Goal: Transaction & Acquisition: Purchase product/service

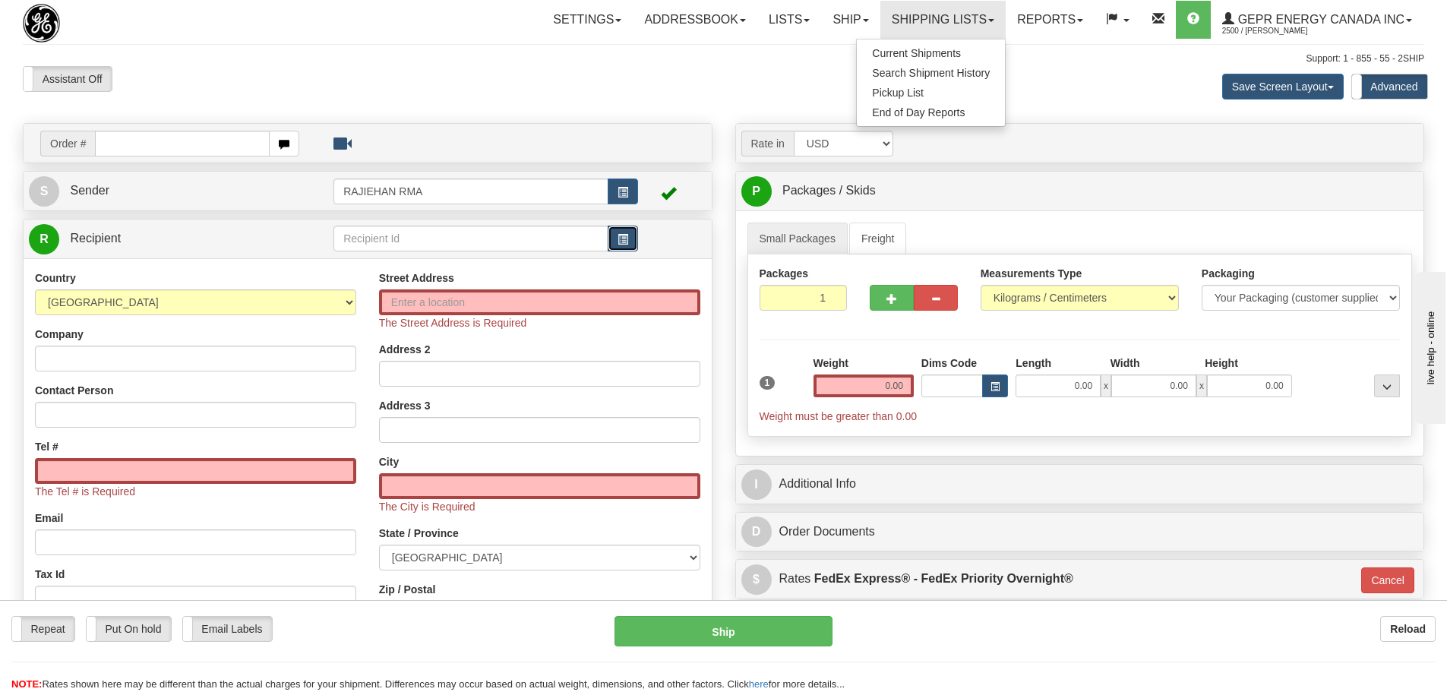
click at [616, 228] on button "button" at bounding box center [623, 239] width 30 height 26
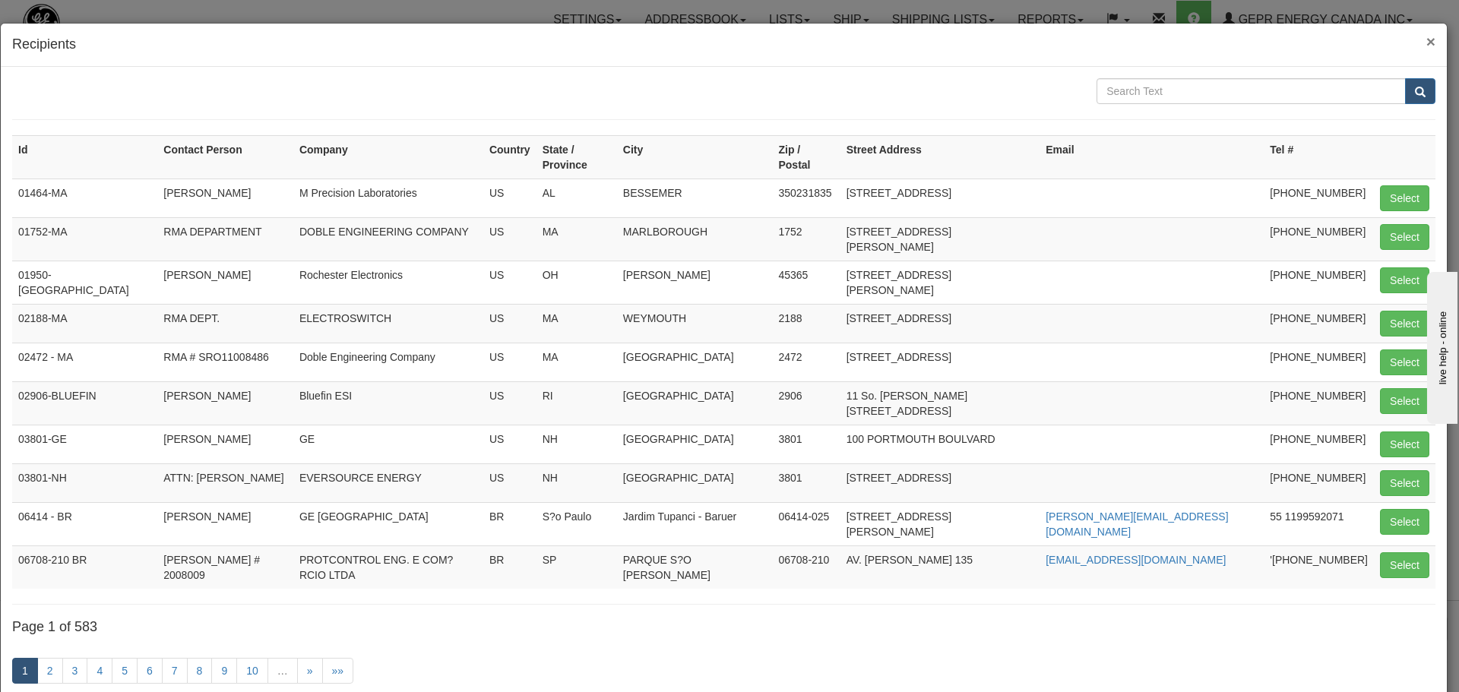
click at [1426, 43] on span "×" at bounding box center [1430, 41] width 9 height 17
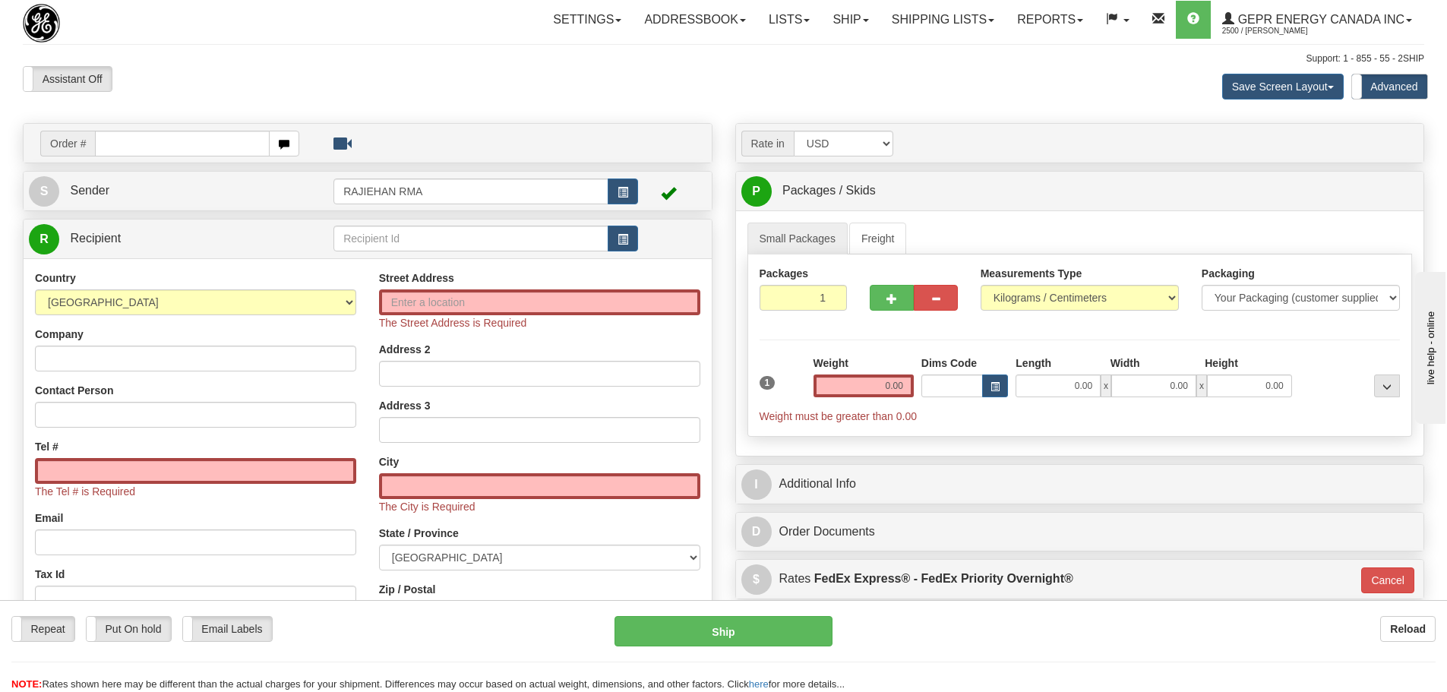
click at [777, 89] on div "Assistant On Assistant Off Do a return Do a return Previous Next Save Screen La…" at bounding box center [723, 86] width 1425 height 41
click at [638, 239] on button "button" at bounding box center [623, 239] width 30 height 26
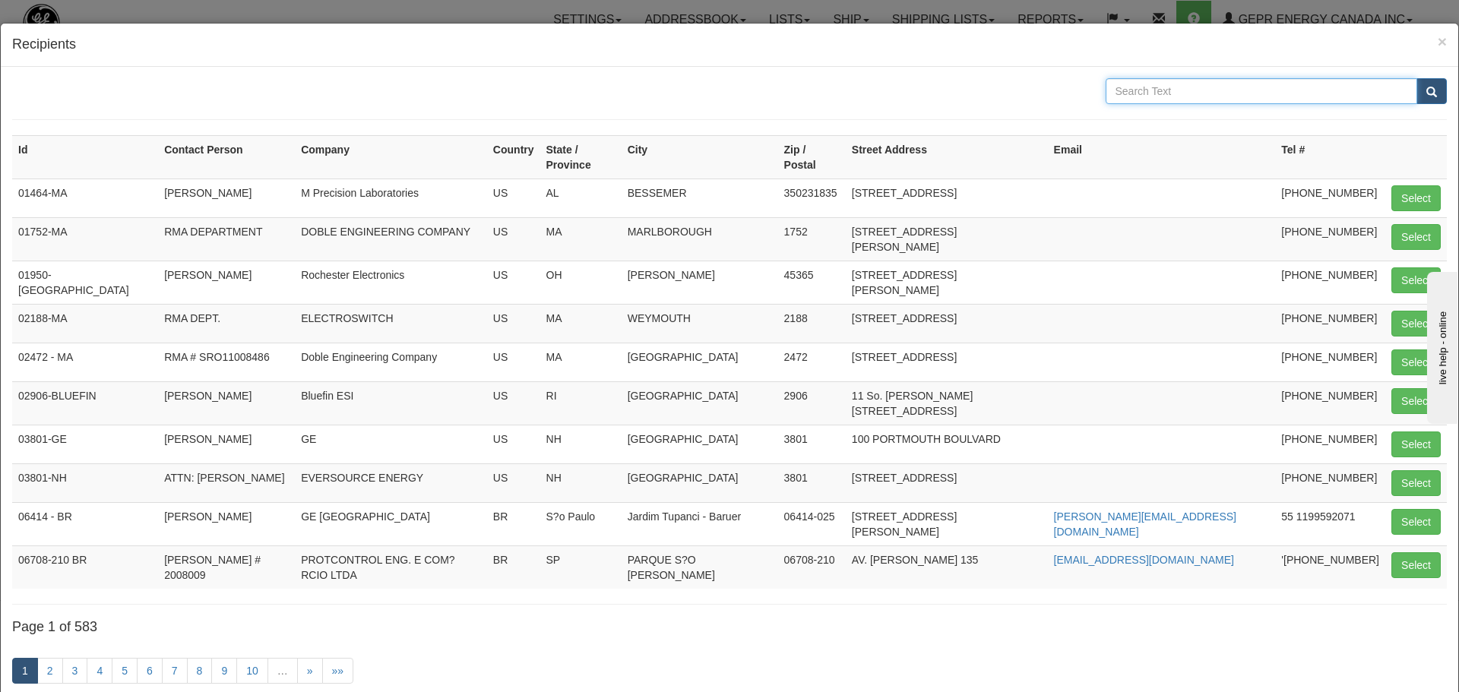
click at [1128, 90] on input "text" at bounding box center [1261, 91] width 312 height 26
paste input "Baris Mah"
type input "Baris Mah"
click at [1428, 96] on button "submit" at bounding box center [1431, 91] width 30 height 26
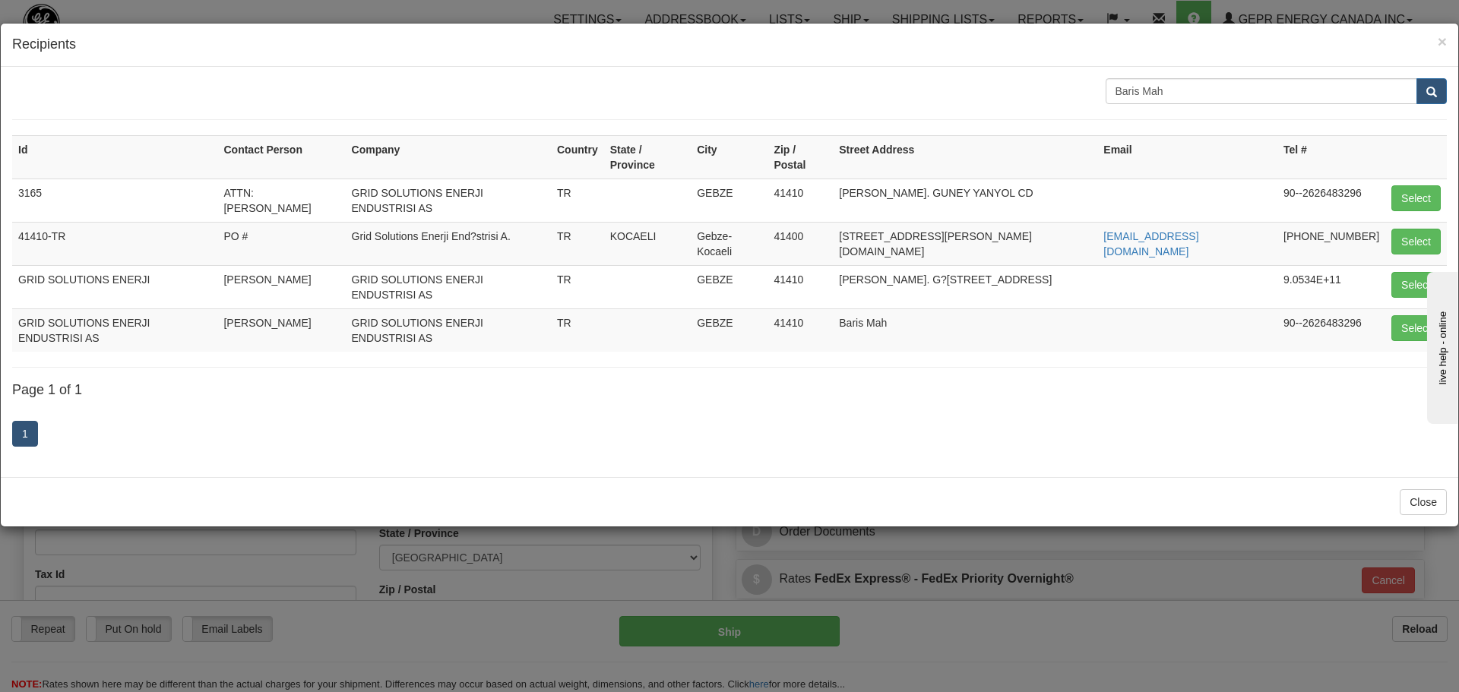
click at [1387, 308] on td "Select" at bounding box center [1416, 329] width 62 height 43
click at [1390, 308] on td "Select" at bounding box center [1416, 329] width 62 height 43
click at [1398, 315] on button "Select" at bounding box center [1415, 328] width 49 height 26
type input "GRID SOLUTIONS ENERJI ENDUSTRISI AS"
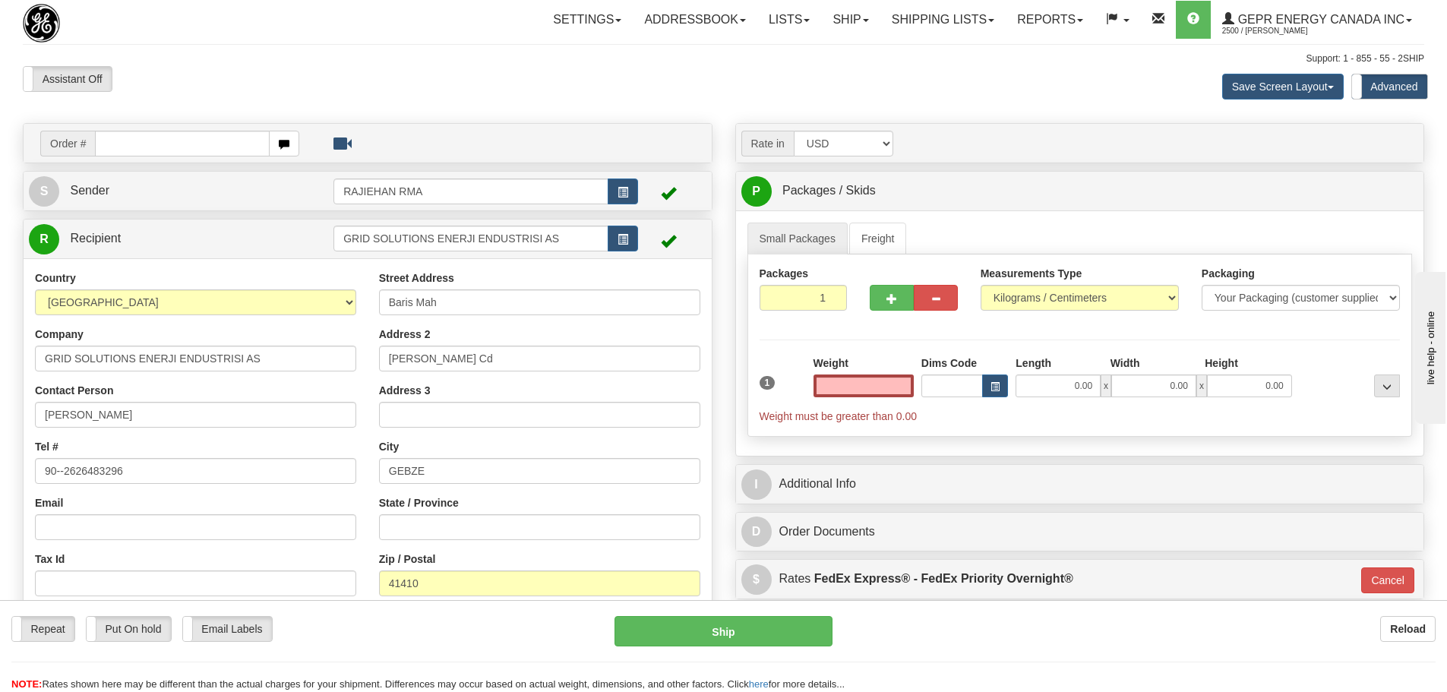
type input "0.00"
click at [551, 356] on input "Guney Yanyol Cd" at bounding box center [539, 359] width 321 height 26
paste input "No:320"
click at [474, 362] on input "Guney Yanyol CdNo:320" at bounding box center [539, 359] width 321 height 26
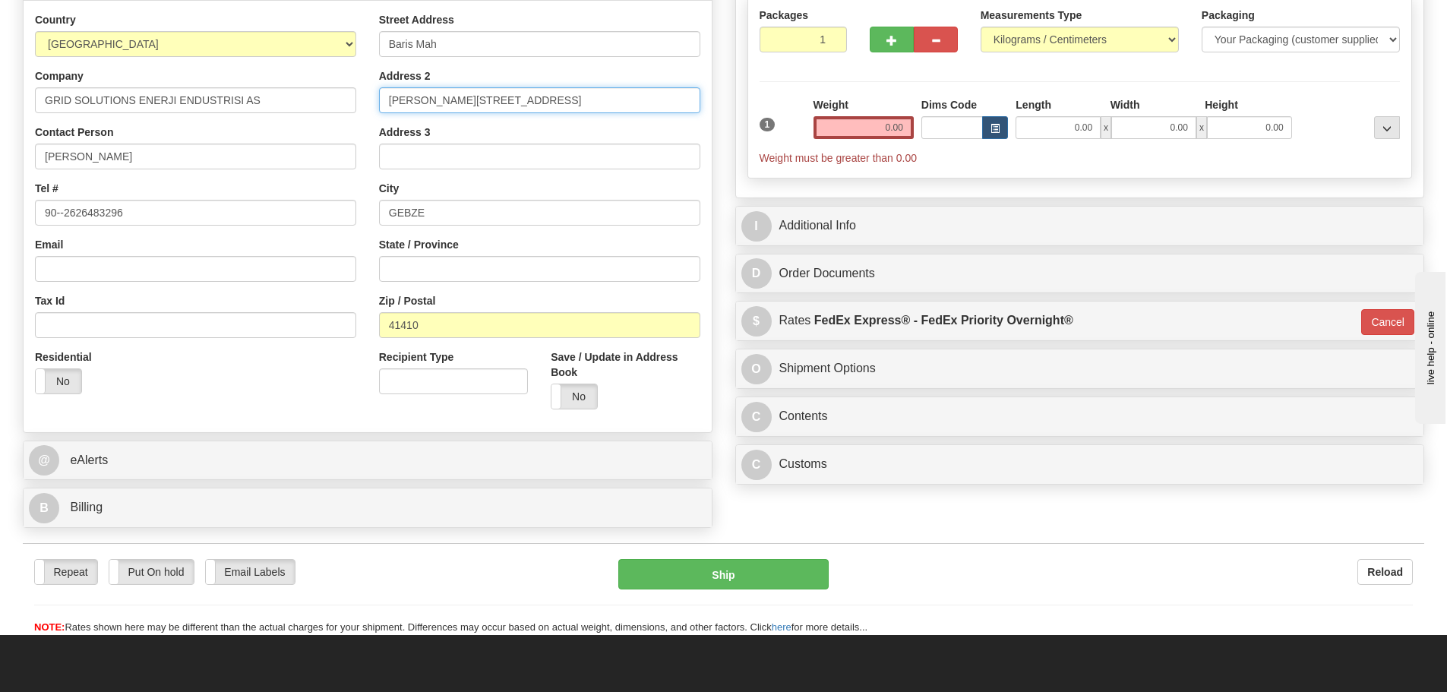
scroll to position [304, 0]
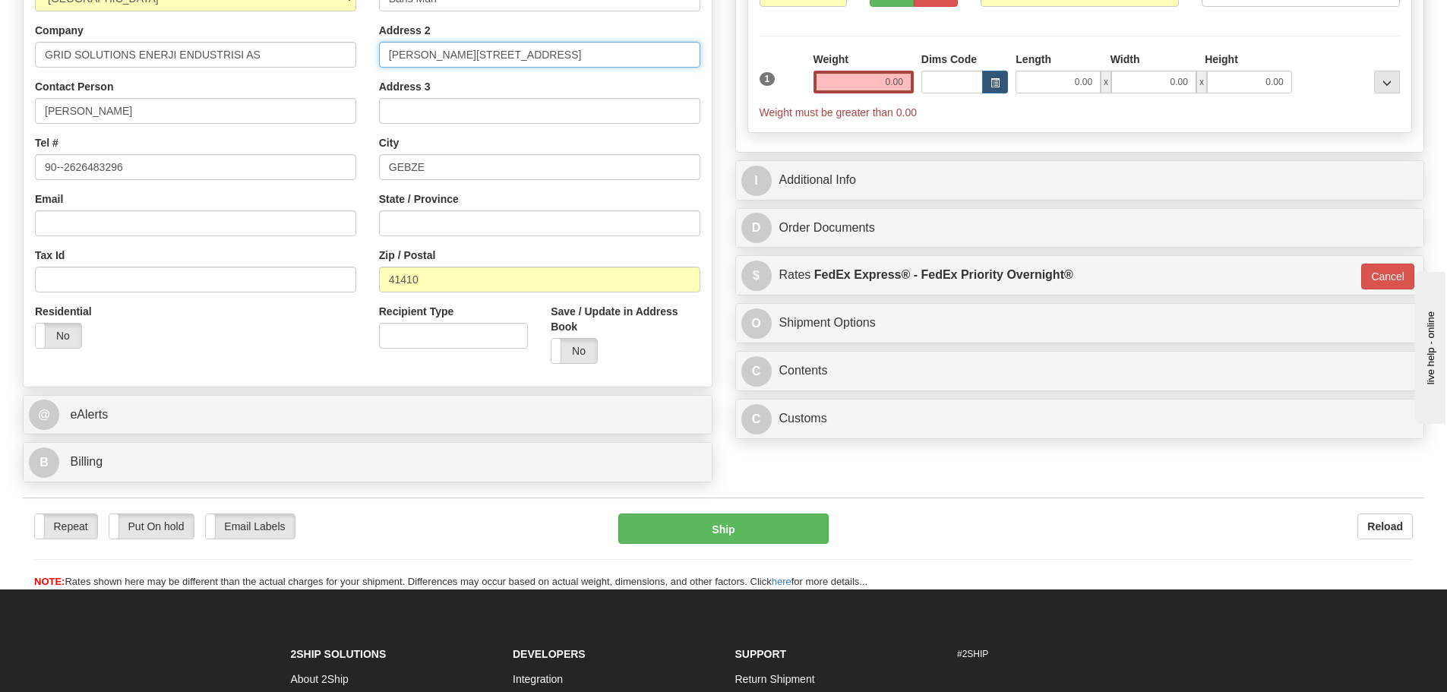
type input "Guney Yanyol Cd No:320"
click at [343, 442] on div "B Billing Billing types cannot be changed when using Sendle. Freight Costs will…" at bounding box center [368, 462] width 690 height 40
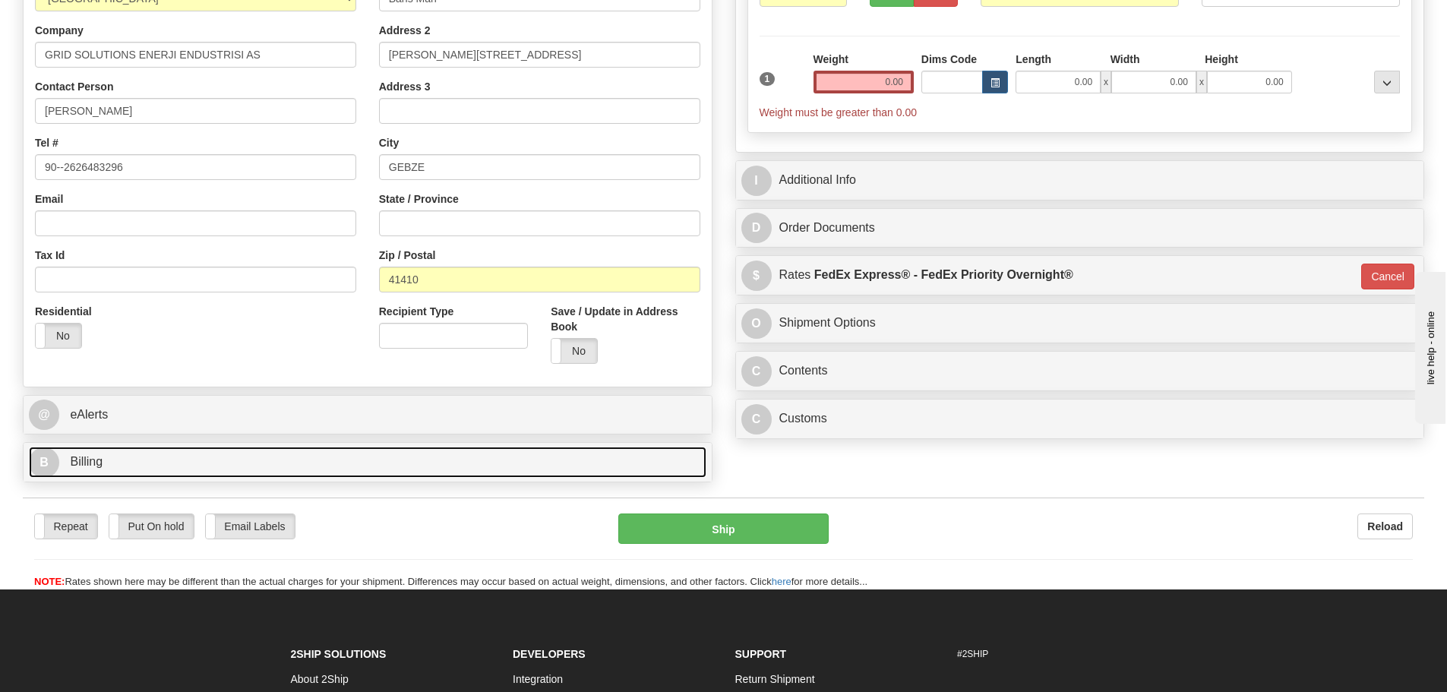
click at [342, 451] on link "B Billing" at bounding box center [368, 462] width 678 height 31
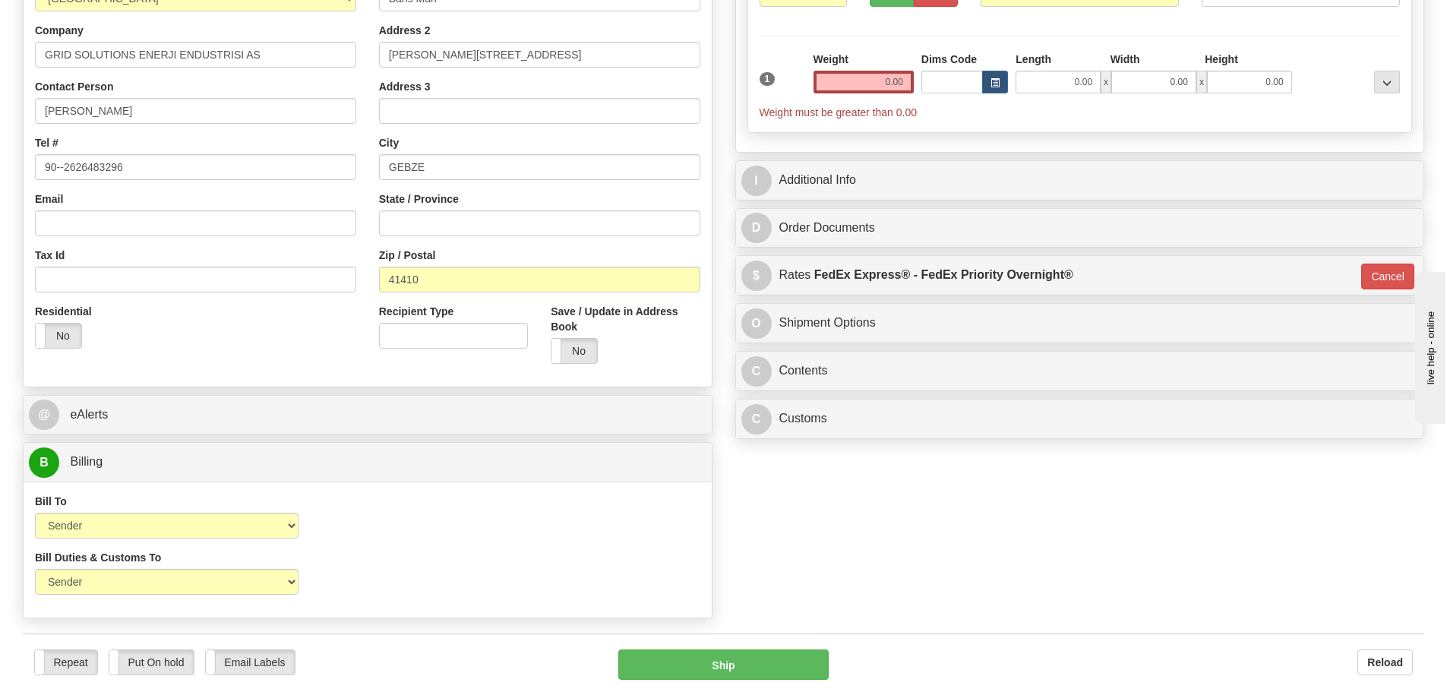
click at [224, 511] on div "Bill To Sender Recipient Third Party Collect" at bounding box center [167, 516] width 264 height 45
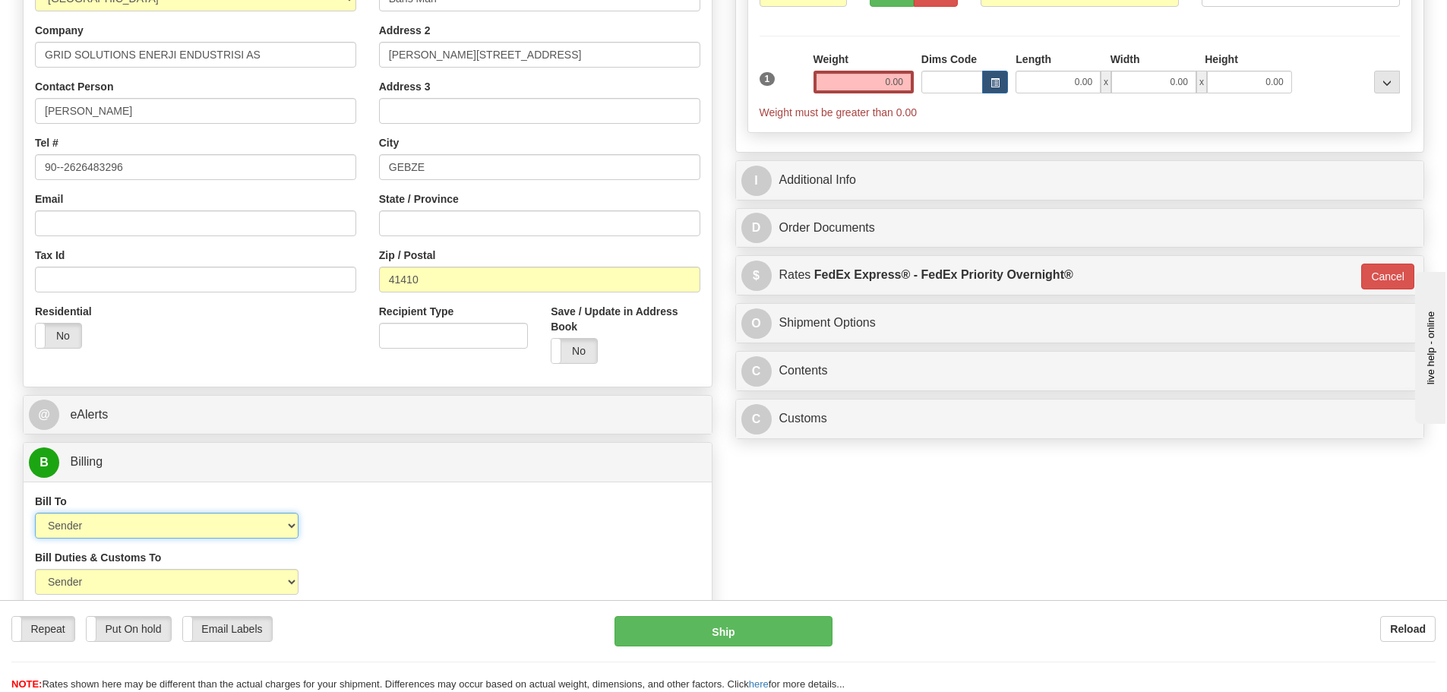
click at [217, 527] on select "Sender Recipient Third Party Collect" at bounding box center [167, 526] width 264 height 26
select select "2"
click at [35, 513] on select "Sender Recipient Third Party Collect" at bounding box center [167, 526] width 264 height 26
click at [362, 530] on input "Account" at bounding box center [453, 526] width 264 height 26
paste input "951511705"
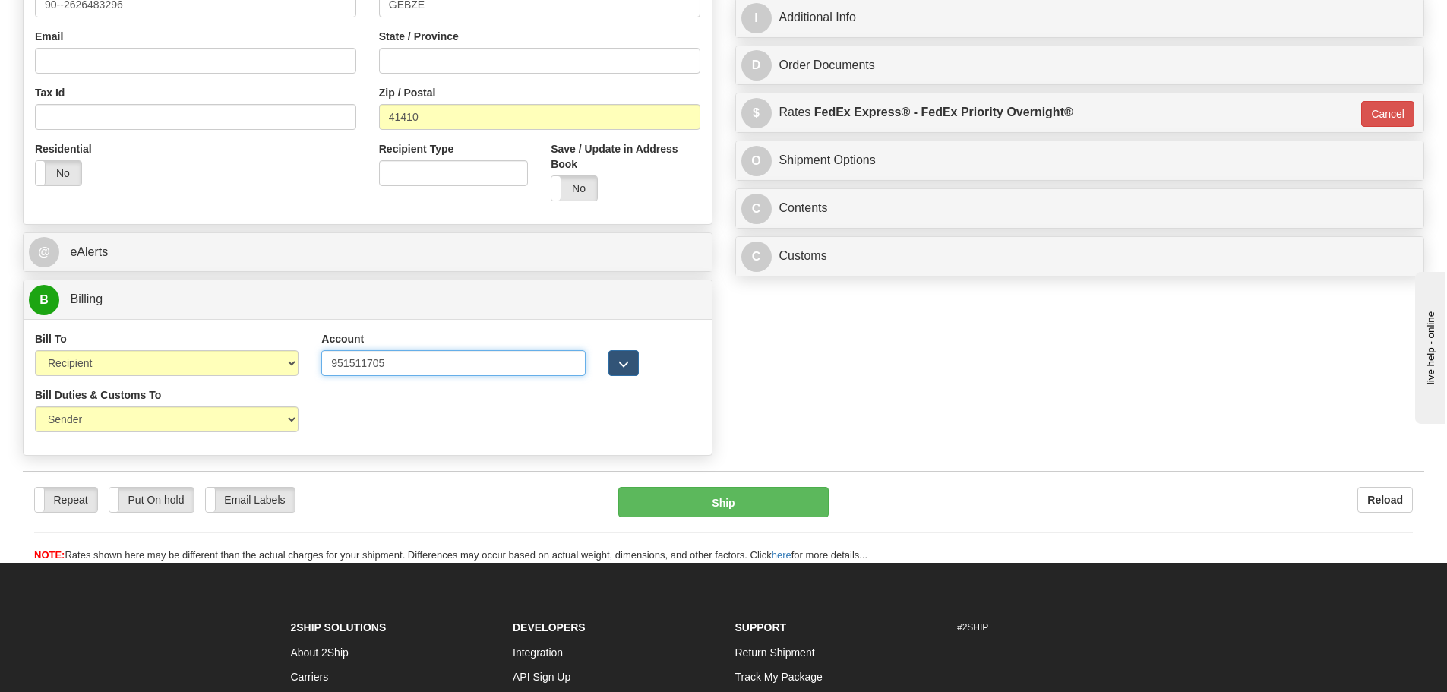
scroll to position [608, 0]
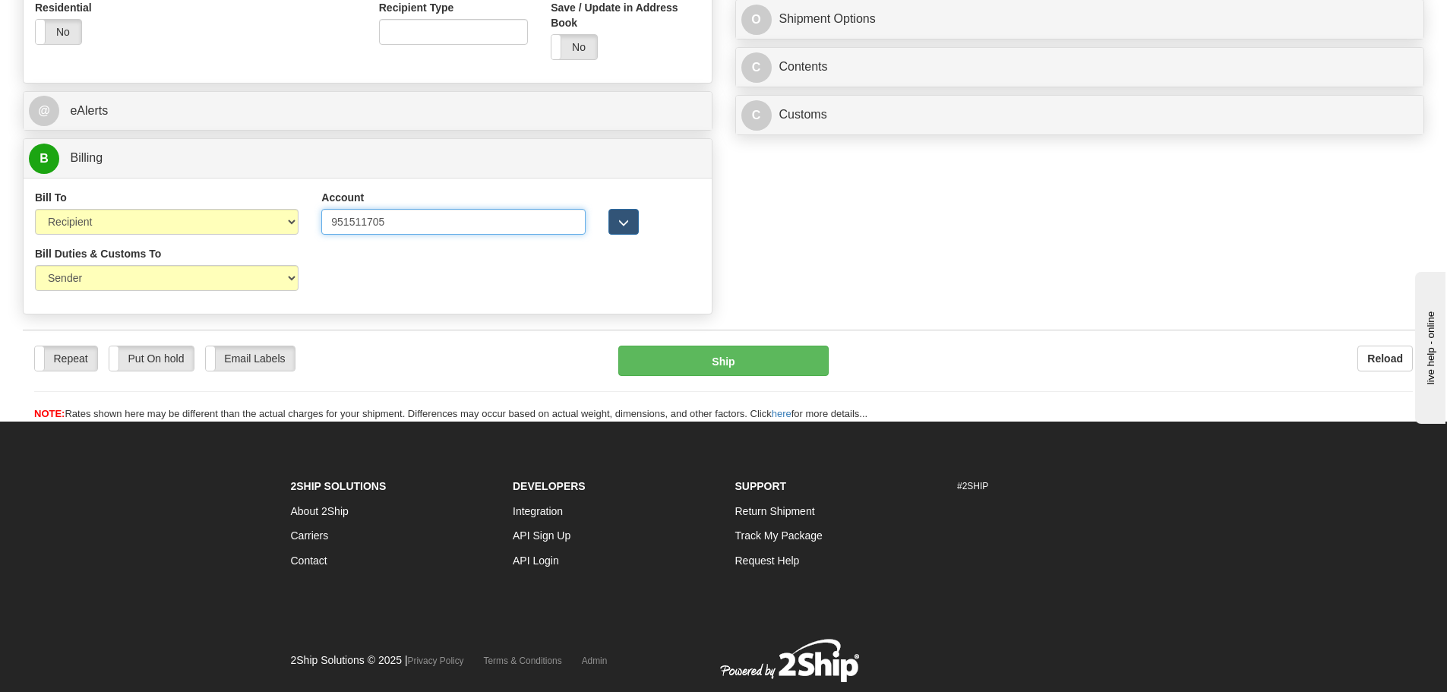
type input "951511705"
click at [122, 293] on div "Bill Duties & Customs To Sender Recipient Third Party UPS Split Duty VAT Indica…" at bounding box center [167, 274] width 286 height 56
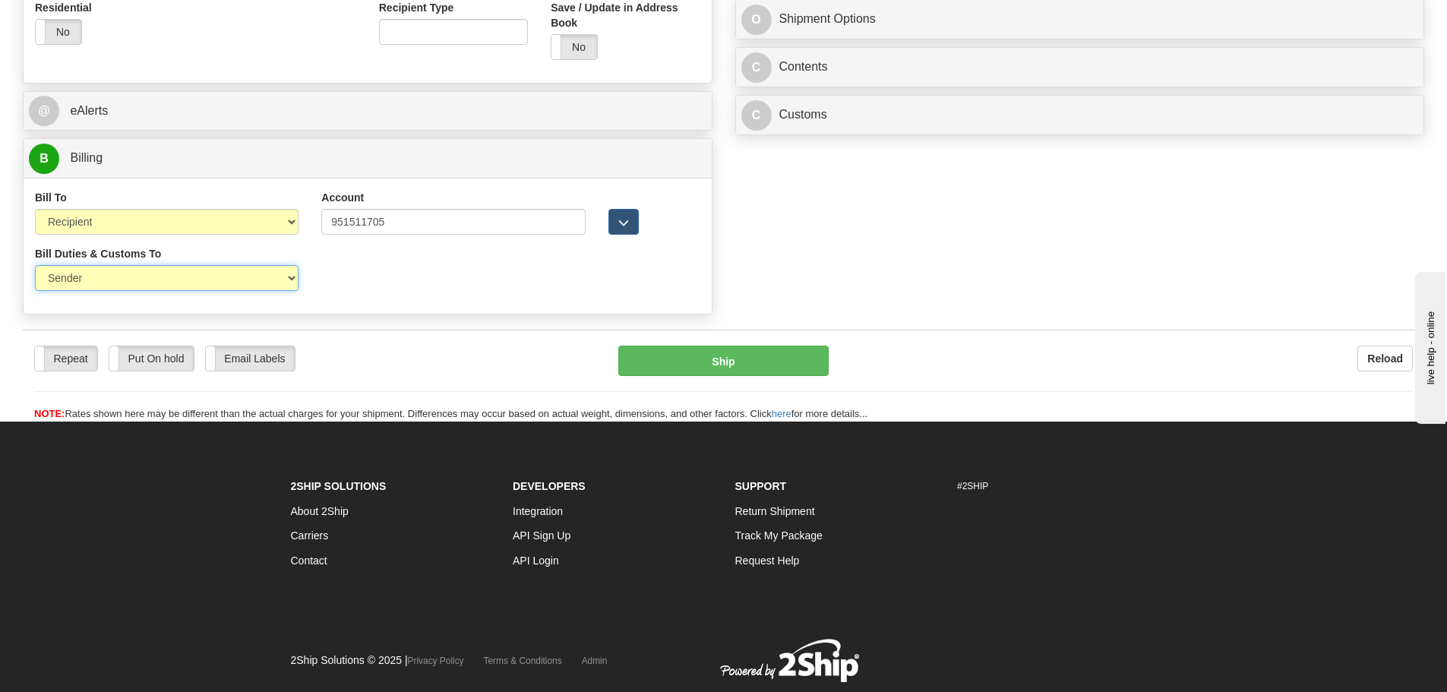
click at [132, 275] on select "Sender Recipient Third Party" at bounding box center [167, 278] width 264 height 26
select select "2"
click at [35, 265] on select "Sender Recipient Third Party" at bounding box center [167, 278] width 264 height 26
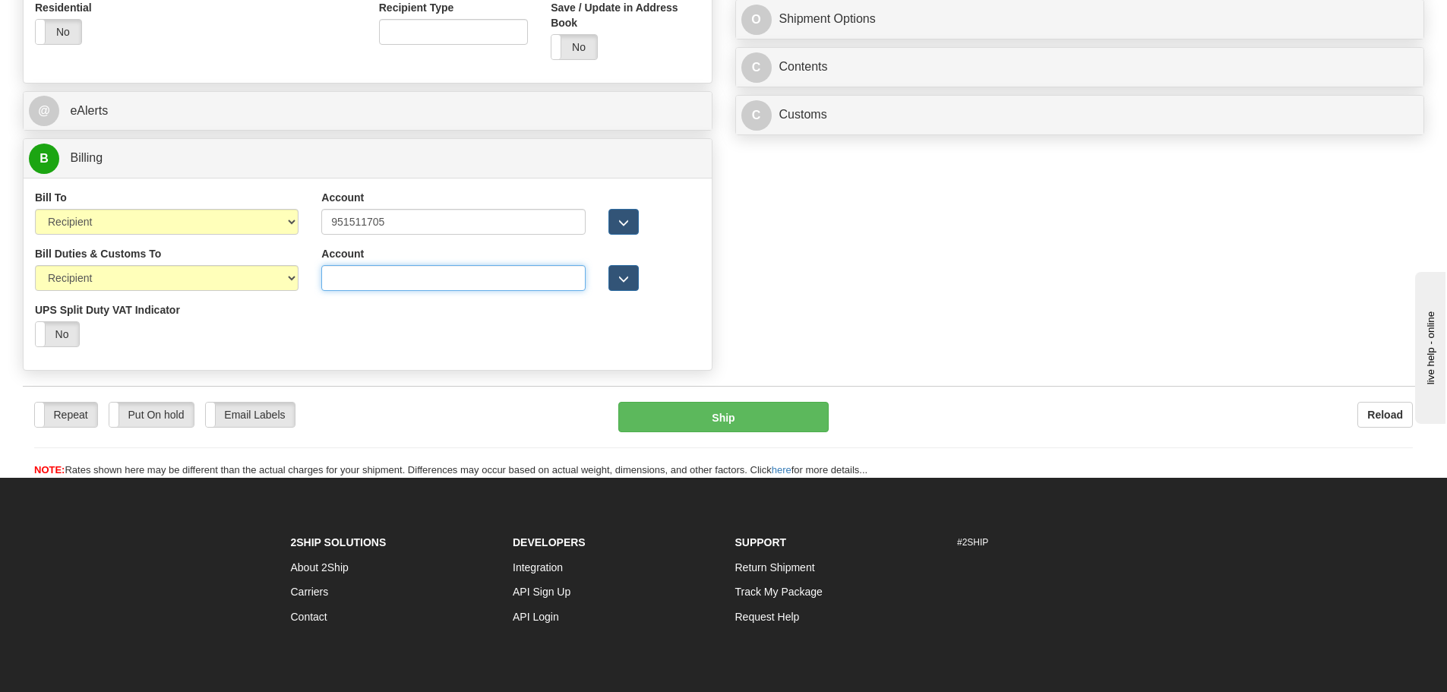
click at [374, 288] on input "Account" at bounding box center [453, 278] width 264 height 26
paste input "951511705"
type input "951511705"
click at [349, 337] on div "Bill Duties & Customs To Sender Recipient Third Party UPS Split Duty VAT Indica…" at bounding box center [368, 302] width 688 height 112
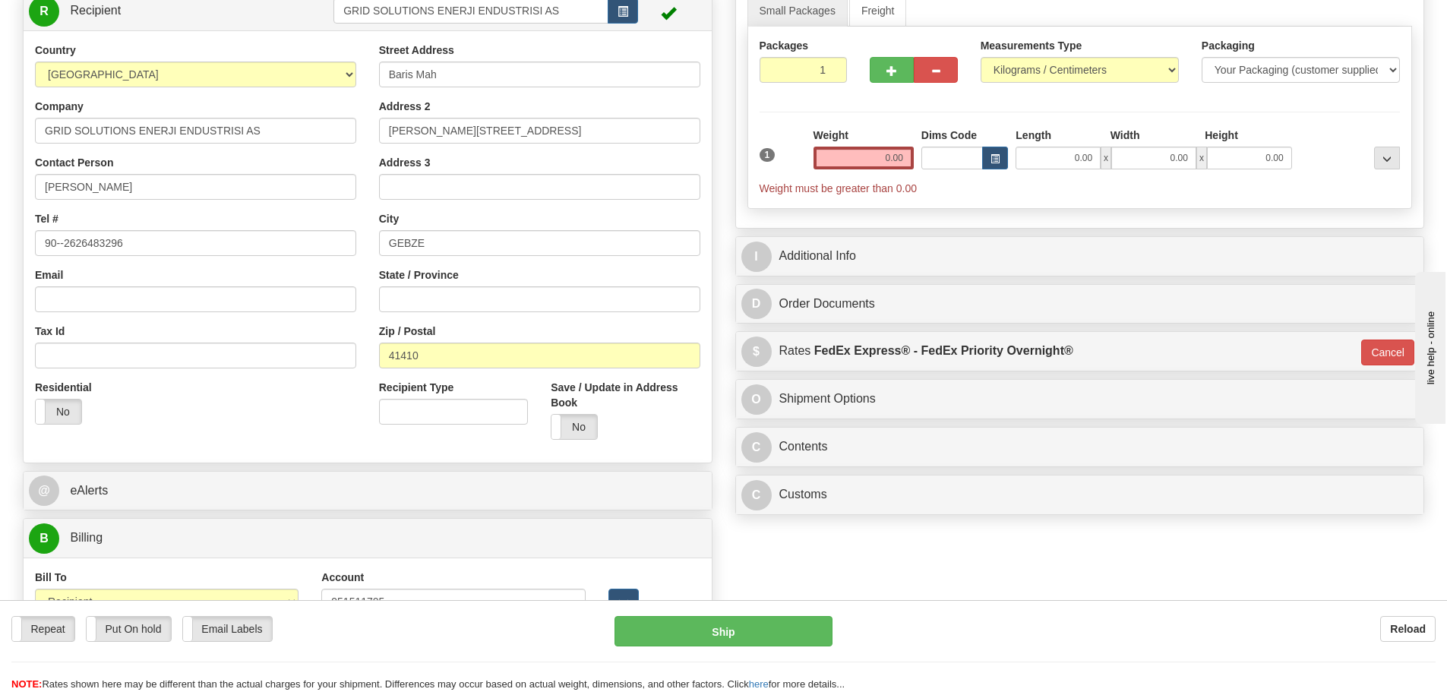
scroll to position [76, 0]
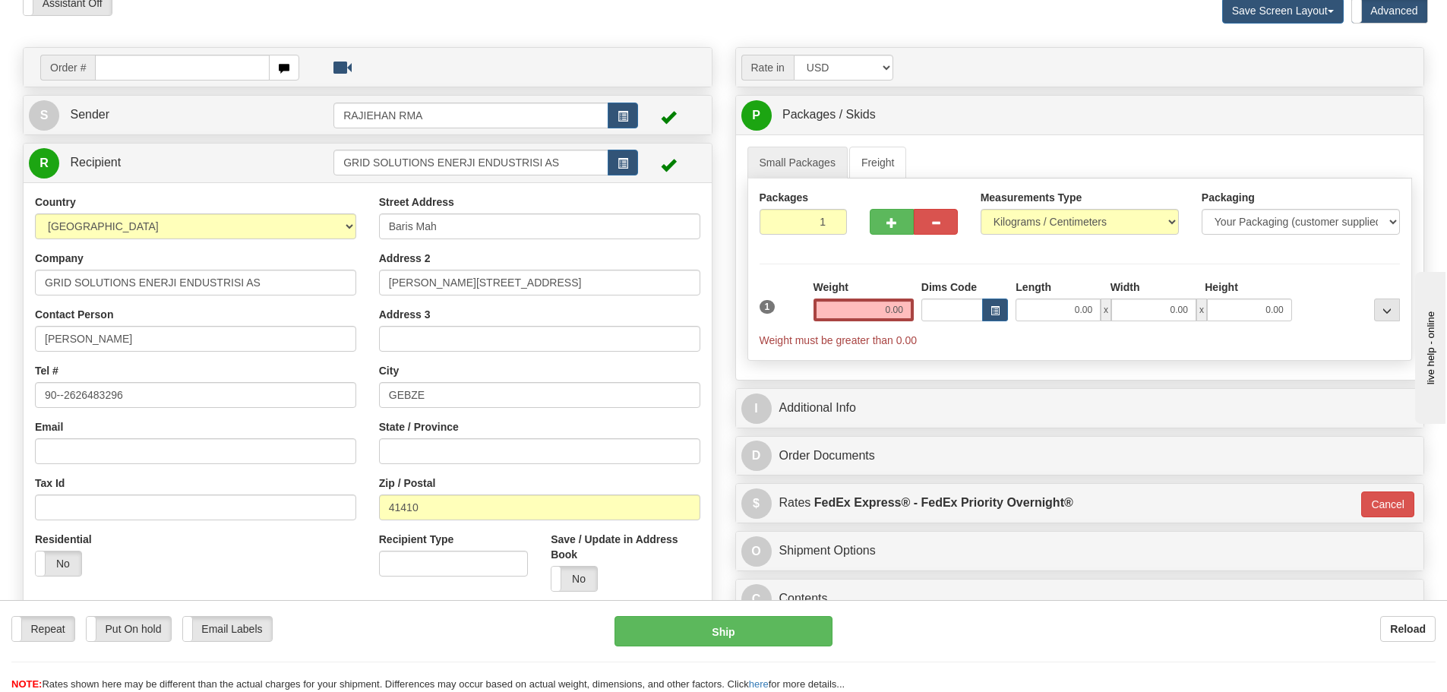
click at [871, 294] on div "Weight 0.00" at bounding box center [864, 301] width 100 height 42
click at [880, 305] on input "0.00" at bounding box center [864, 310] width 100 height 23
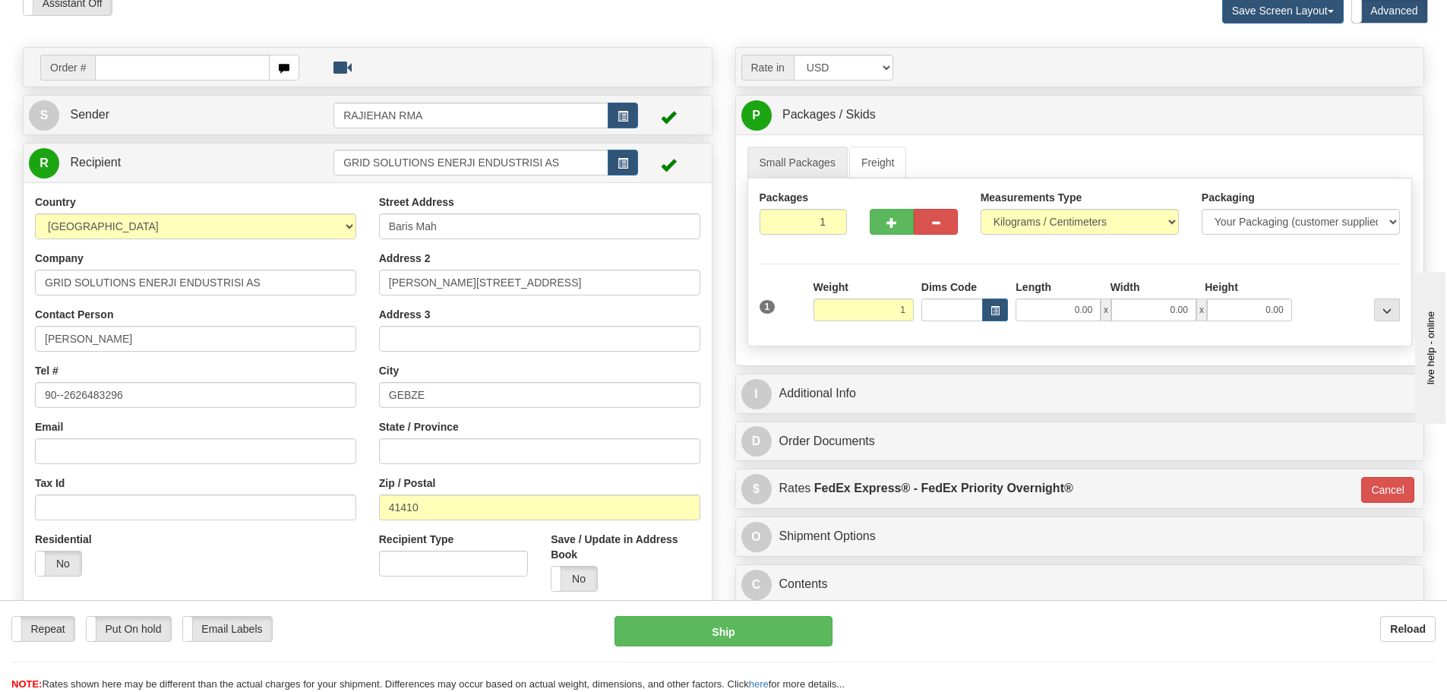
type input "1.00"
type input "01"
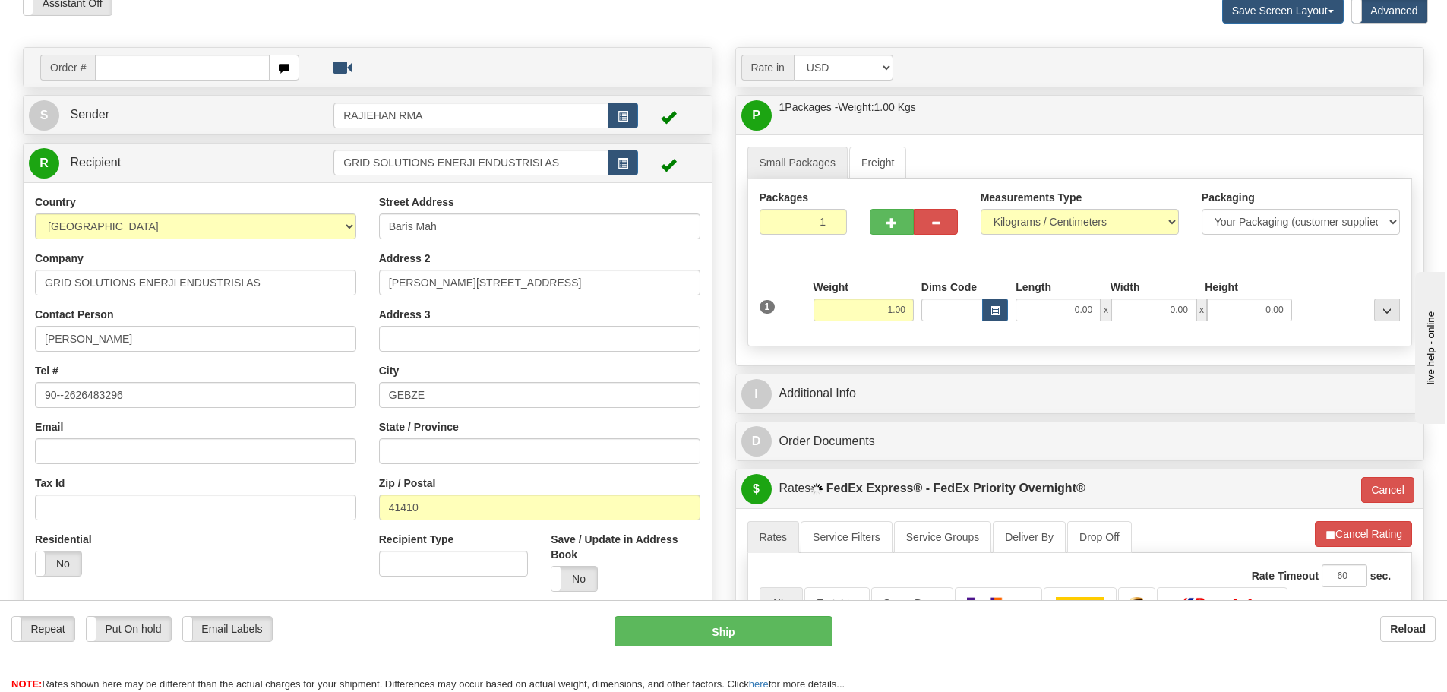
click at [869, 276] on div "Packages 1 1 Measurements Type" at bounding box center [1081, 263] width 666 height 168
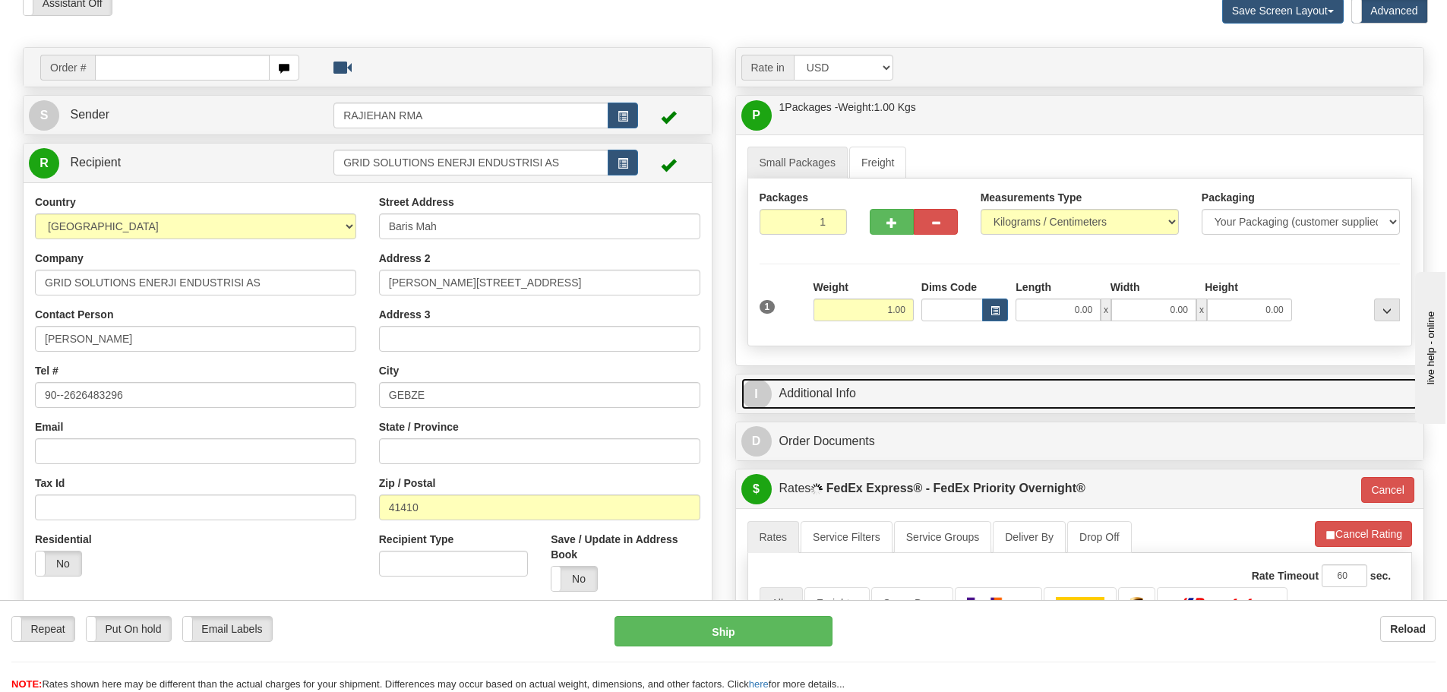
click at [881, 385] on link "I Additional Info" at bounding box center [1081, 393] width 678 height 31
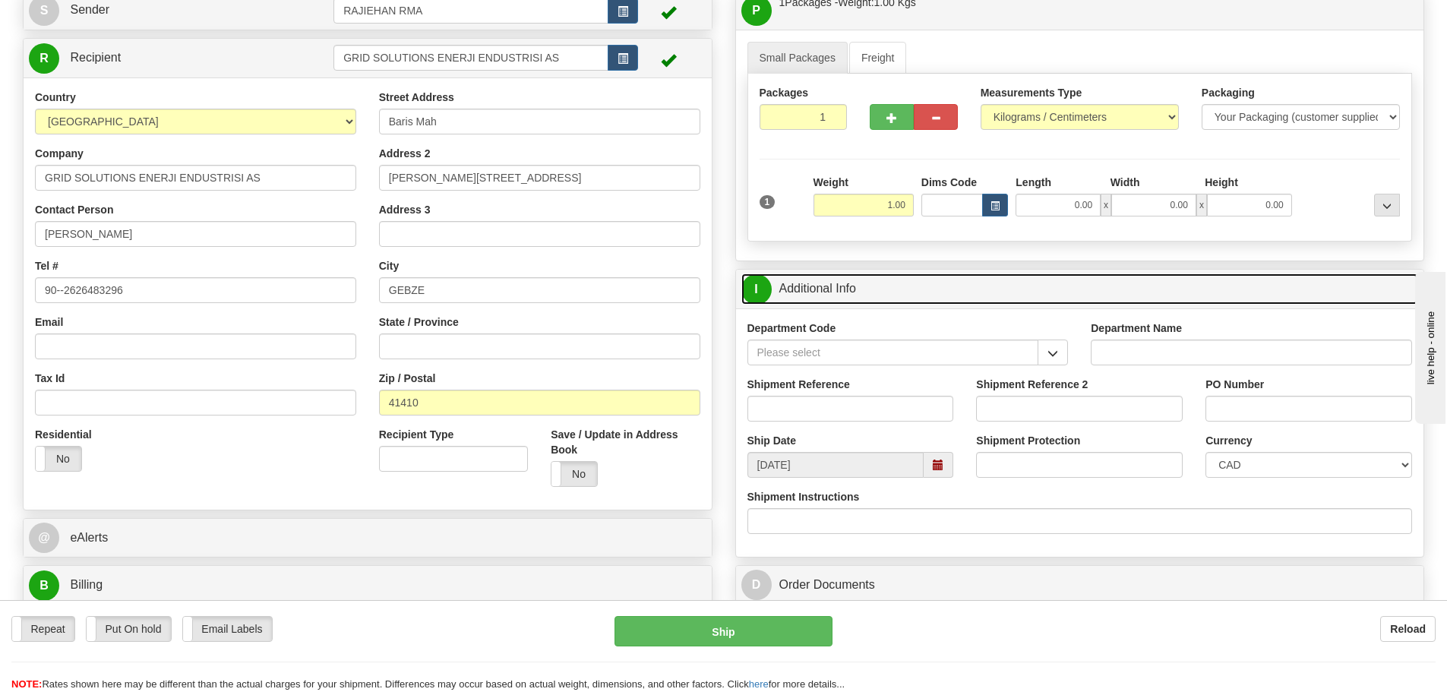
scroll to position [228, 0]
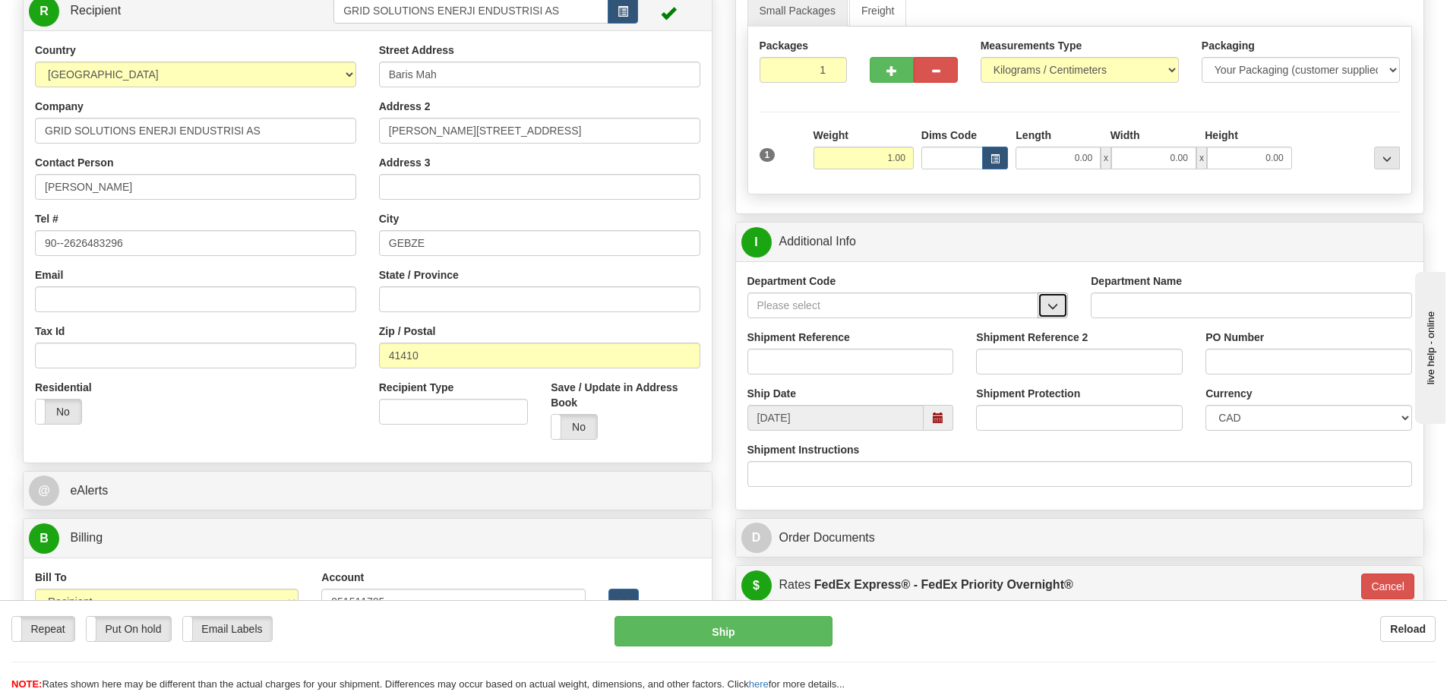
click at [1054, 311] on button "button" at bounding box center [1053, 306] width 30 height 26
click at [1012, 327] on div "SER" at bounding box center [889, 329] width 277 height 17
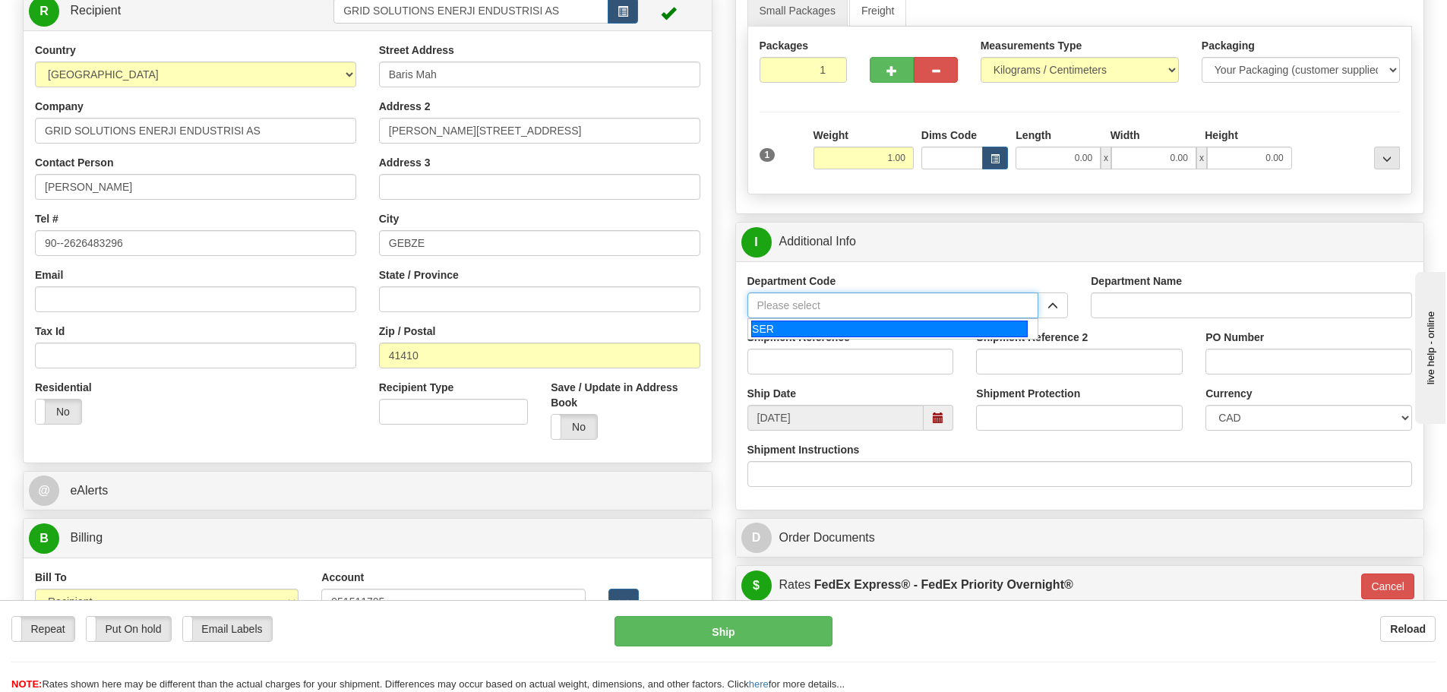
type input "SER"
type input "SERVICE DEPARTMENT"
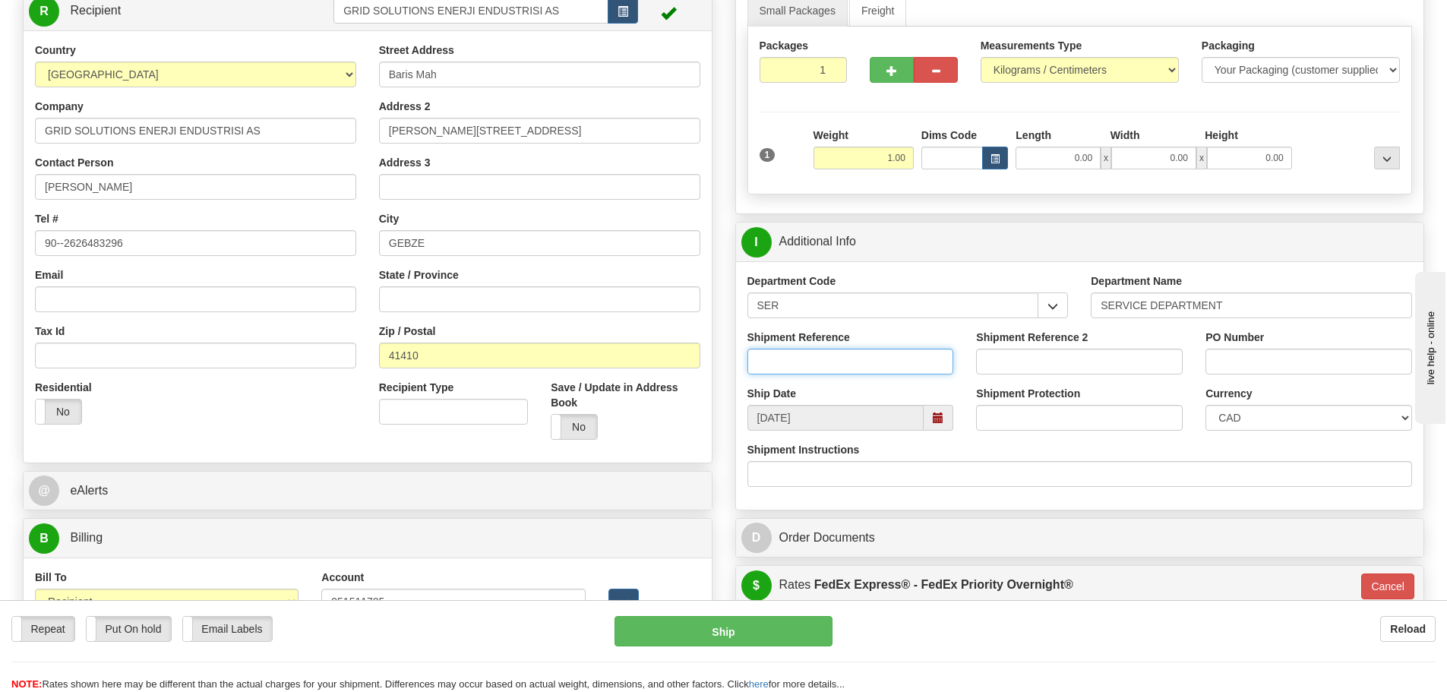
click at [938, 359] on input "Shipment Reference" at bounding box center [851, 362] width 207 height 26
click at [827, 353] on input "Shipment Reference" at bounding box center [851, 362] width 207 height 26
paste input "CD and screws"
type input "CD and screws"
click at [857, 335] on div "Shipment Reference CD and screws" at bounding box center [851, 352] width 207 height 45
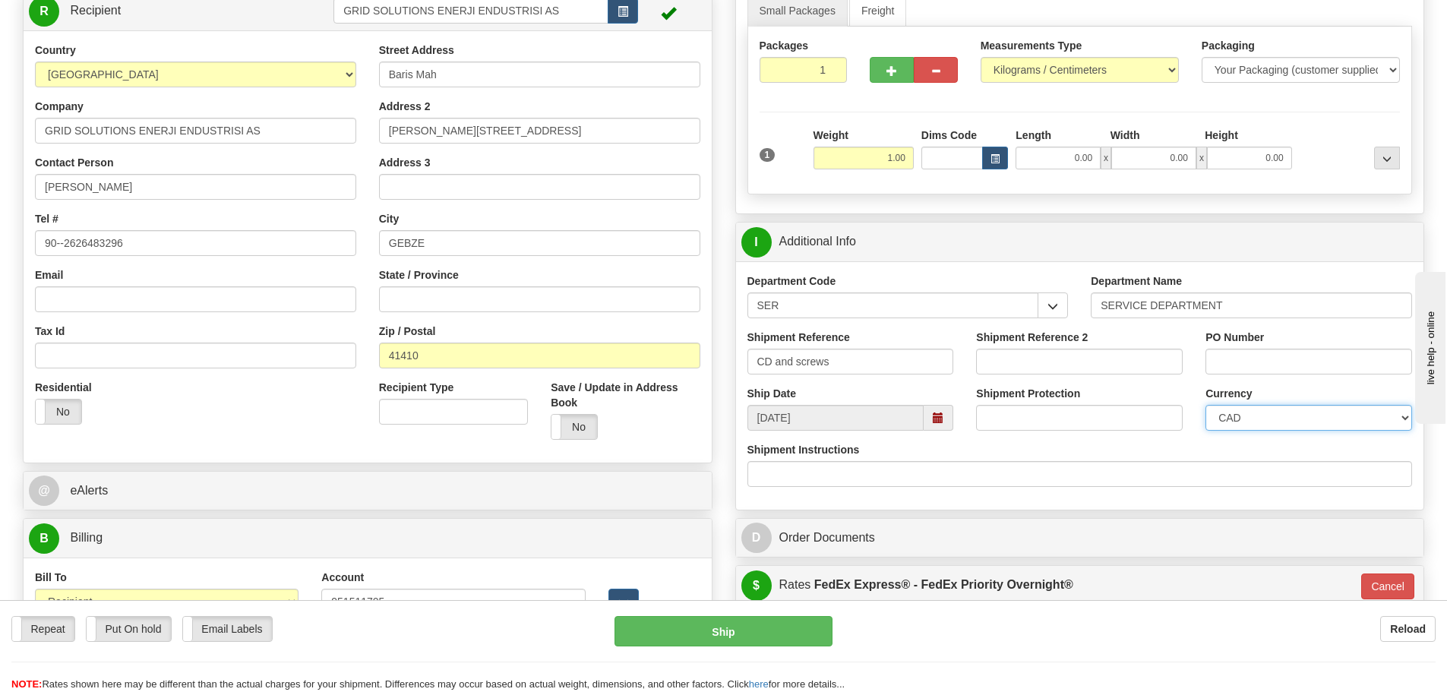
click at [1328, 428] on select "CAD USD EUR ZAR [PERSON_NAME] ARN AUD AUS AWG BBD BFR BGN BHD BMD BND BRC BRL C…" at bounding box center [1309, 418] width 207 height 26
select select "1"
click at [1206, 405] on select "CAD USD EUR ZAR [PERSON_NAME] ARN AUD AUS AWG BBD BFR BGN BHD BMD BND BRC BRL C…" at bounding box center [1309, 418] width 207 height 26
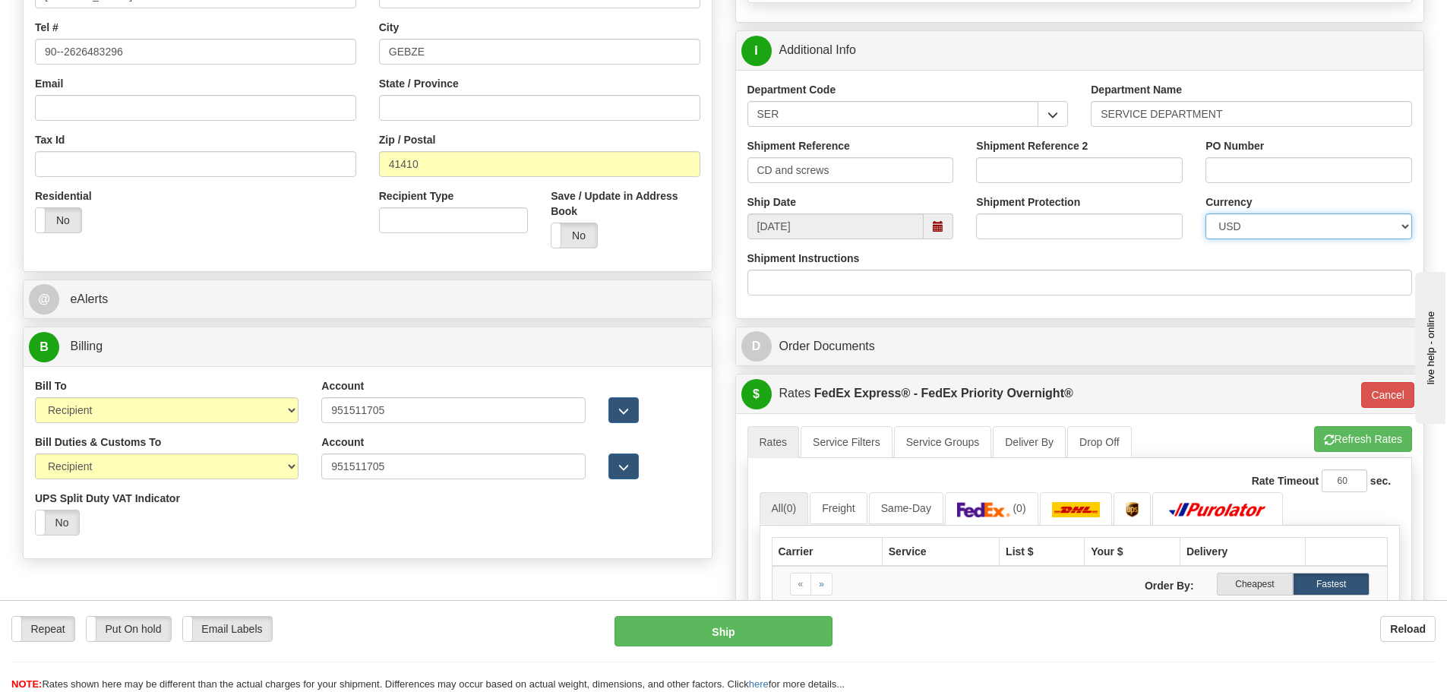
scroll to position [456, 0]
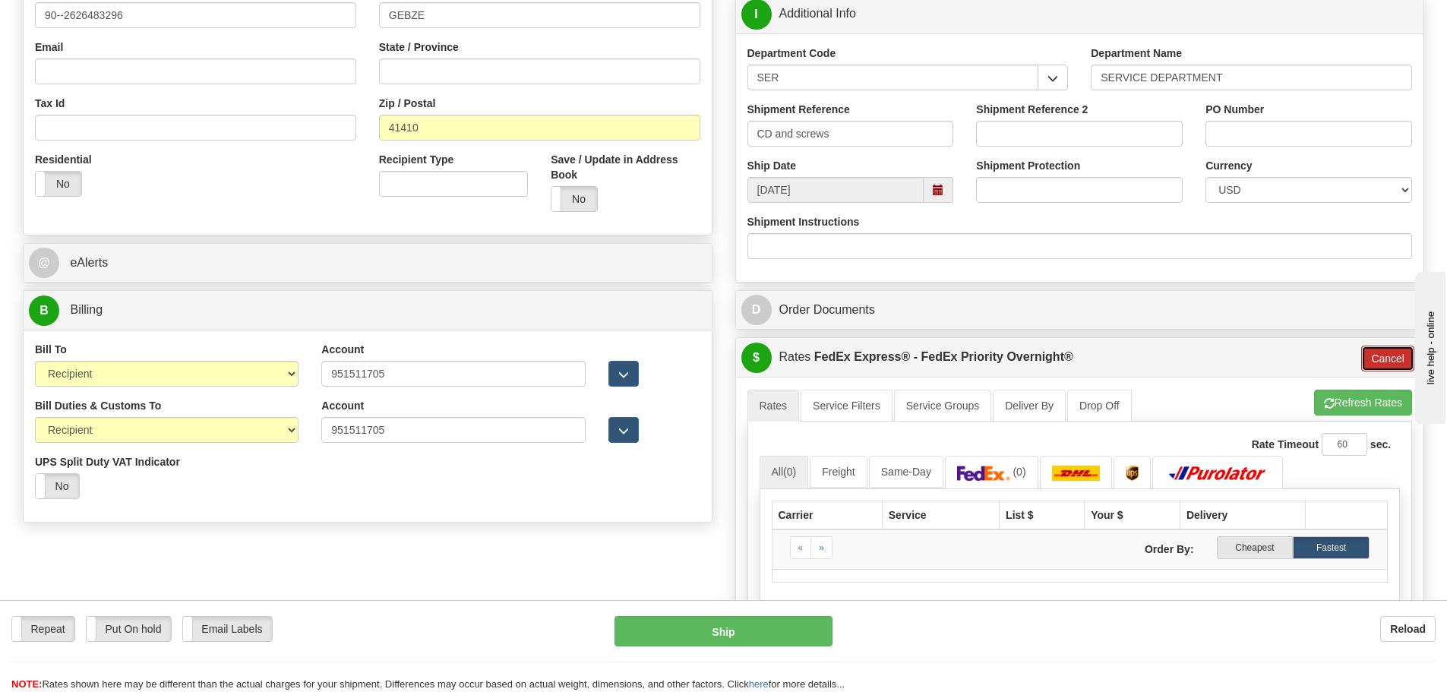
click at [1380, 359] on button "Cancel" at bounding box center [1387, 359] width 53 height 26
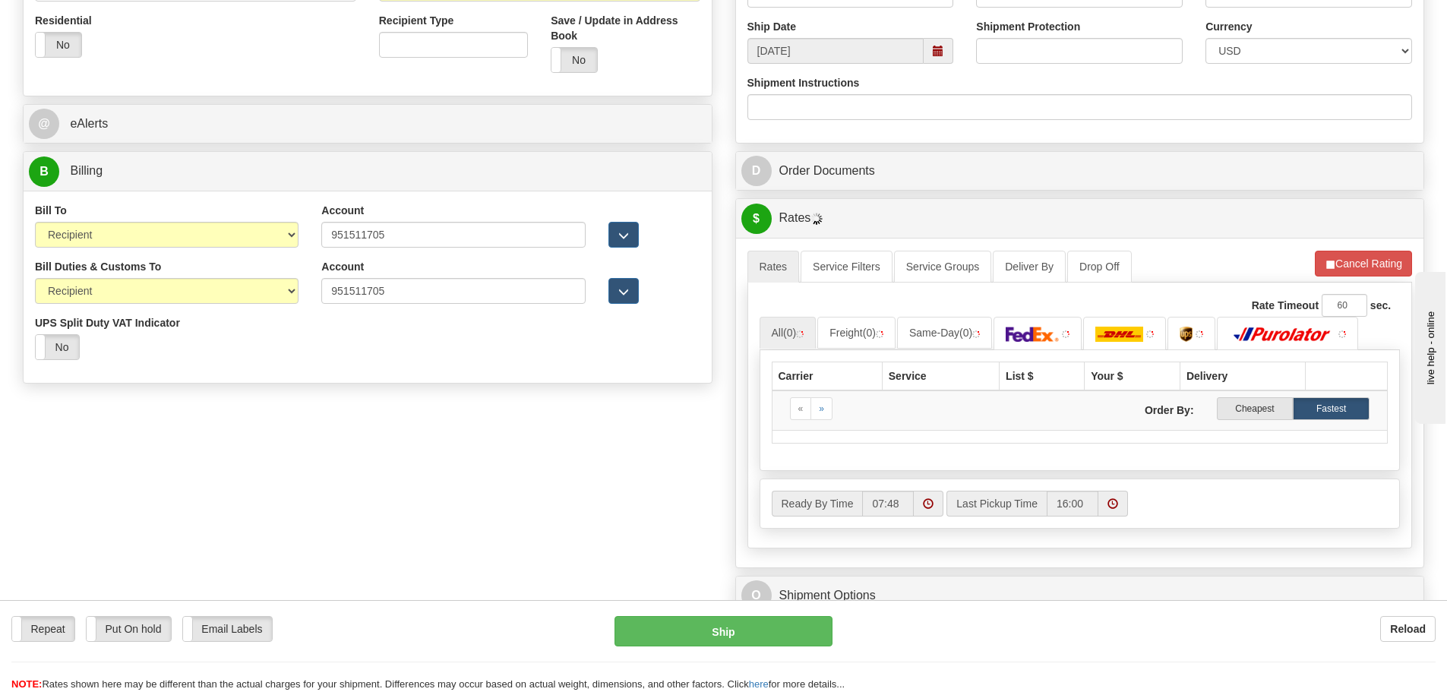
scroll to position [608, 0]
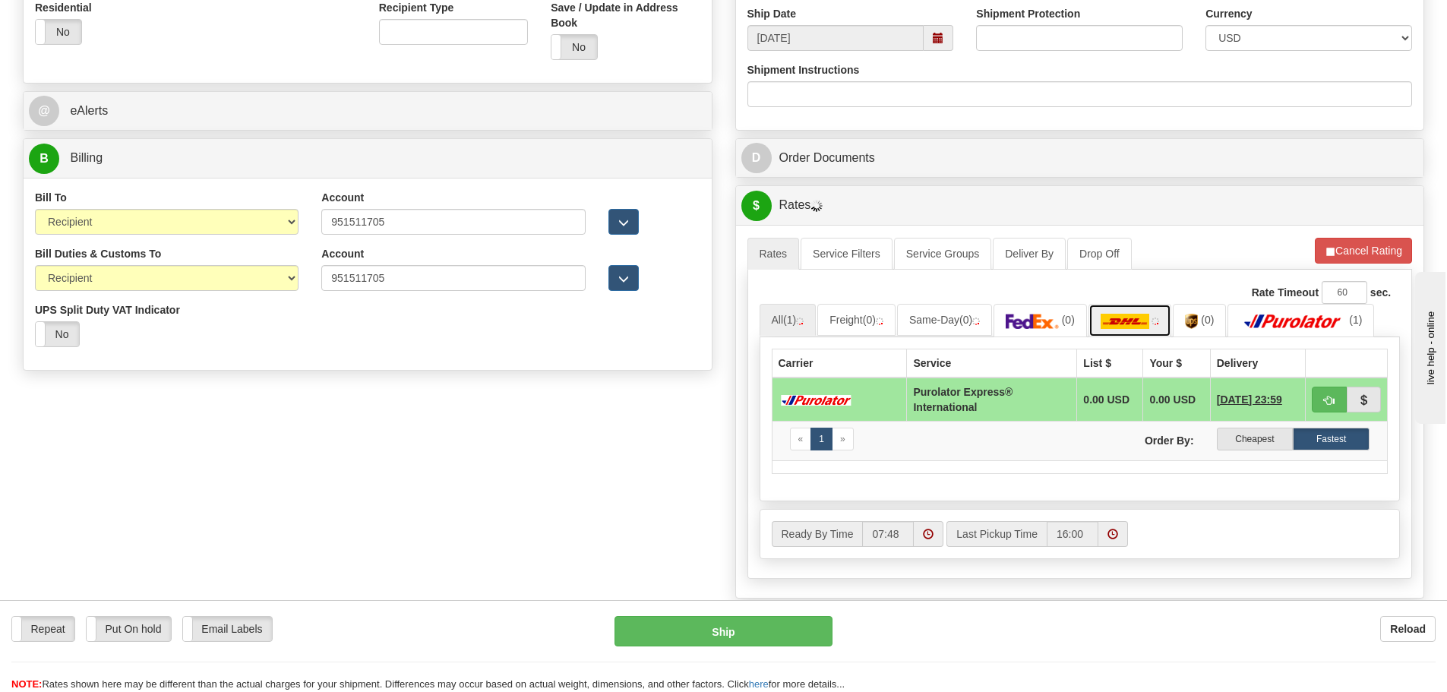
click at [1140, 321] on img at bounding box center [1125, 321] width 49 height 15
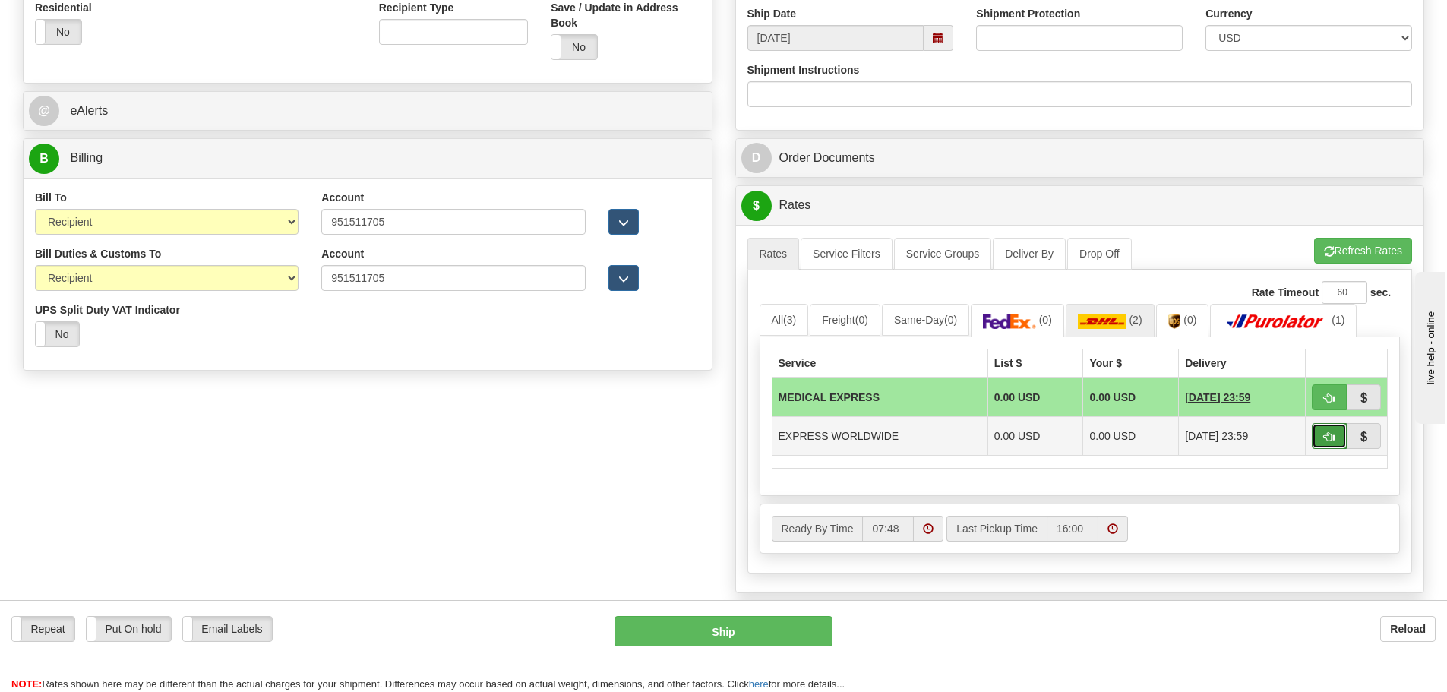
click at [1317, 441] on button "button" at bounding box center [1329, 436] width 35 height 26
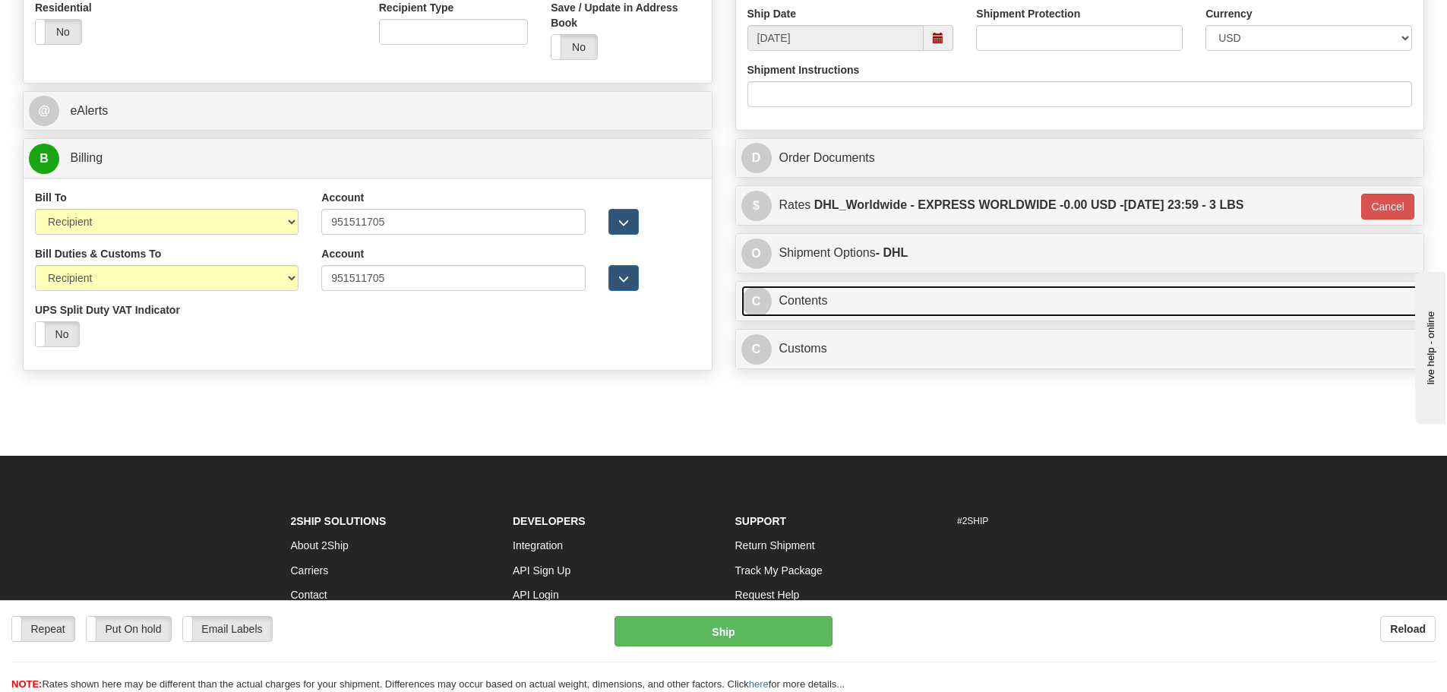
click at [894, 295] on link "C Contents" at bounding box center [1081, 301] width 678 height 31
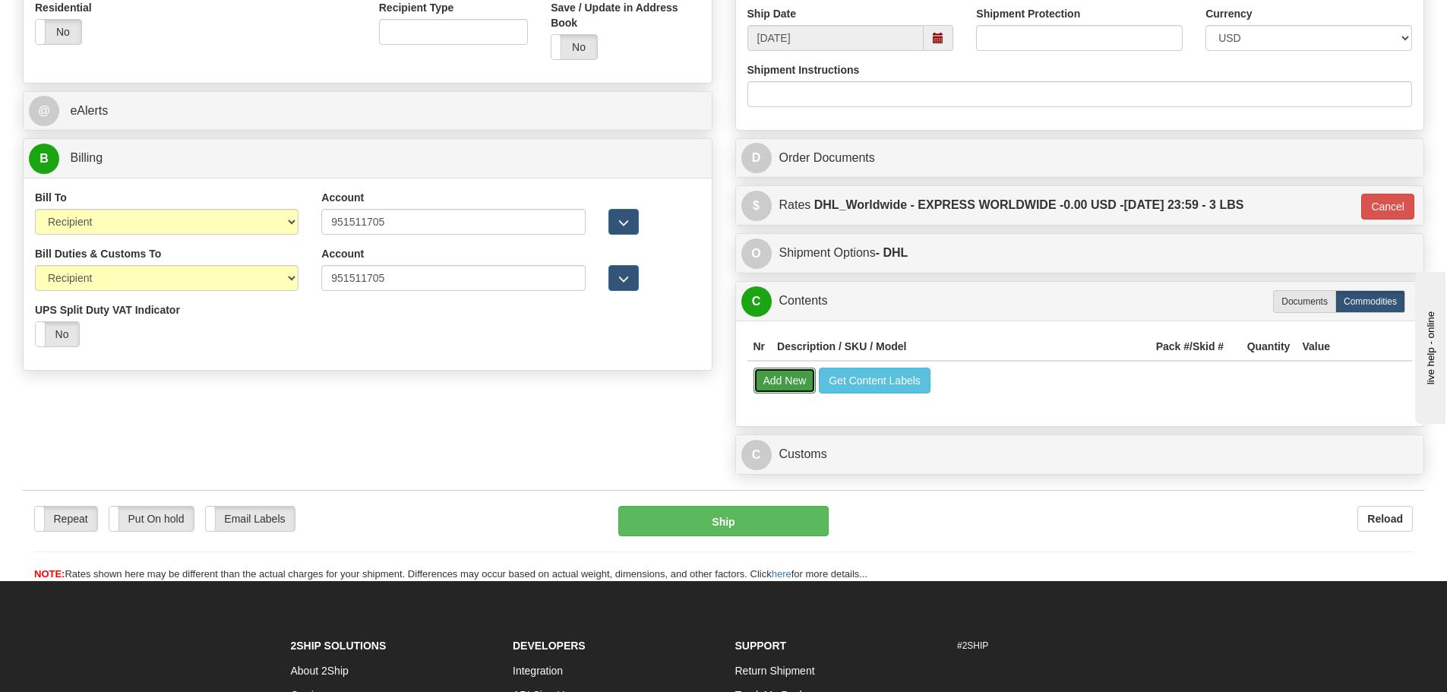
click at [789, 383] on button "Add New" at bounding box center [785, 381] width 63 height 26
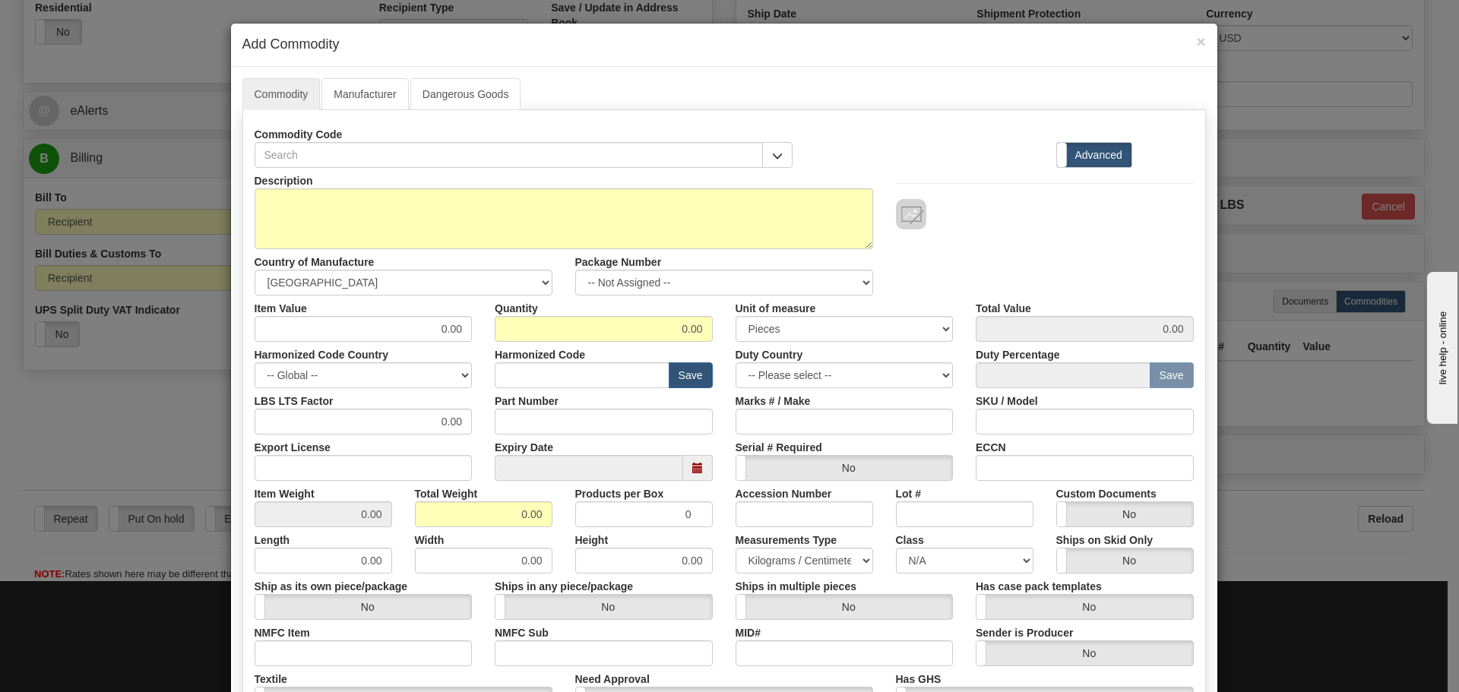
click at [1185, 39] on h4 "Add Commodity" at bounding box center [723, 45] width 963 height 20
click at [1186, 39] on h4 "Add Commodity" at bounding box center [723, 45] width 963 height 20
click at [1188, 39] on h4 "Add Commodity" at bounding box center [723, 45] width 963 height 20
click at [1196, 46] on span "×" at bounding box center [1200, 41] width 9 height 17
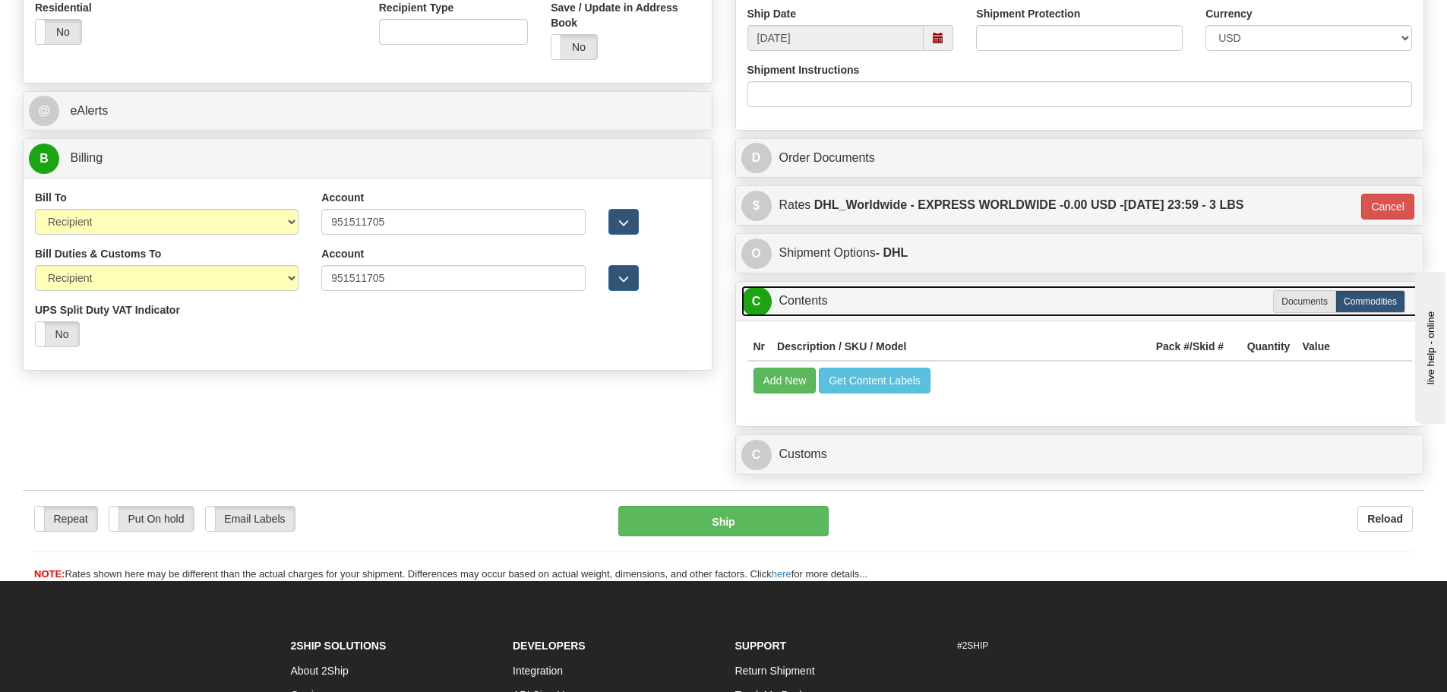
click at [1304, 289] on link "C Contents" at bounding box center [1081, 301] width 678 height 31
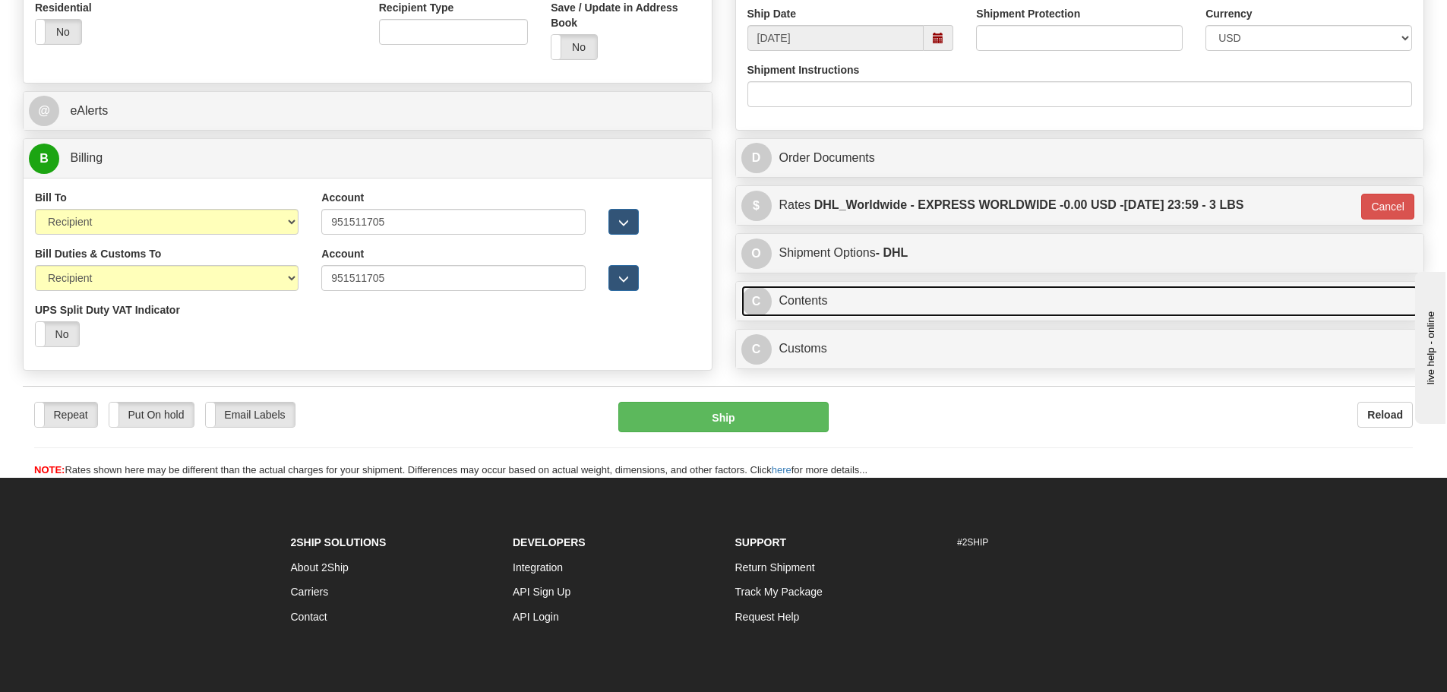
click at [1045, 295] on link "C Contents" at bounding box center [1081, 301] width 678 height 31
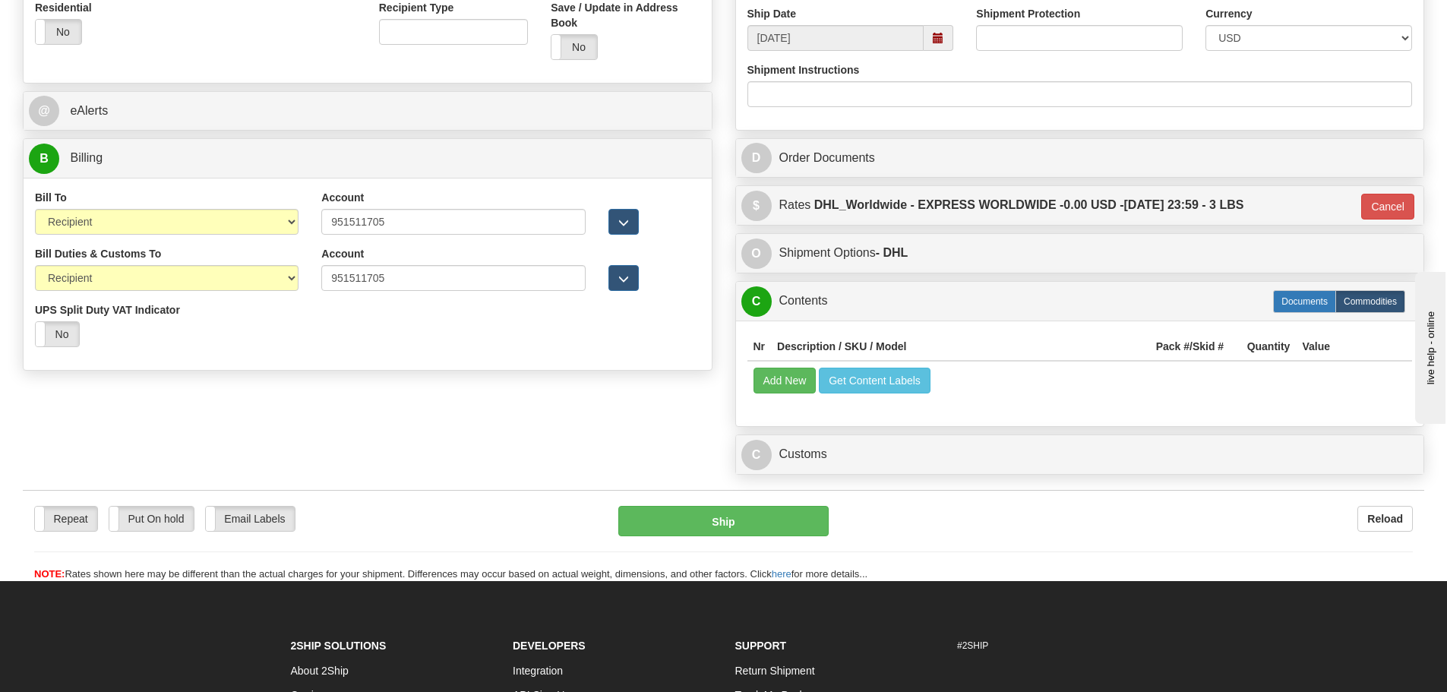
click at [1294, 299] on label "Documents" at bounding box center [1304, 301] width 63 height 23
type input "P"
radio input "true"
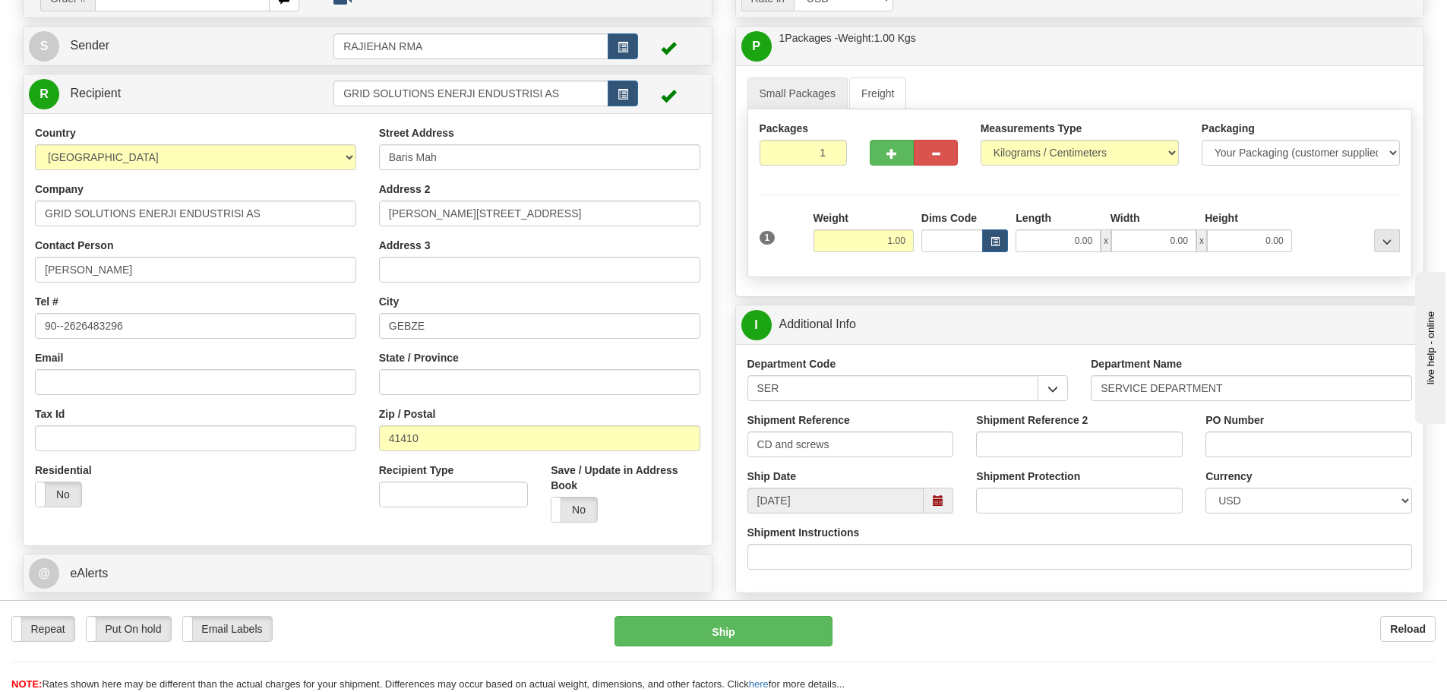
scroll to position [304, 0]
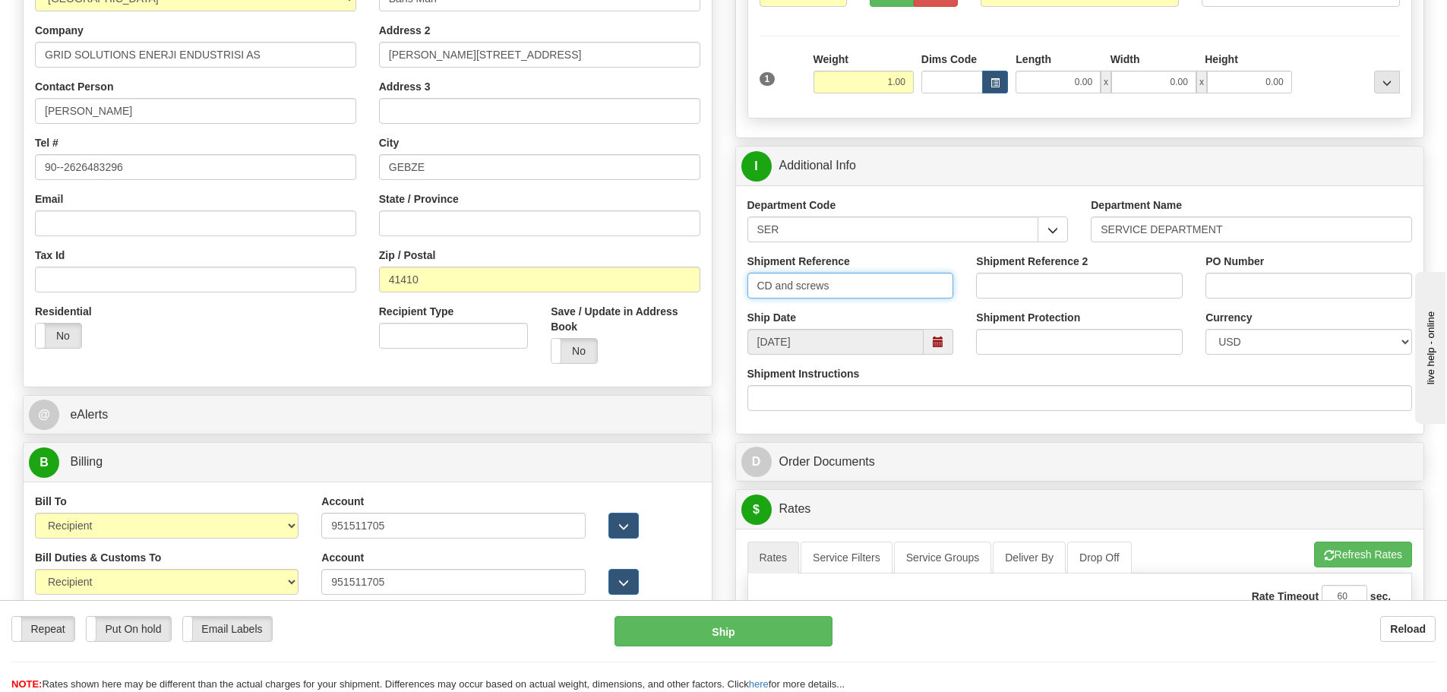
drag, startPoint x: 852, startPoint y: 286, endPoint x: 760, endPoint y: 284, distance: 91.9
click at [760, 284] on input "CD and screws" at bounding box center [851, 286] width 207 height 26
click at [726, 284] on div "Rate in Account Currency ARN AWG AUD AUS BHD BBD BFR BMD BRC BRL GBP UKL BND BG…" at bounding box center [1080, 461] width 713 height 1285
click at [921, 288] on input "Shipment Reference" at bounding box center [851, 286] width 207 height 26
click at [713, 267] on div "Order # S Sender RAJIEHAN RMA" at bounding box center [367, 250] width 713 height 863
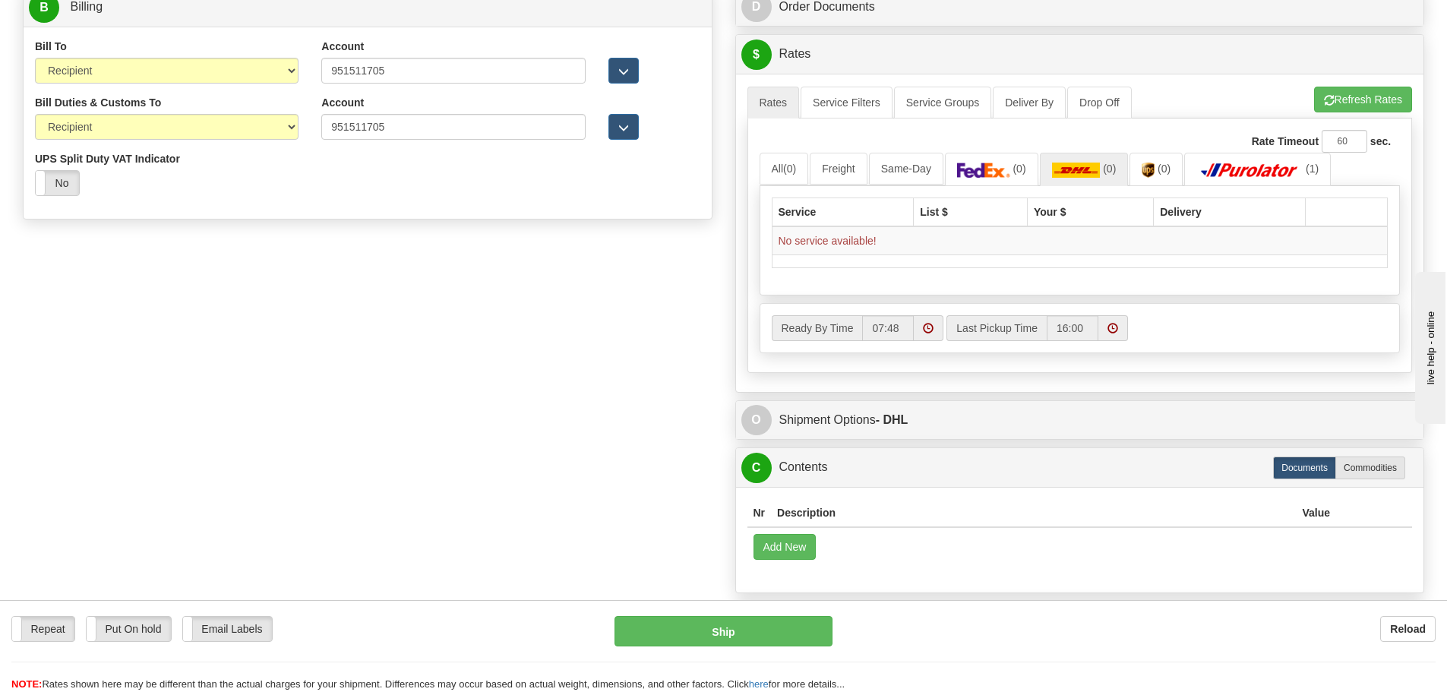
scroll to position [760, 0]
click at [1339, 105] on button "Refresh Rates" at bounding box center [1363, 99] width 98 height 26
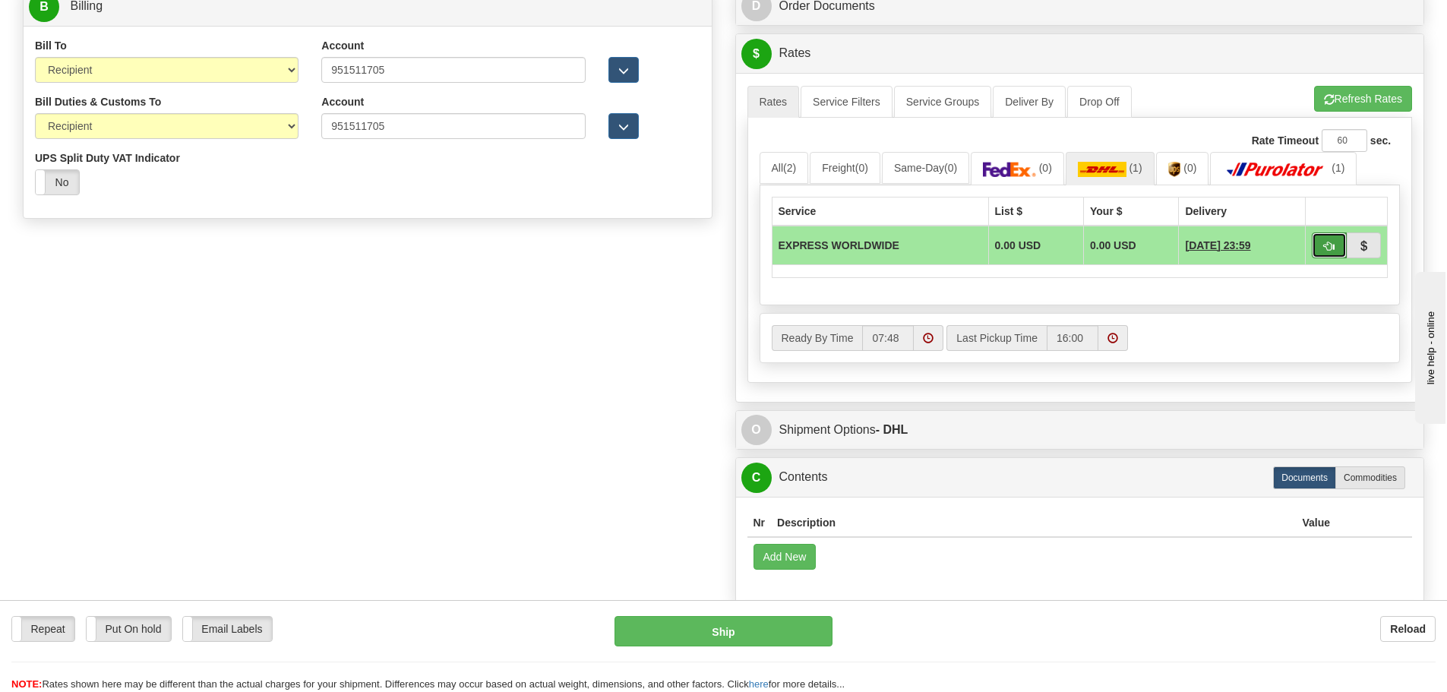
click at [1341, 248] on button "button" at bounding box center [1329, 245] width 35 height 26
type input "D"
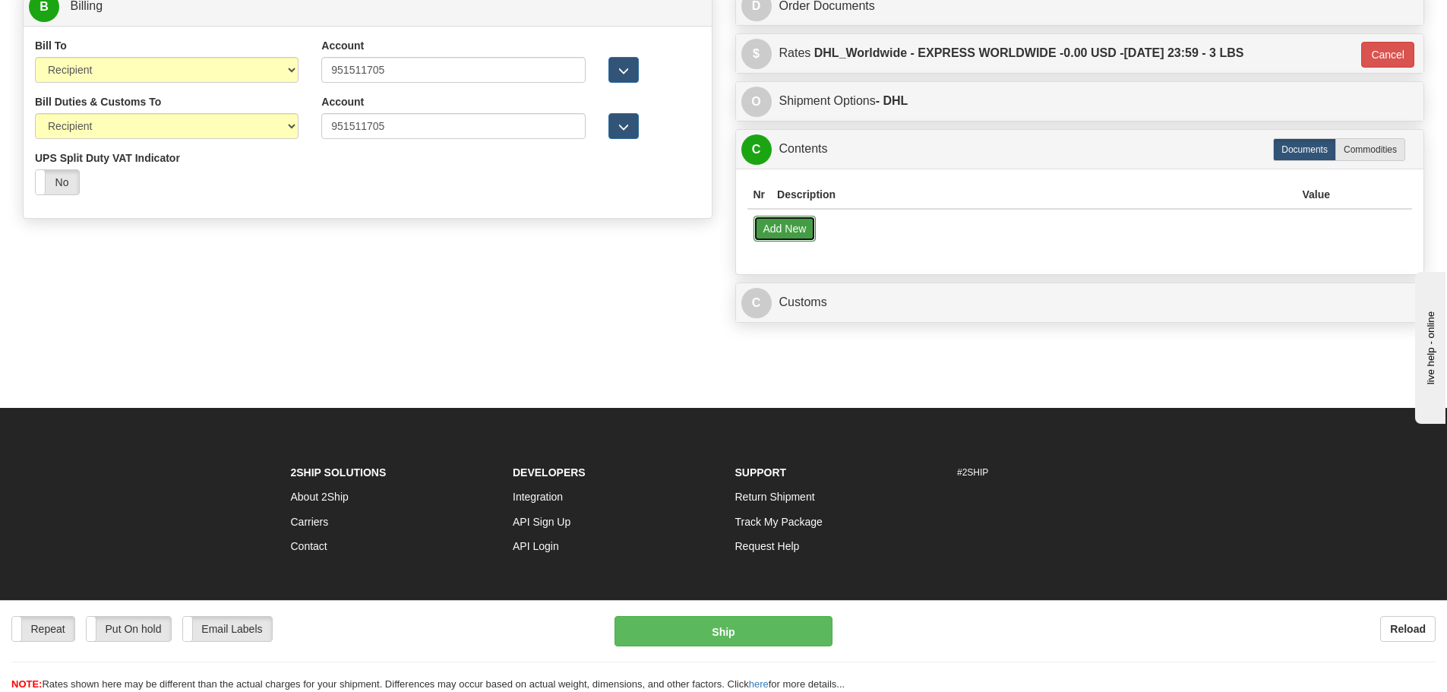
click at [803, 232] on button "Add New" at bounding box center [785, 229] width 63 height 26
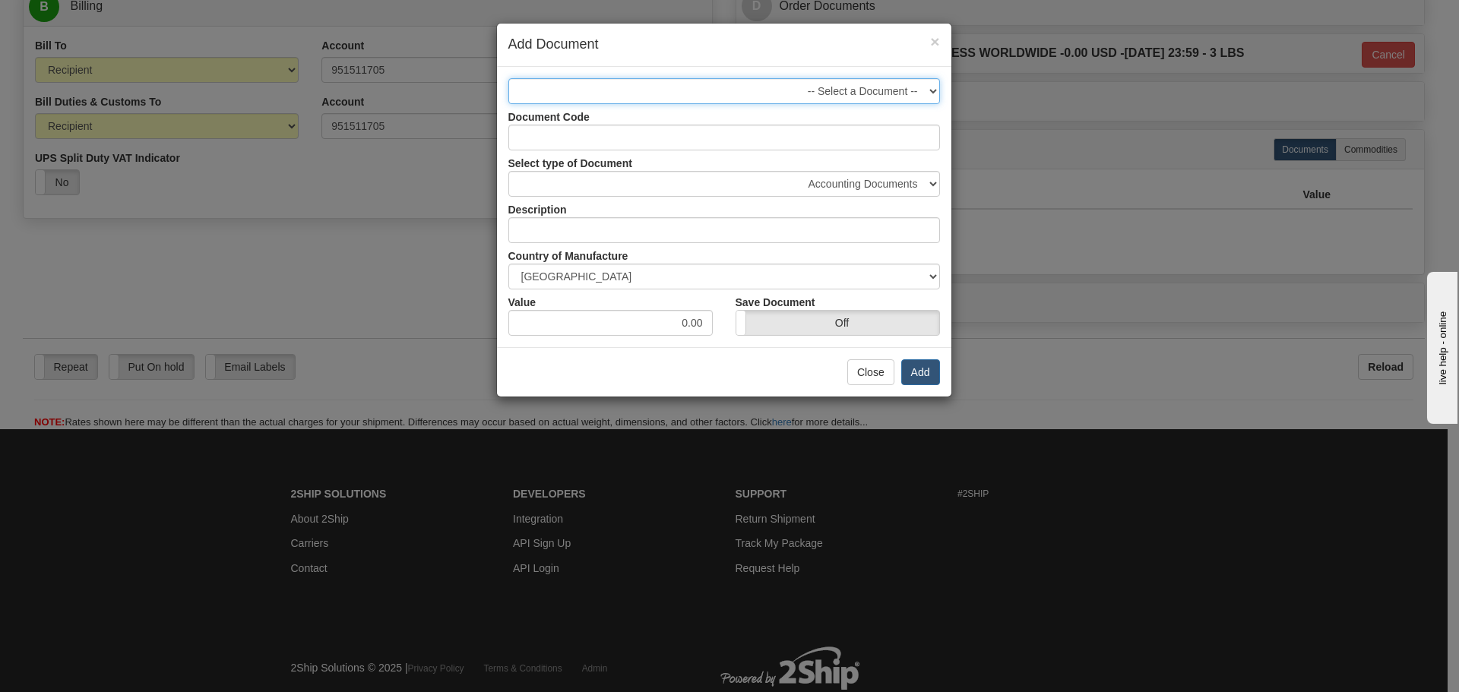
click at [836, 100] on select "-- Select a Document -- Business Document - Shipping Documents 850 handle/stick…" at bounding box center [724, 91] width 432 height 26
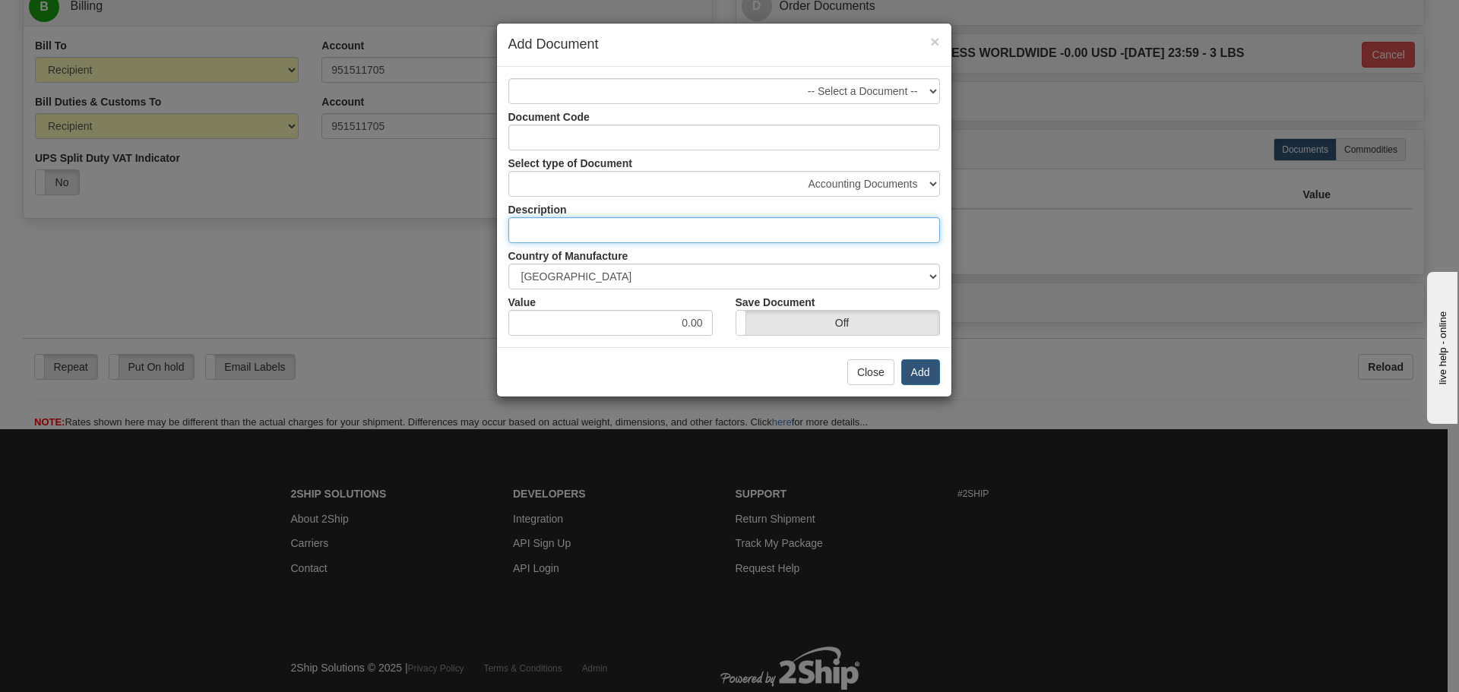
click at [744, 225] on input "text" at bounding box center [724, 230] width 432 height 26
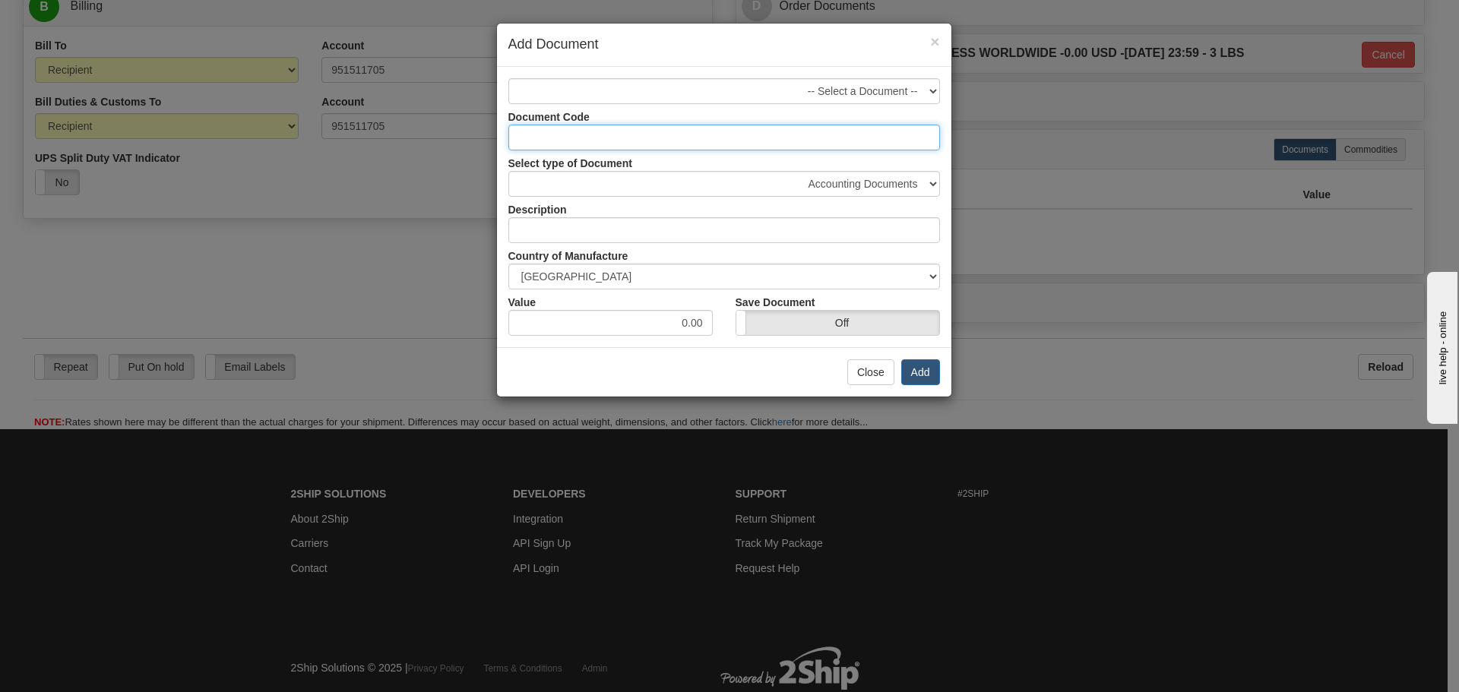
click at [762, 147] on input "Document Code" at bounding box center [724, 138] width 432 height 26
click at [587, 138] on input "Document Code" at bounding box center [724, 138] width 432 height 26
paste input "CD and screws"
type input "CD and screws"
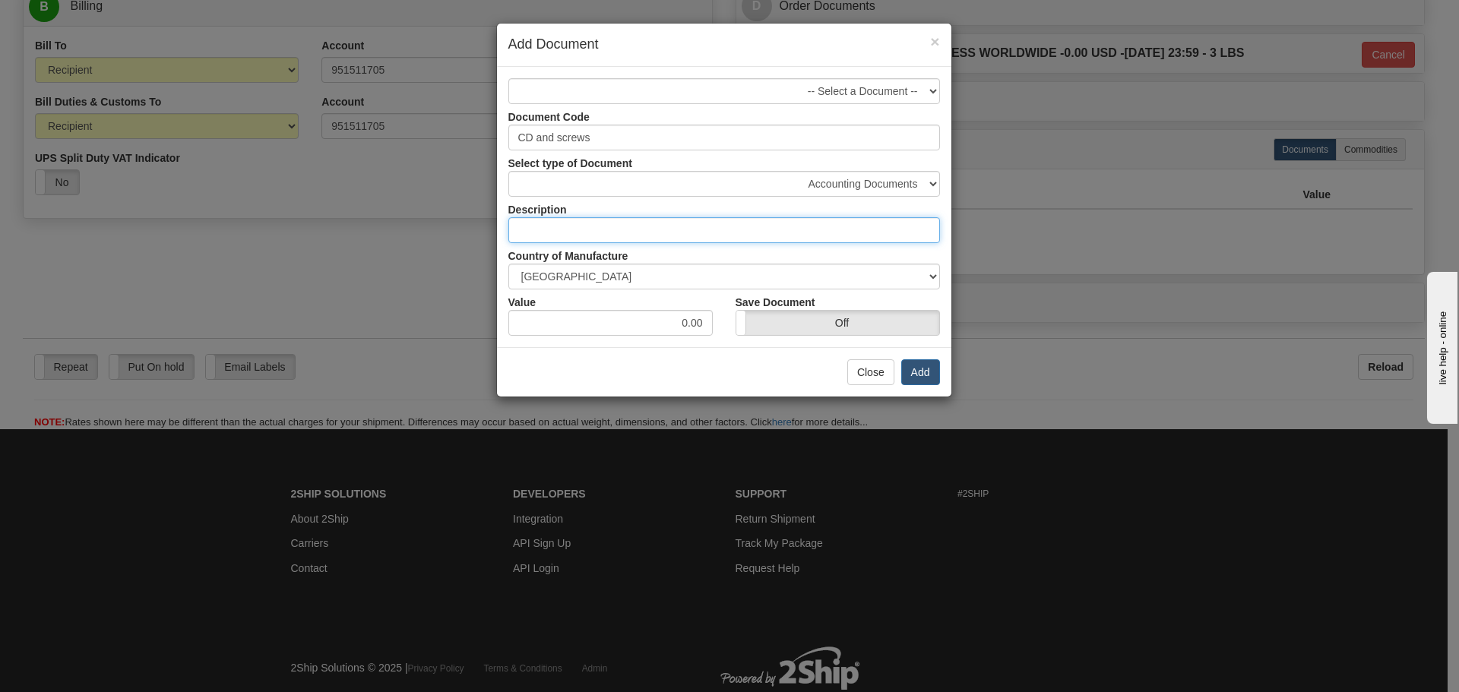
click at [578, 226] on input "text" at bounding box center [724, 230] width 432 height 26
paste input "CD and screws"
type input "CD and screws"
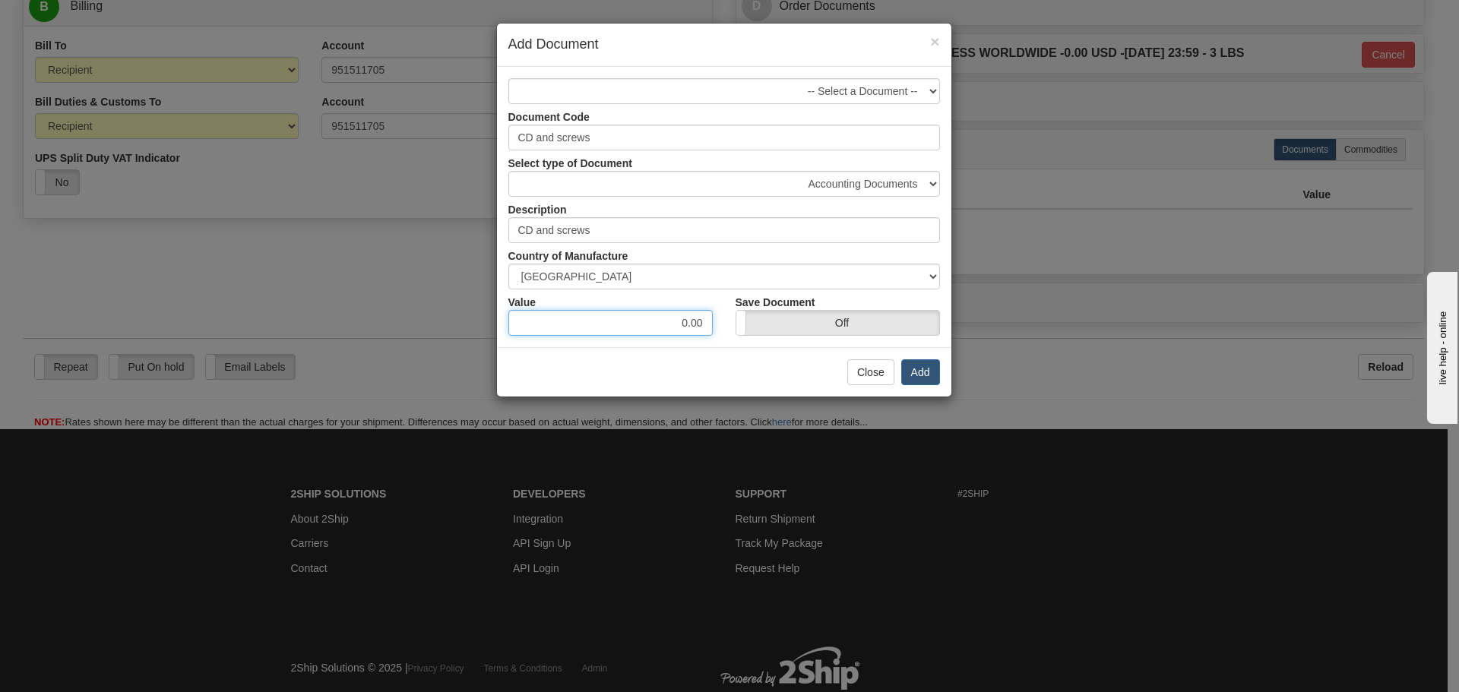
drag, startPoint x: 656, startPoint y: 327, endPoint x: 710, endPoint y: 337, distance: 54.8
click at [710, 337] on div "-- Select a Document -- Business Document - Shipping Documents 850 handle/stick…" at bounding box center [724, 207] width 454 height 280
type input "10"
click at [930, 373] on button "Add" at bounding box center [920, 372] width 39 height 26
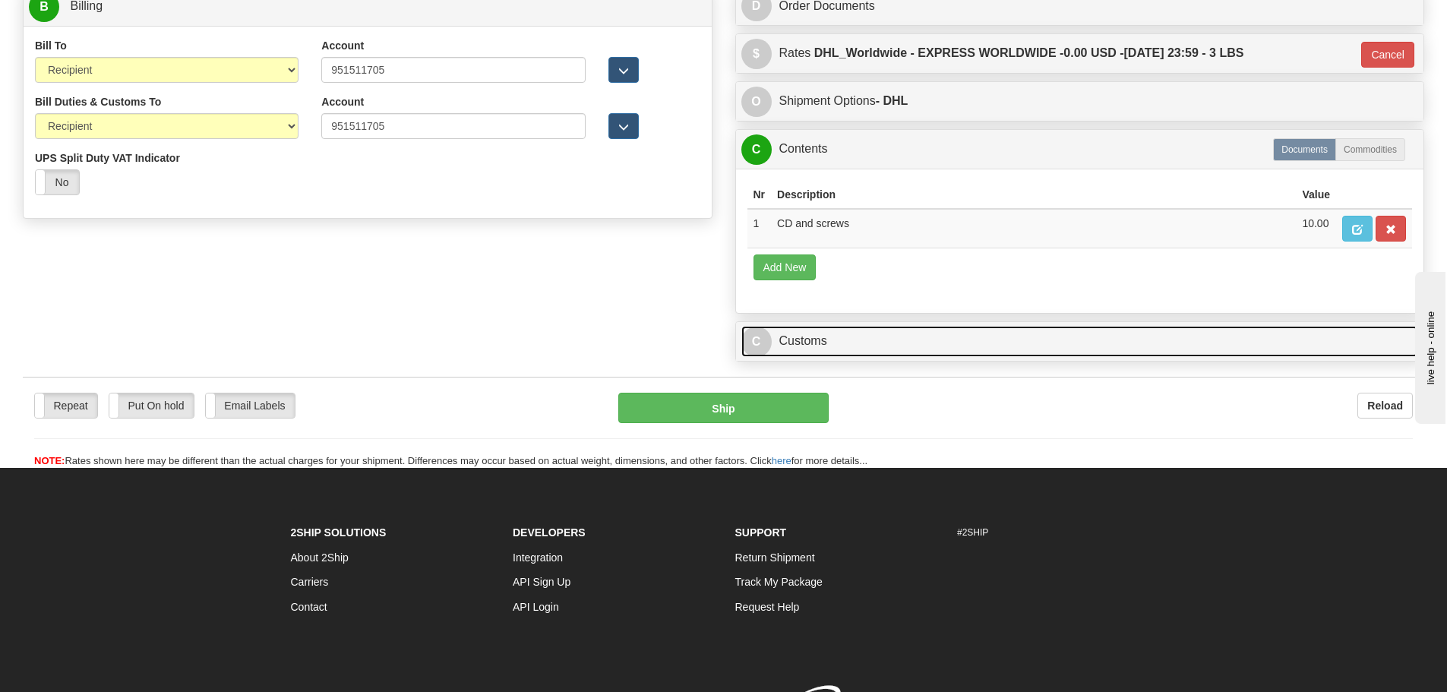
click at [909, 340] on link "C Customs" at bounding box center [1081, 341] width 678 height 31
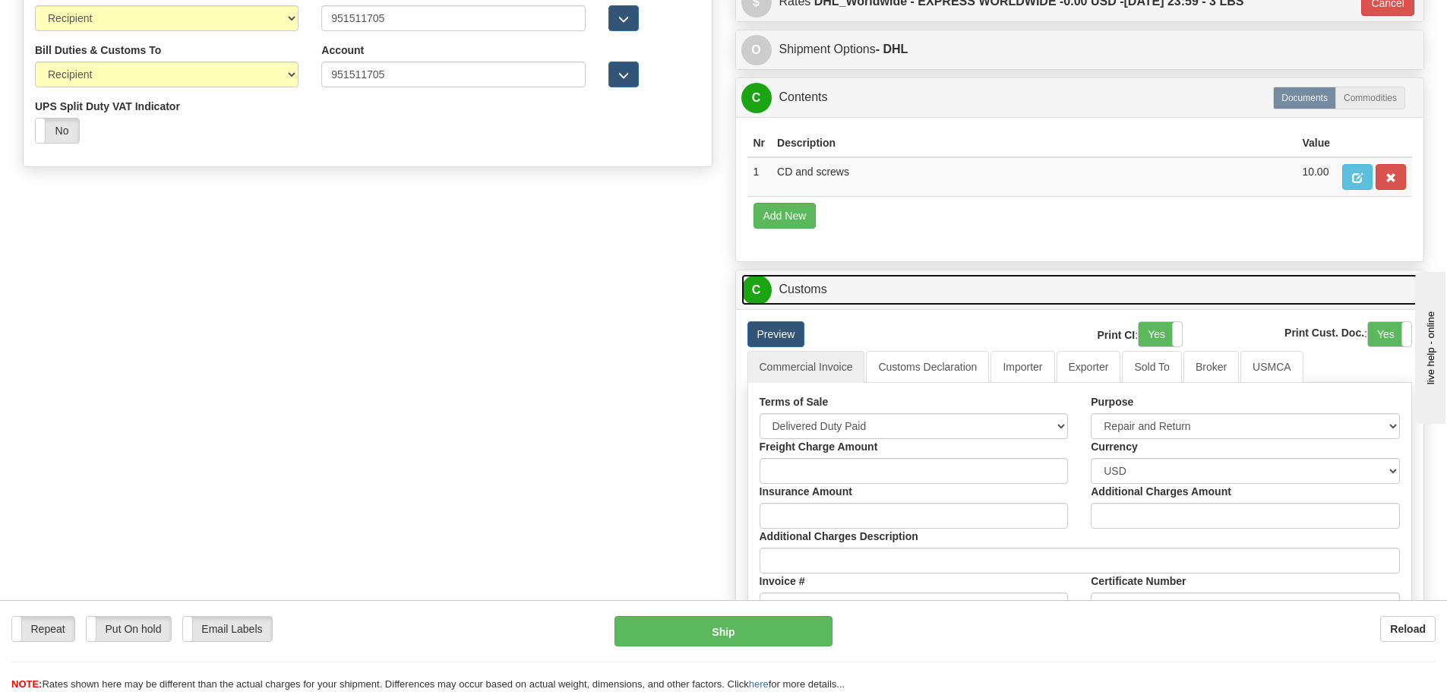
scroll to position [912, 0]
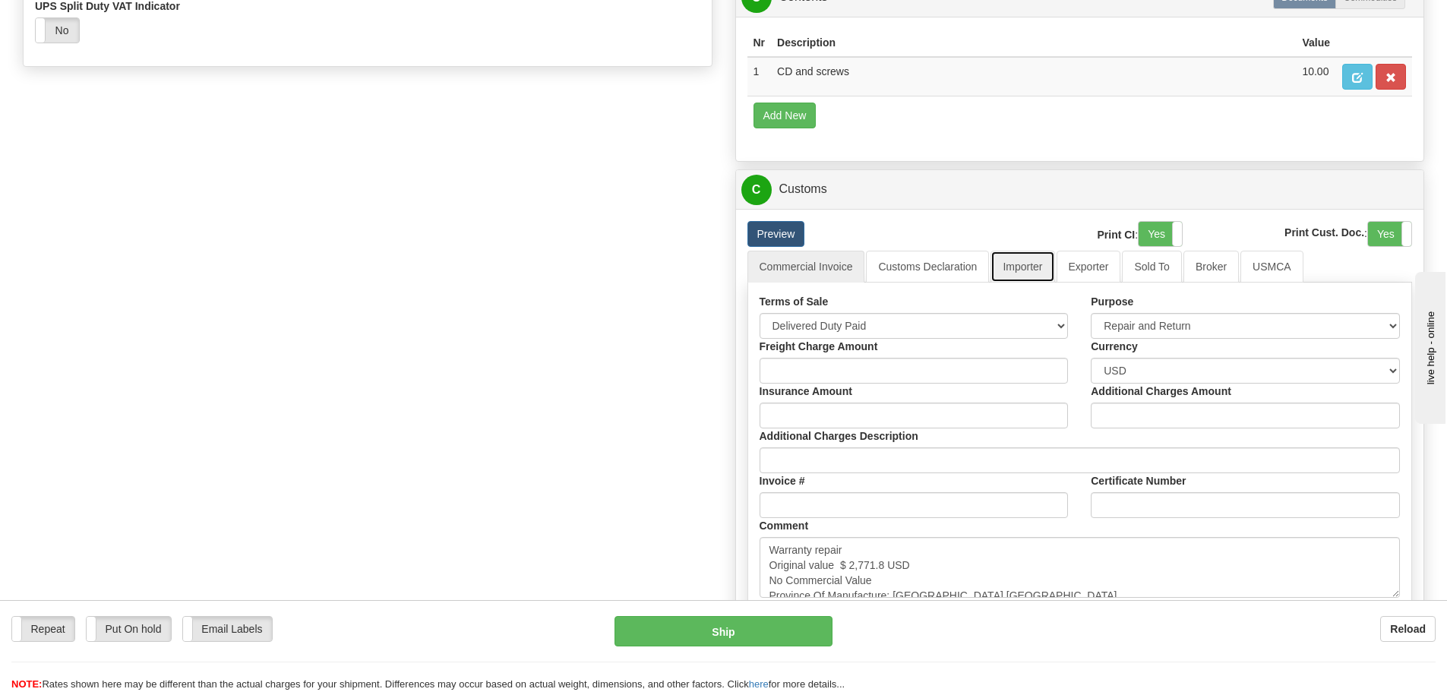
click at [1051, 280] on link "Importer" at bounding box center [1023, 267] width 64 height 32
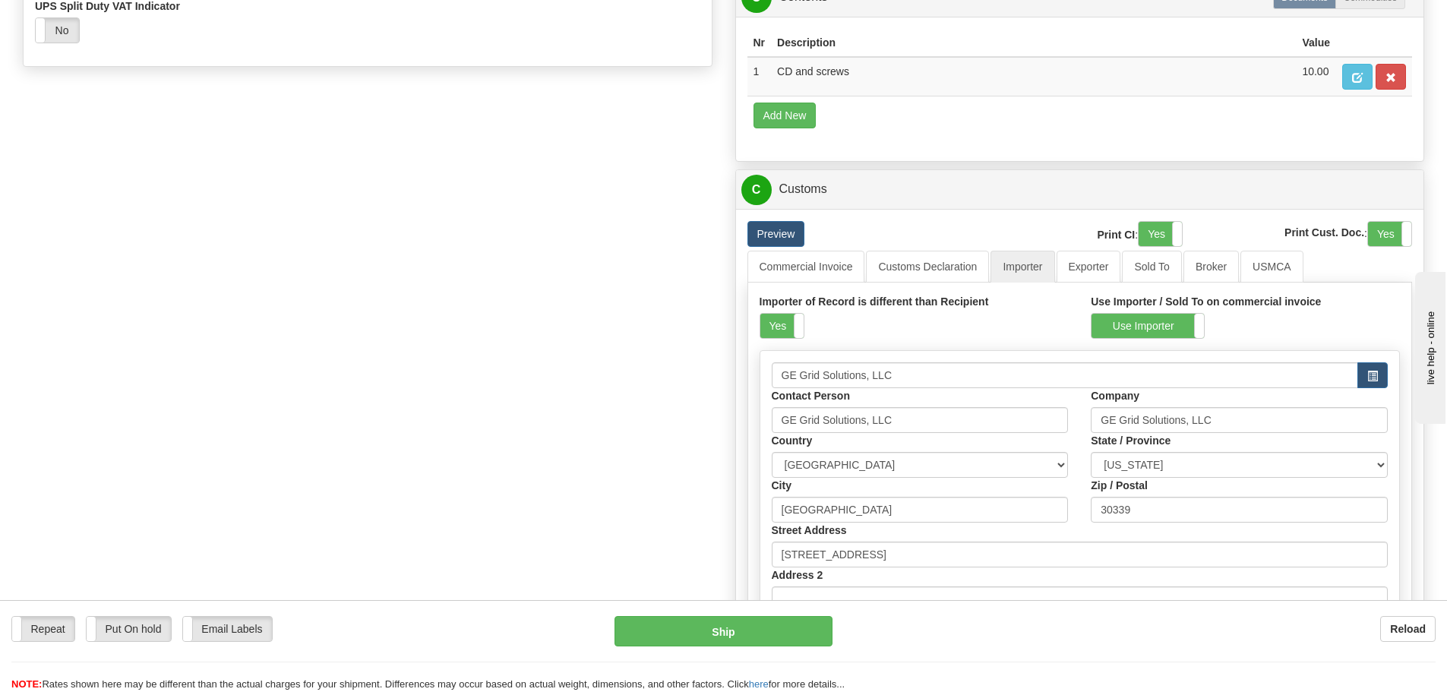
click at [805, 321] on div "Importer of Record is different than Recipient Yes No" at bounding box center [914, 316] width 309 height 45
click at [789, 334] on label "Yes" at bounding box center [782, 326] width 43 height 24
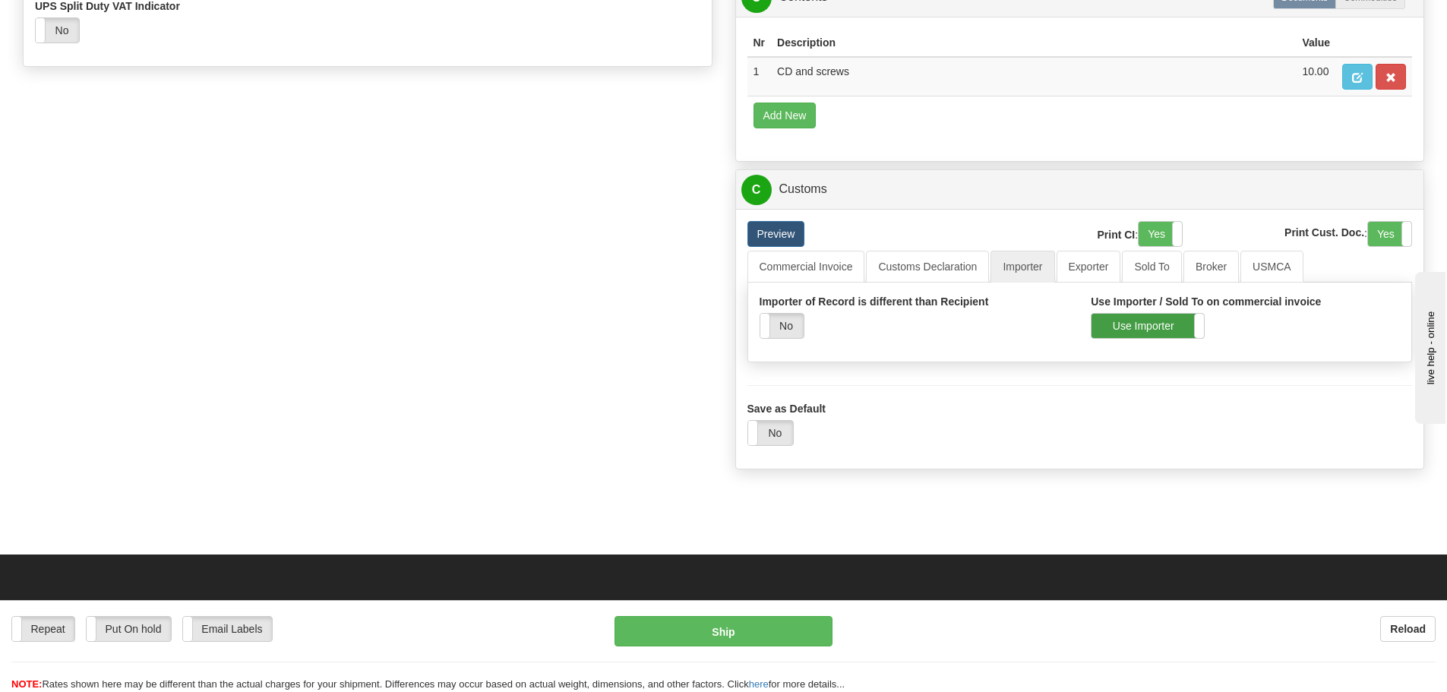
click at [1167, 326] on label "Use Importer" at bounding box center [1148, 326] width 112 height 24
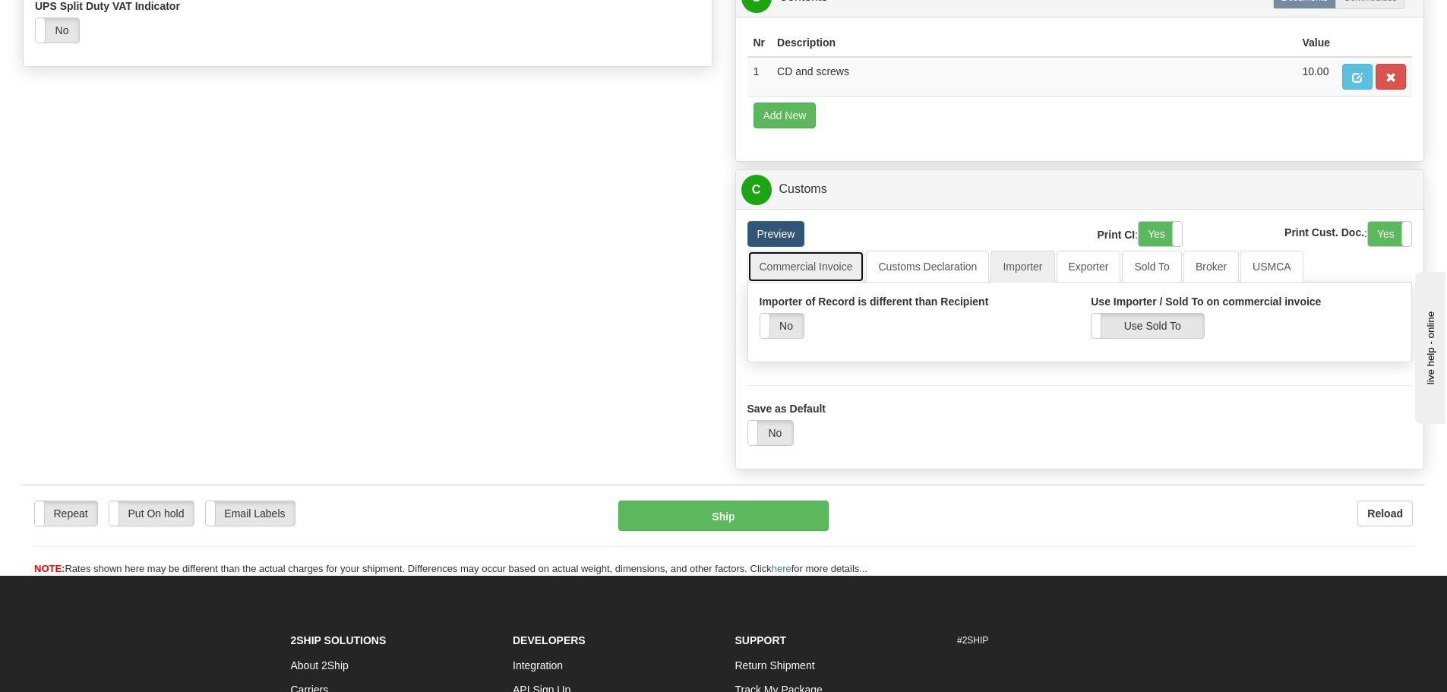
click at [792, 279] on link "Commercial Invoice" at bounding box center [807, 267] width 118 height 32
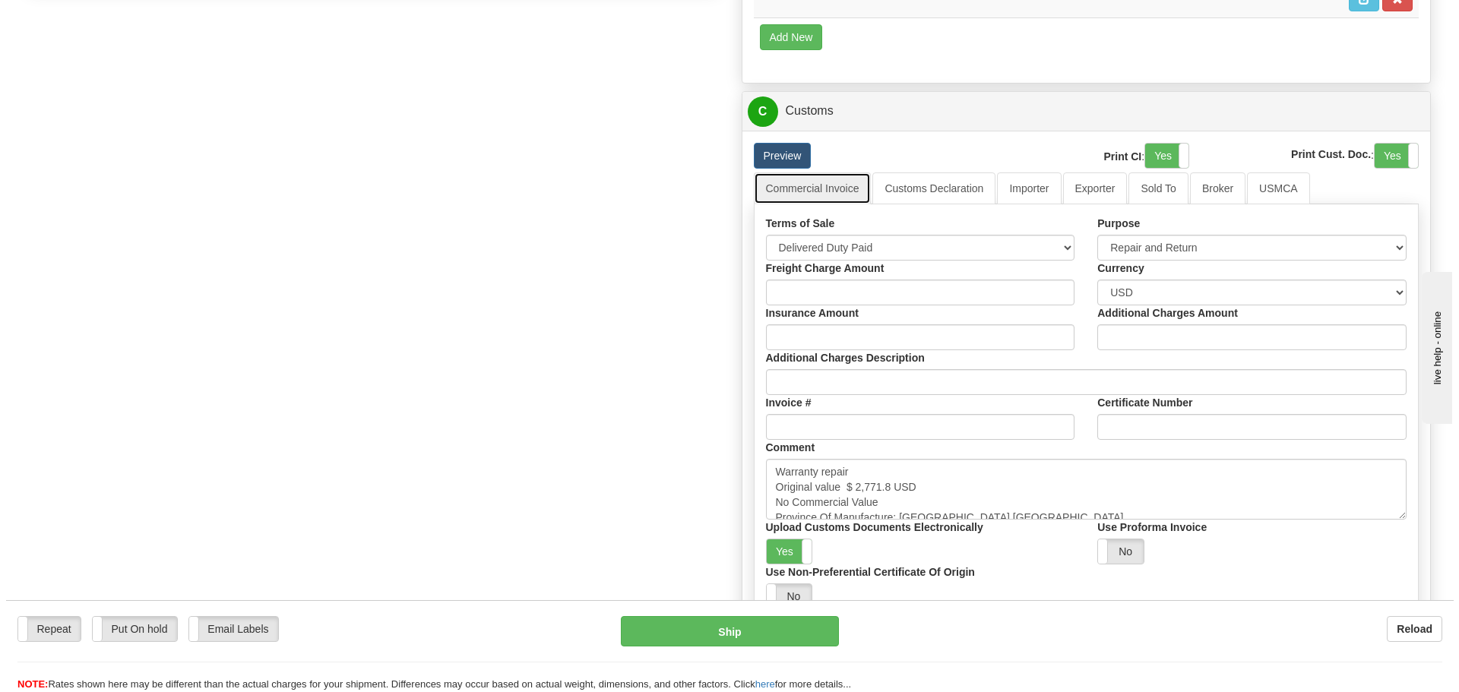
scroll to position [1064, 0]
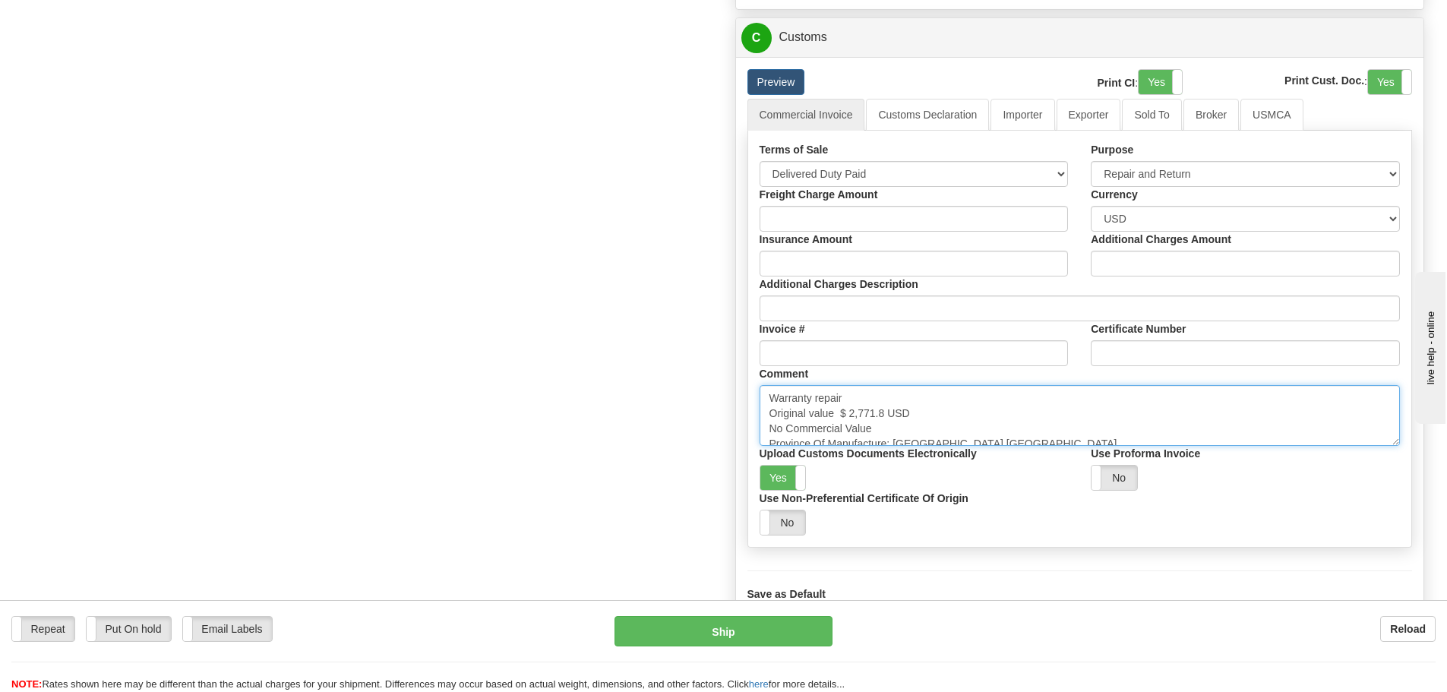
click at [967, 421] on textarea "Warranty repair Original value $ 2,771.8 USD No Commercial Value Province Of Ma…" at bounding box center [1080, 415] width 641 height 61
drag, startPoint x: 912, startPoint y: 417, endPoint x: 902, endPoint y: 417, distance: 9.9
click at [912, 417] on textarea "Warranty repair Original value $ 2,771.8 USD No Commercial Value Province Of Ma…" at bounding box center [1080, 415] width 641 height 61
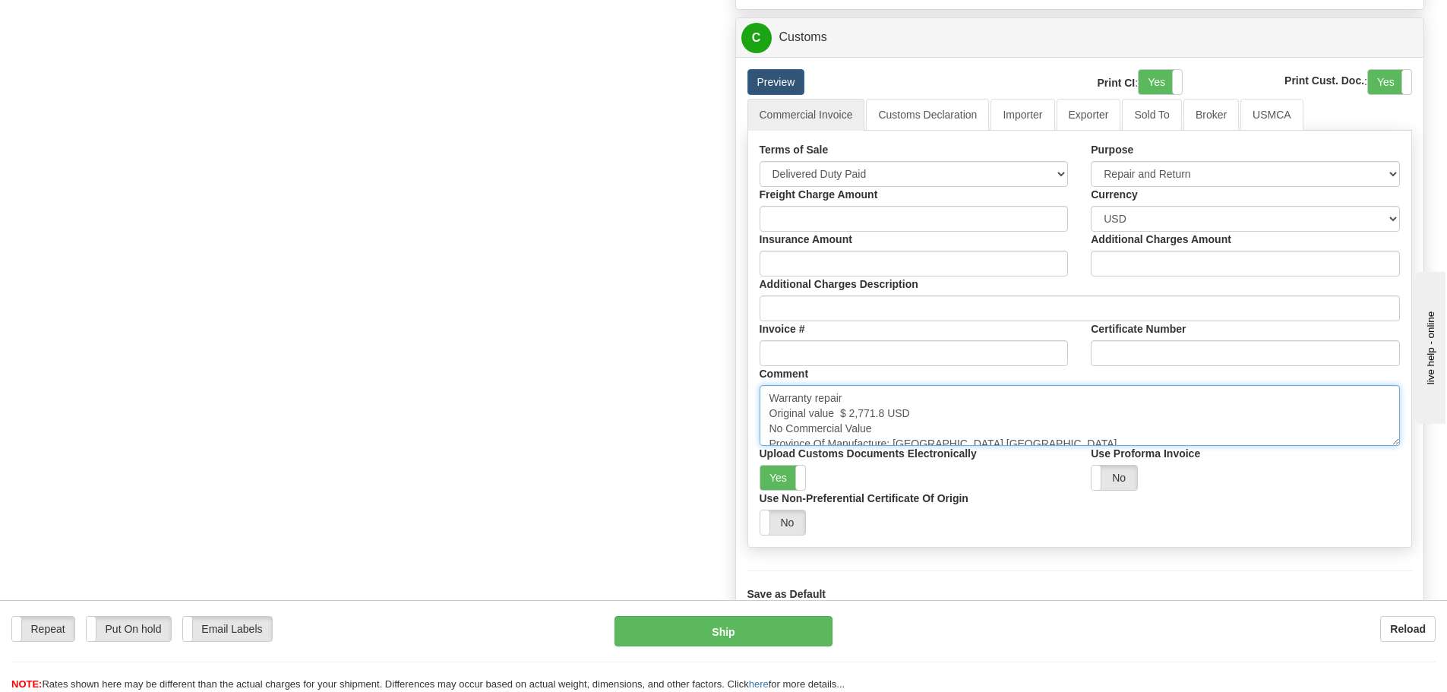
click at [918, 427] on textarea "Warranty repair Original value $ 2,771.8 USD No Commercial Value Province Of Ma…" at bounding box center [1080, 415] width 641 height 61
click at [962, 423] on textarea "Warranty repair Original value $ 2,771.8 USD No Commercial Value Province Of Ma…" at bounding box center [1080, 415] width 641 height 61
click at [1001, 432] on textarea "Warranty repair Original value $ 2,771.8 USD No Commercial Value Province Of Ma…" at bounding box center [1080, 415] width 641 height 61
paste textarea "Business Document no Commercial Value"
type textarea "Business Document no Commercial Value"
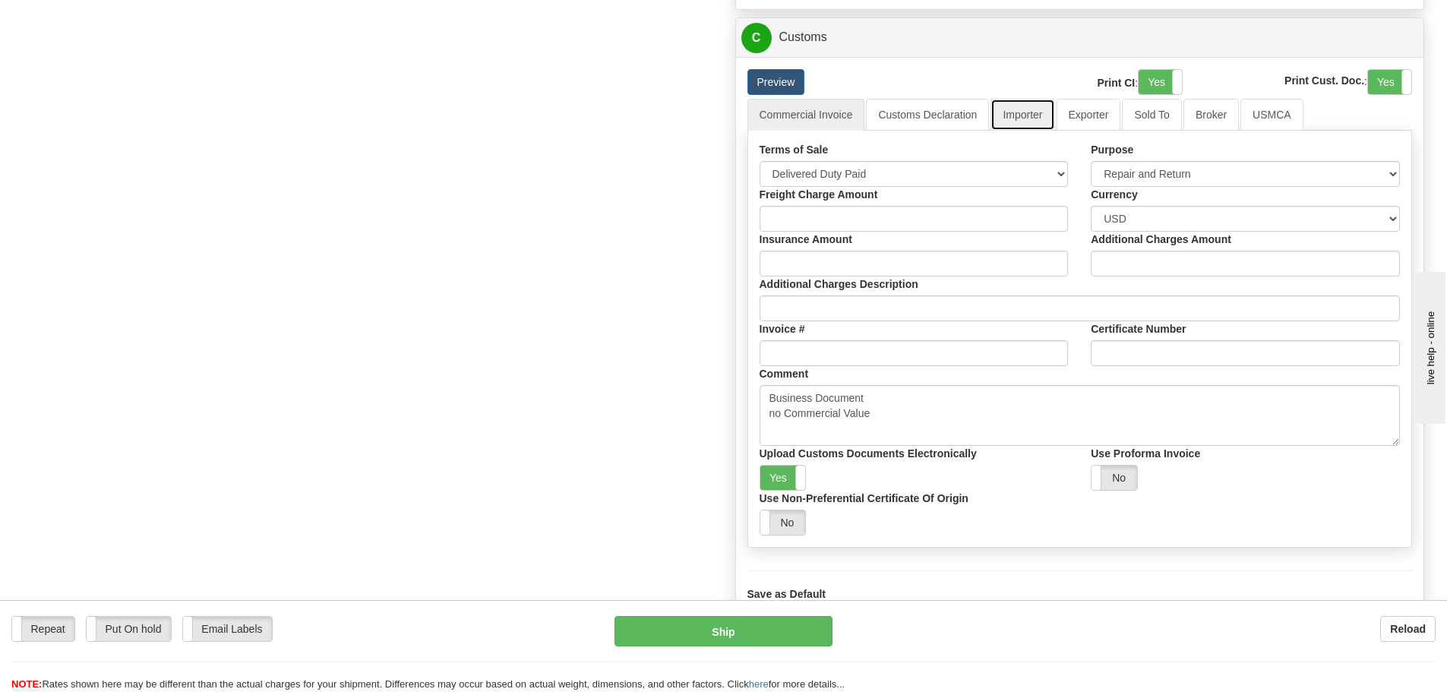
click at [1021, 128] on link "Importer" at bounding box center [1023, 115] width 64 height 32
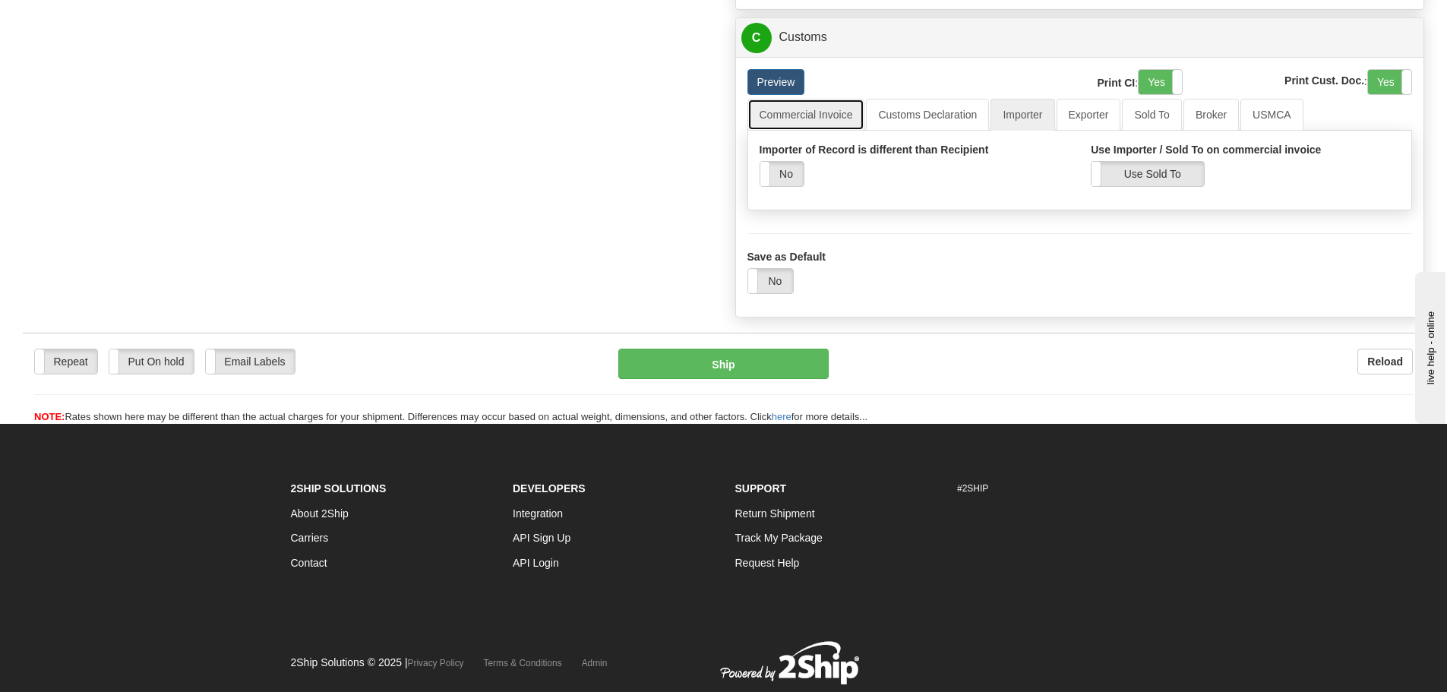
click at [783, 117] on link "Commercial Invoice" at bounding box center [807, 115] width 118 height 32
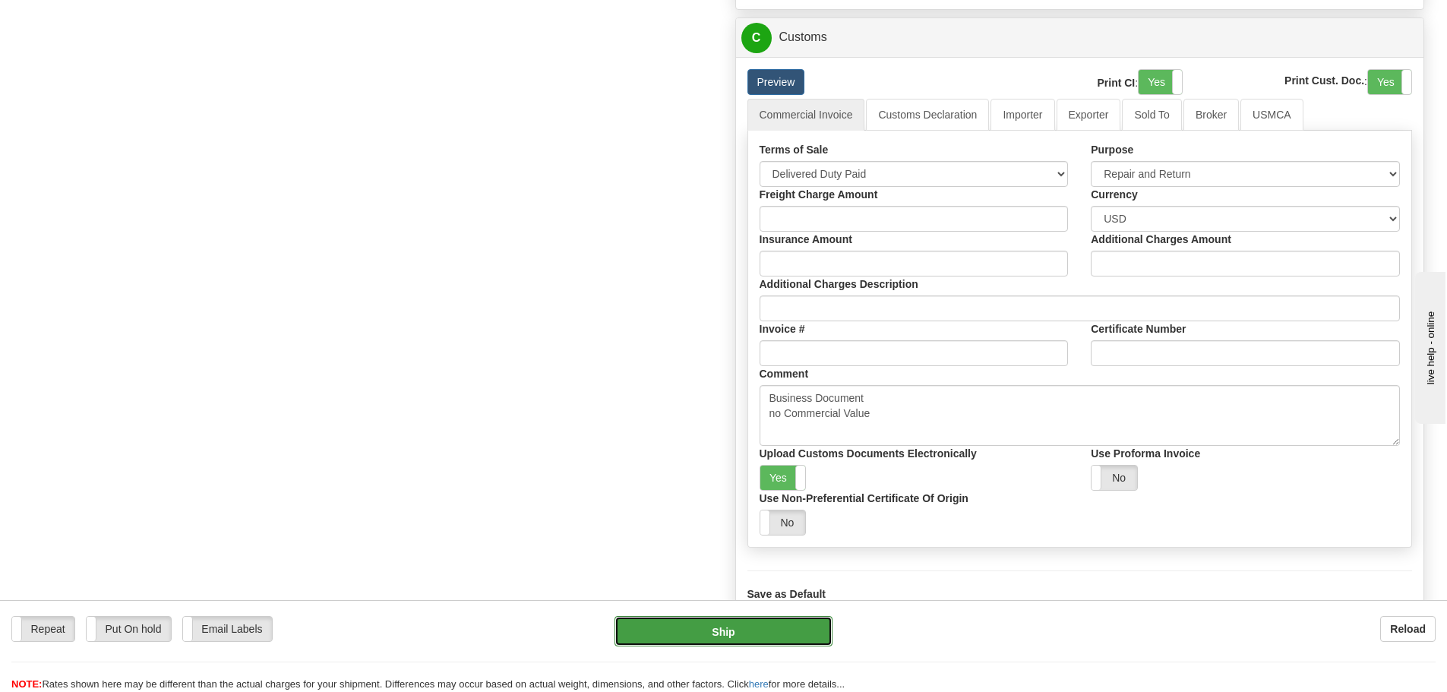
click at [669, 629] on button "Ship" at bounding box center [724, 631] width 218 height 30
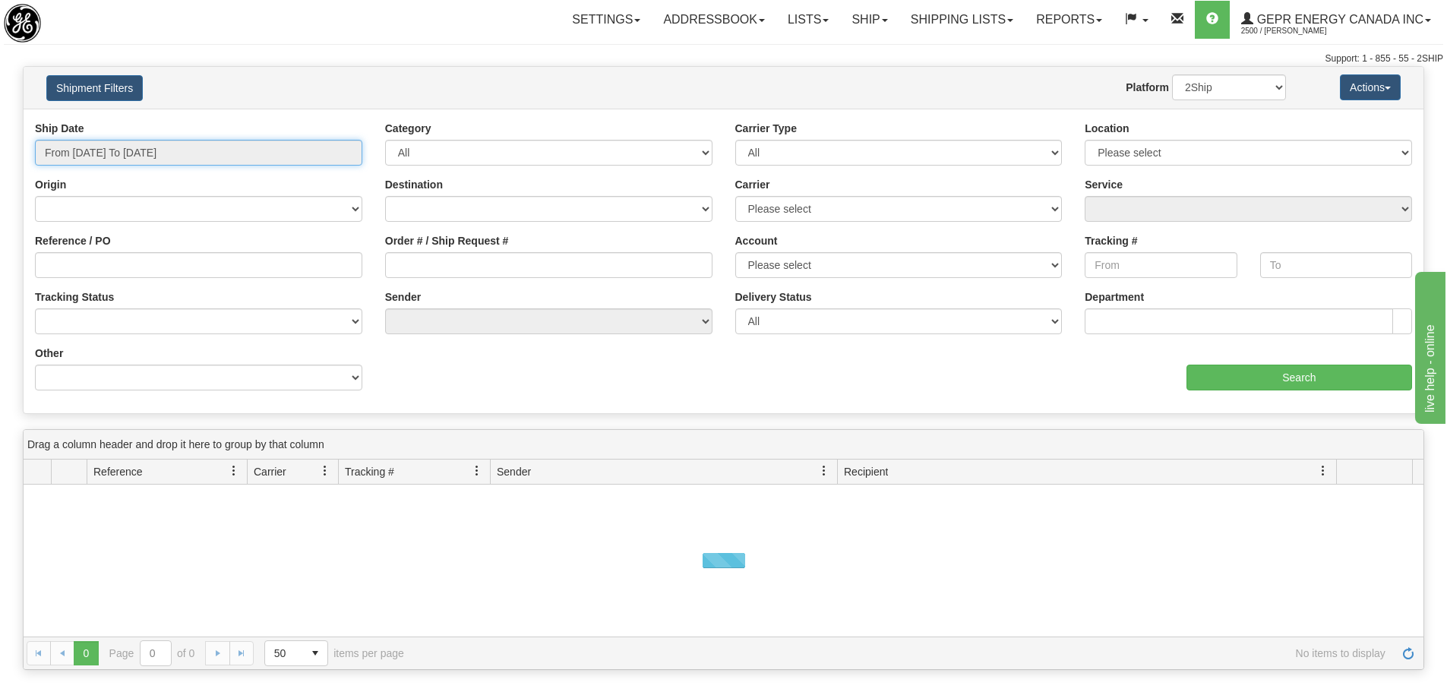
click at [318, 144] on input "From 10/02/2025 To 10/03/2025" at bounding box center [198, 153] width 327 height 26
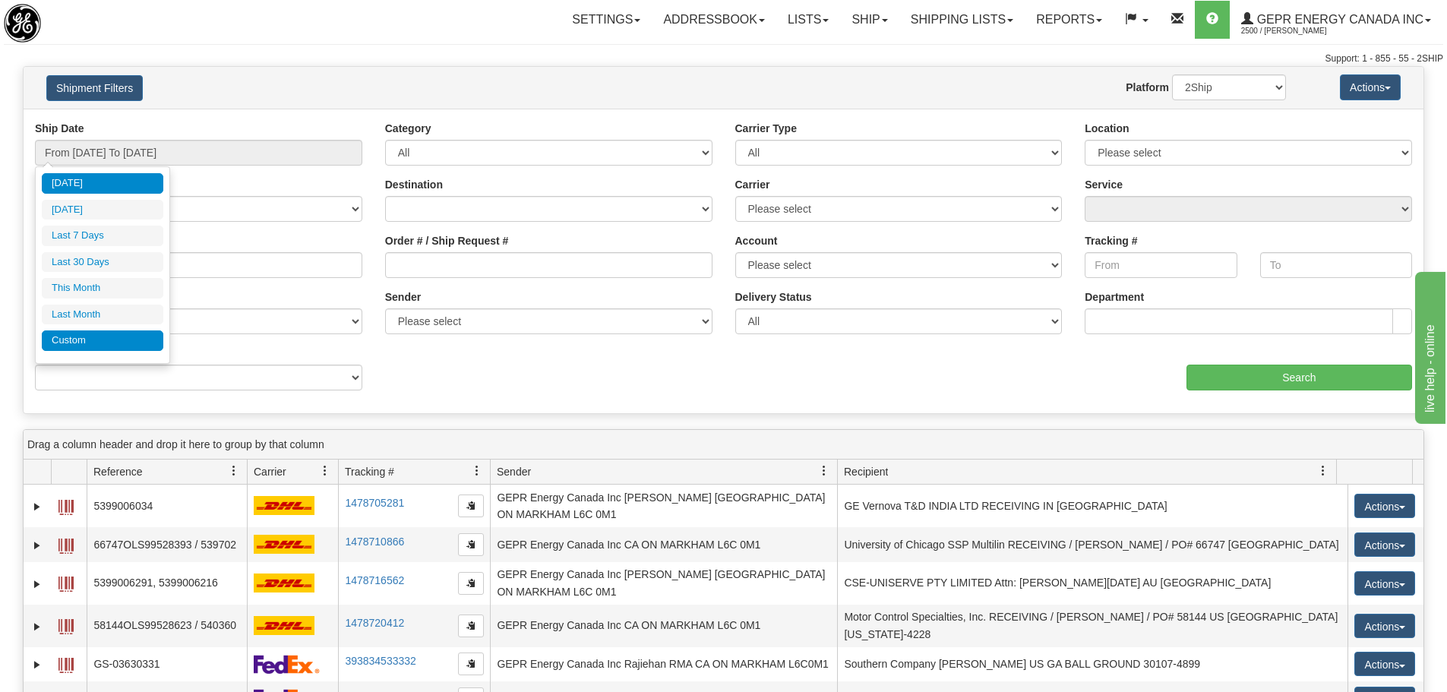
click at [109, 331] on li "Custom" at bounding box center [103, 340] width 122 height 21
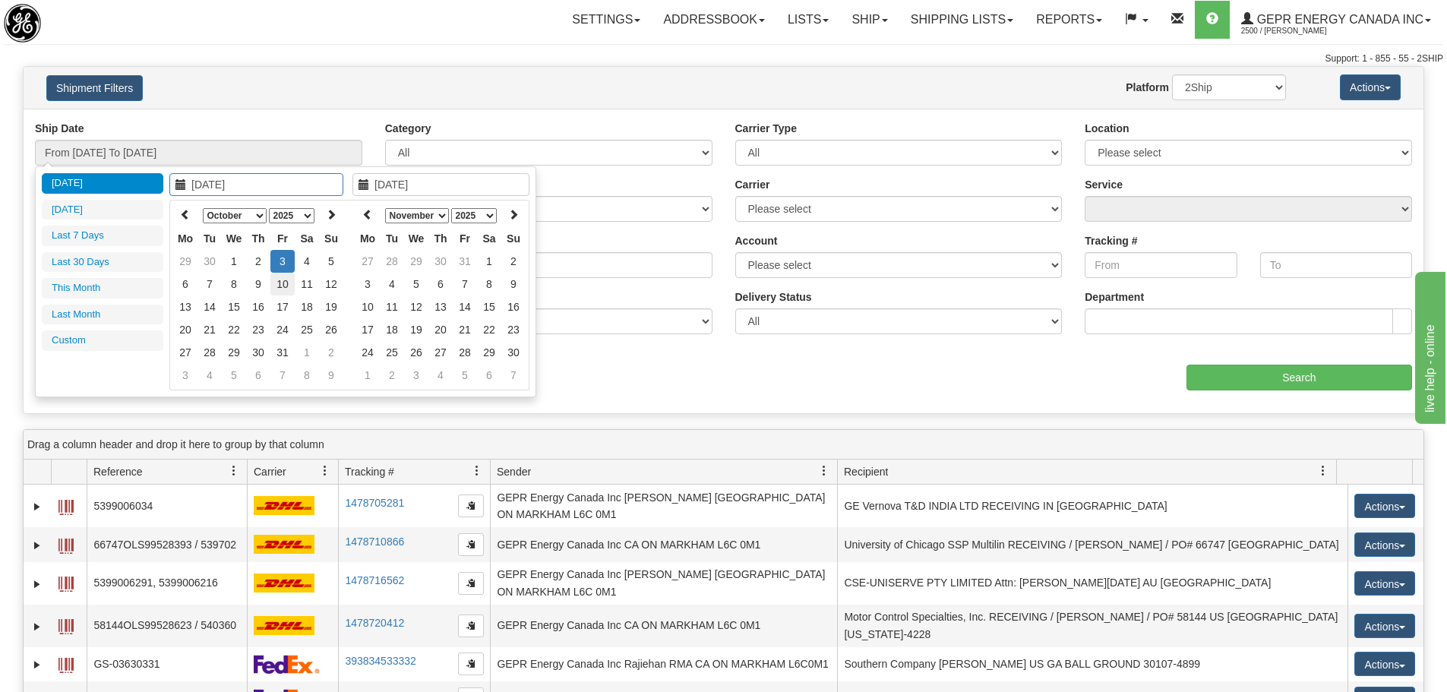
type input "09/01/2025"
type input "09/30/2025"
type input "10/13/2025"
type input "[DATE]"
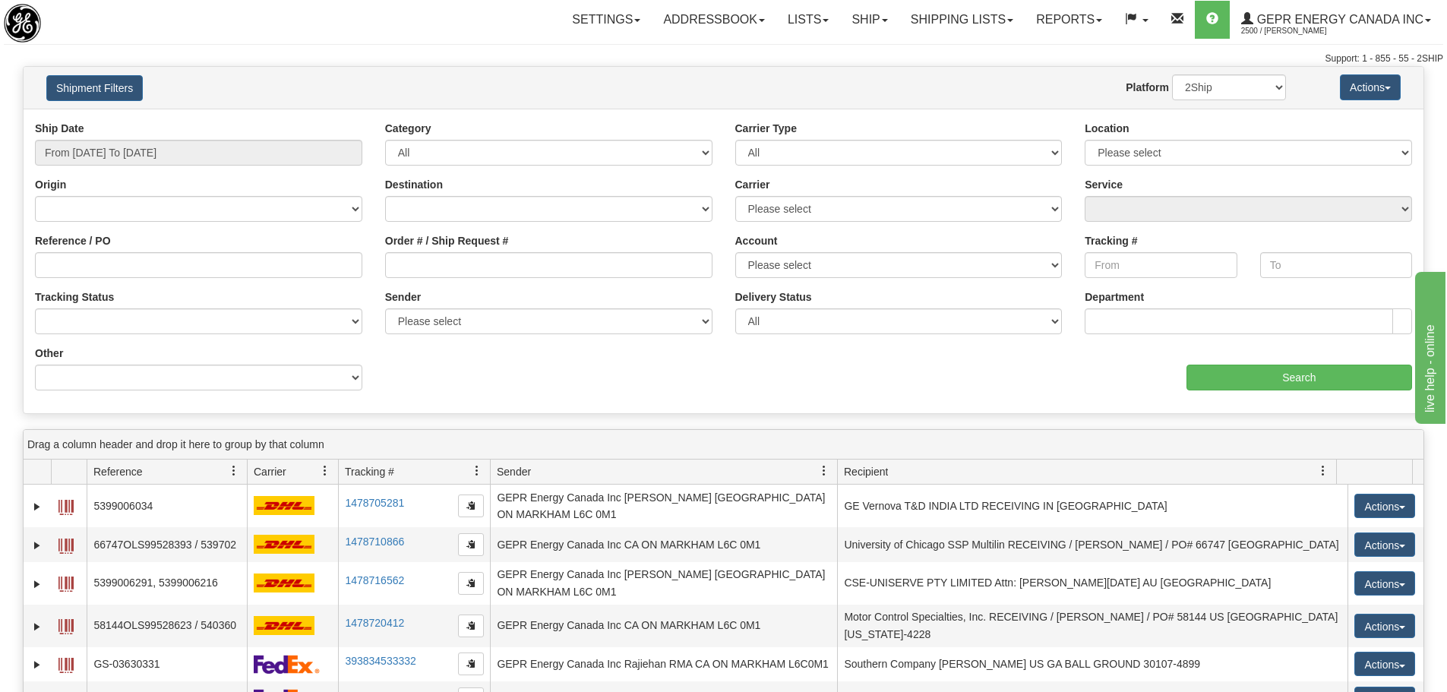
click at [360, 87] on div "Website Agent Nothing selected Client User Platform 2Ship Imported" at bounding box center [780, 87] width 1033 height 26
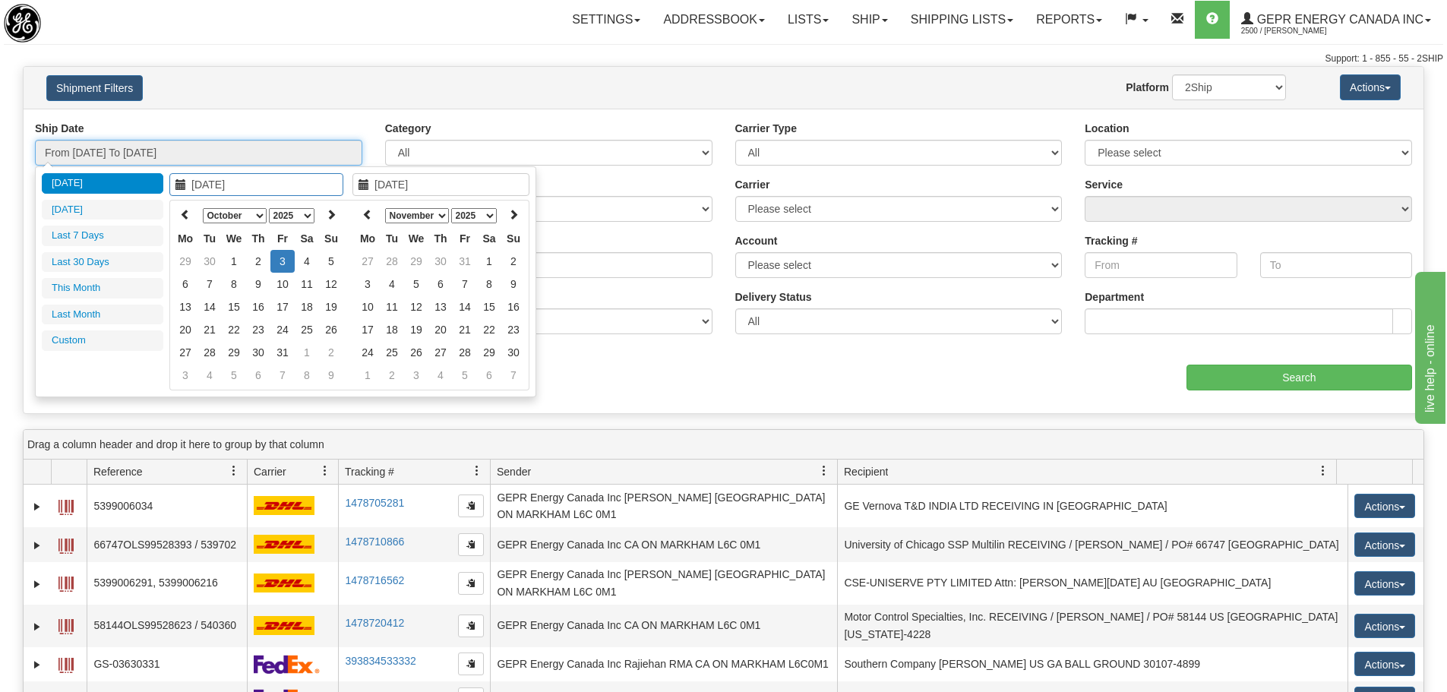
click at [281, 163] on input "From 10/02/2025 To 10/03/2025" at bounding box center [198, 153] width 327 height 26
type input "10/01/2025"
type input "10/31/2025"
type input "[DATE]"
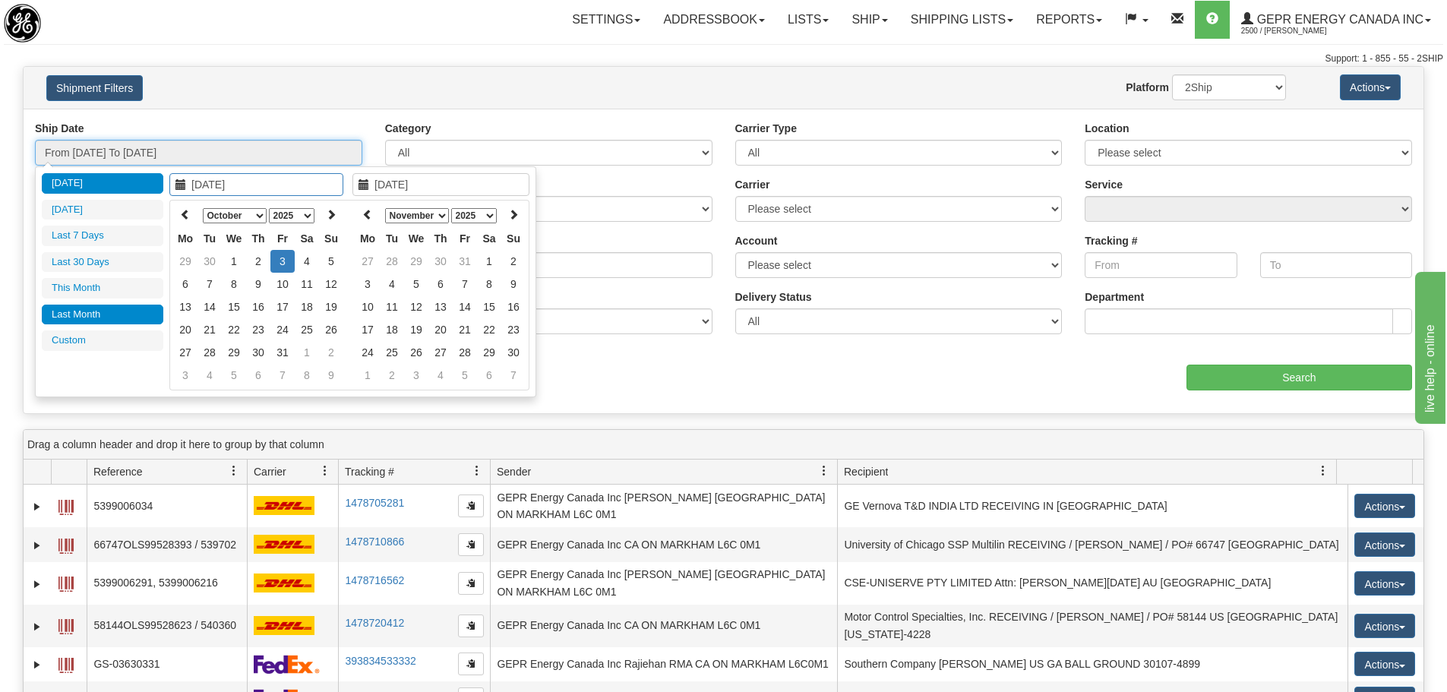
type input "09/01/2025"
type input "09/30/2025"
click at [99, 305] on li "Last Month" at bounding box center [103, 315] width 122 height 21
type input "From 09/01/2025 To 09/30/2025"
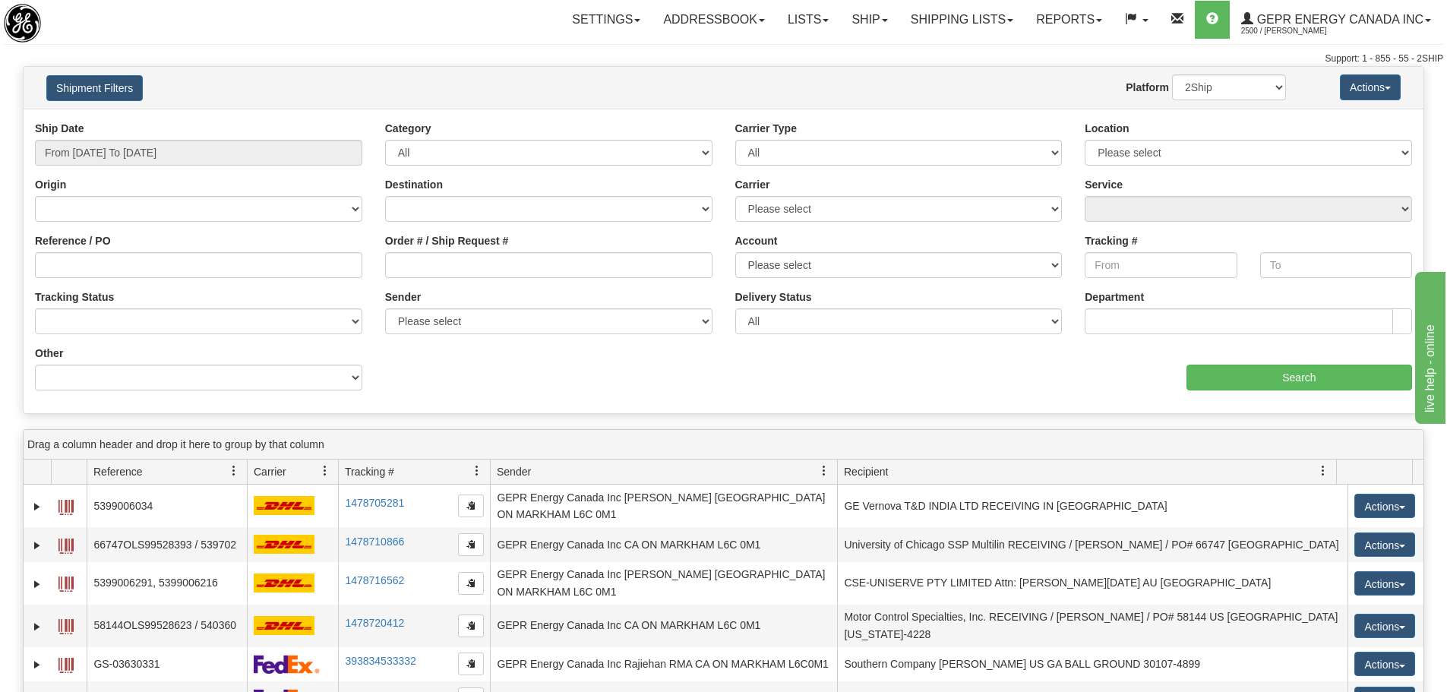
click at [1138, 281] on div "Tracking #" at bounding box center [1161, 261] width 175 height 56
click at [1146, 268] on input "Tracking #" at bounding box center [1161, 265] width 152 height 26
paste input "1188911931"
type input "1188911931"
click at [1233, 369] on input "Search" at bounding box center [1300, 378] width 226 height 26
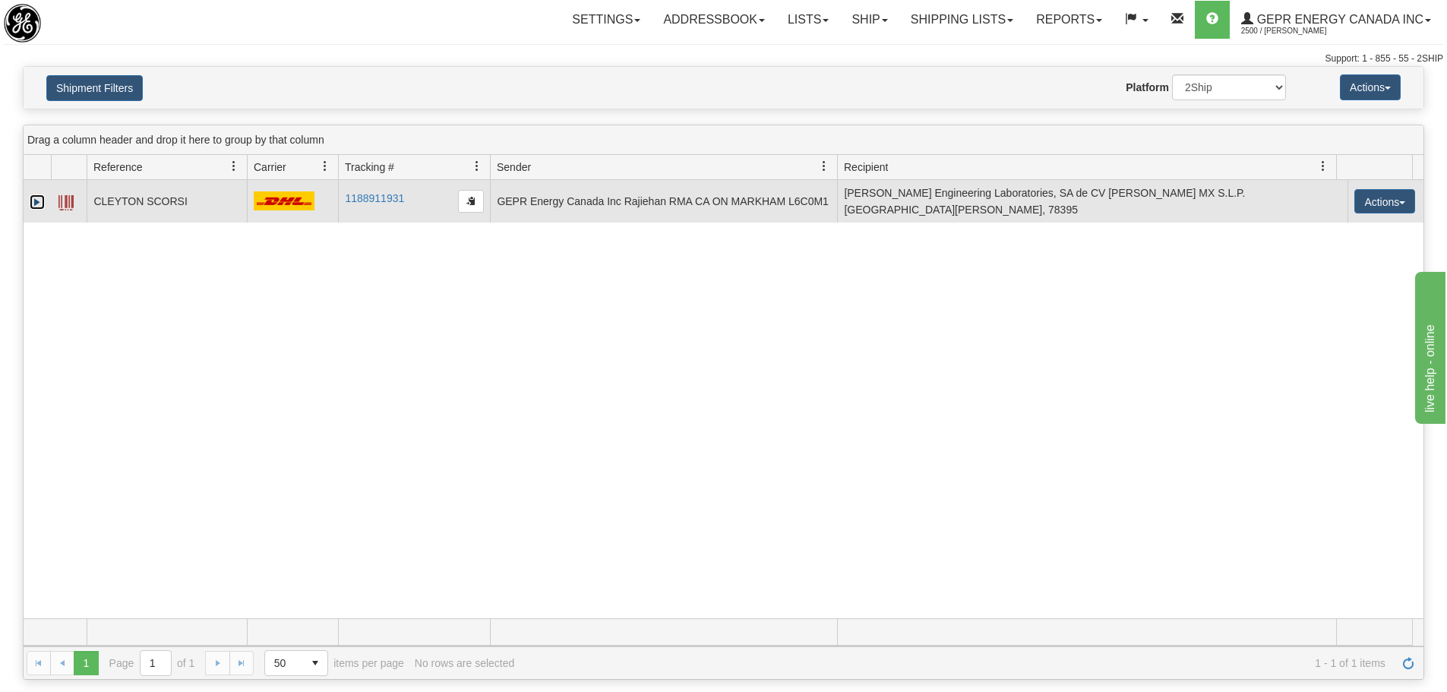
click at [42, 201] on link "Expand" at bounding box center [37, 201] width 15 height 15
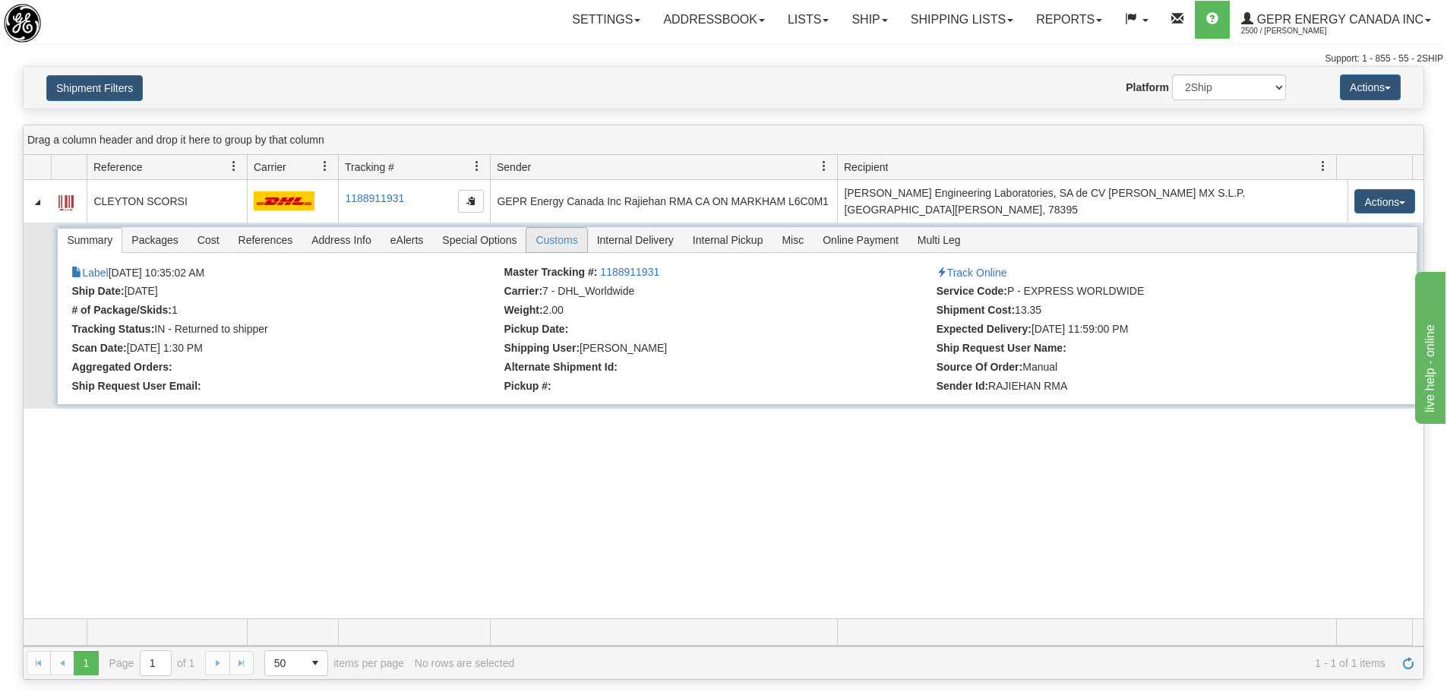
click at [567, 236] on span "Customs" at bounding box center [557, 240] width 60 height 24
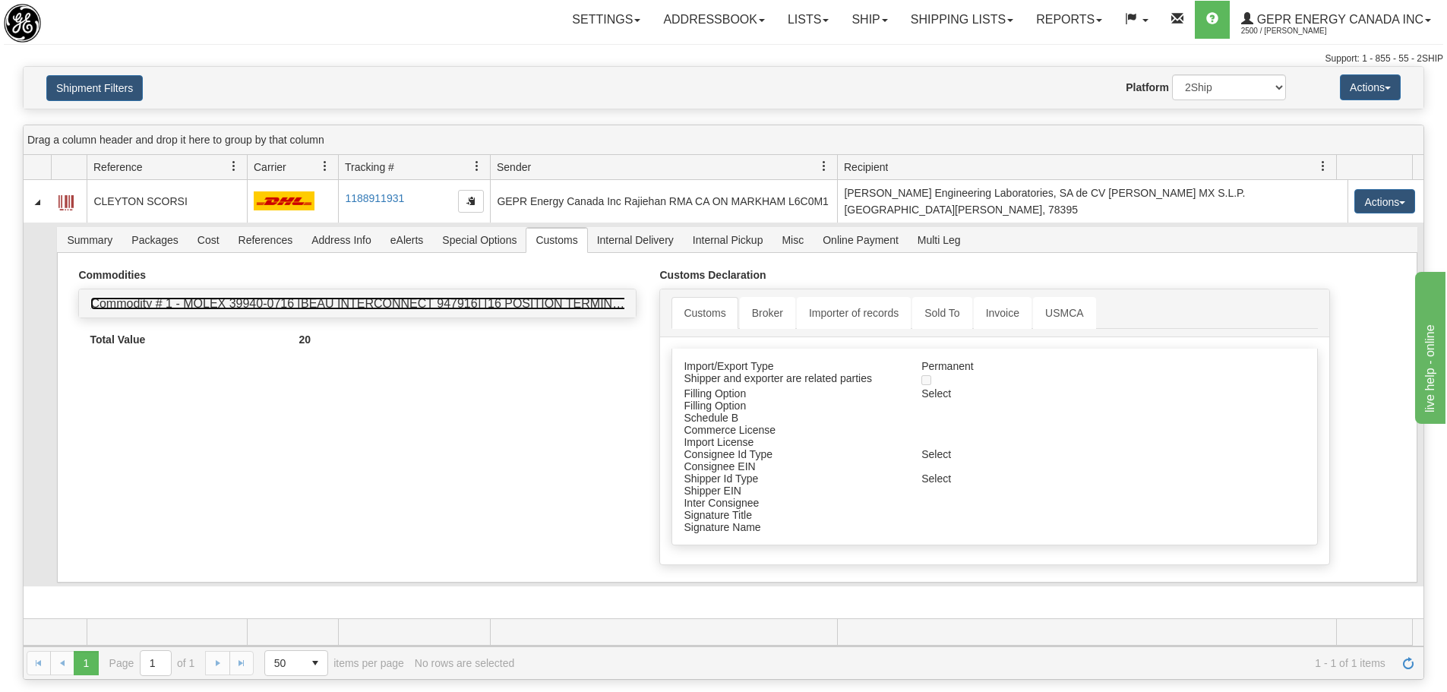
click at [354, 299] on link "Commodity # 1 - MOLEX 39940-0716 [BEAU INTERCONNECT 947916] [16 POSITION TERMIN…" at bounding box center [415, 303] width 650 height 13
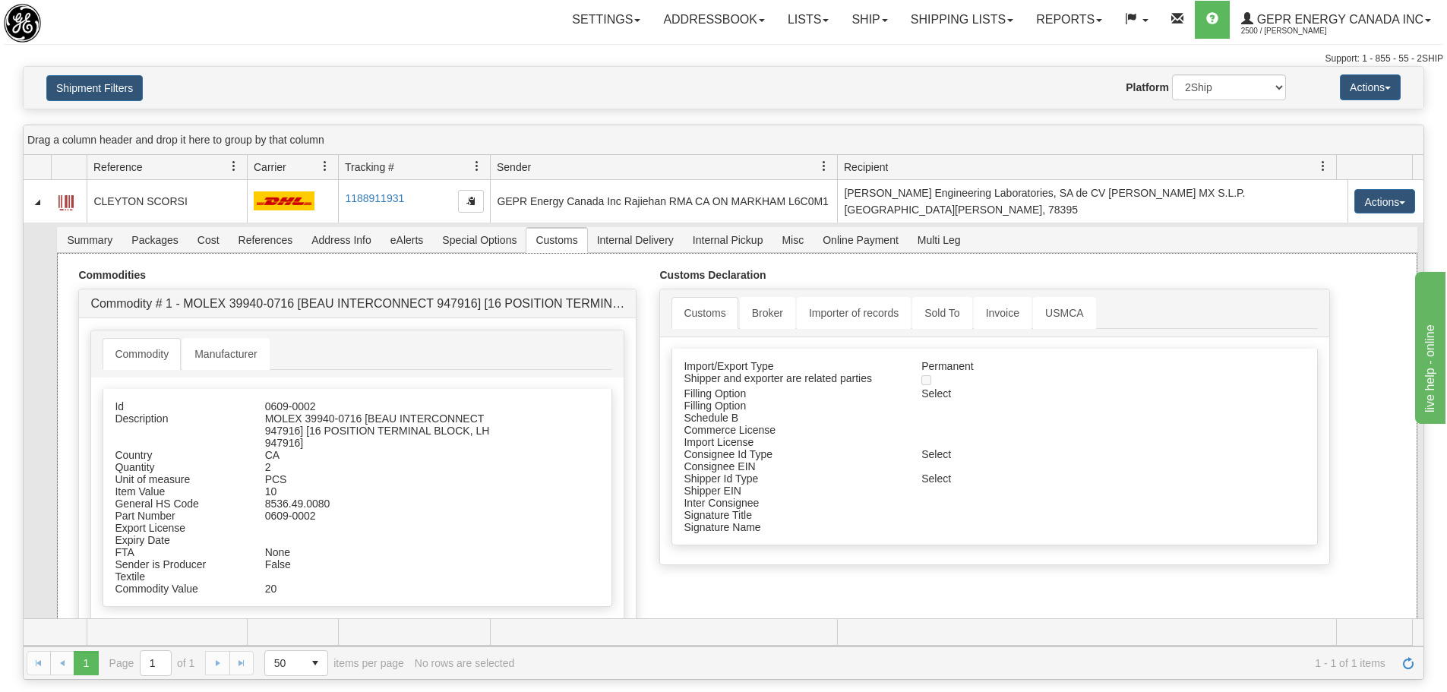
click at [103, 253] on div "Commodities Commodity # 1 - MOLEX 39940-0716 [BEAU INTERCONNECT 947916] [16 POS…" at bounding box center [737, 469] width 1360 height 432
click at [102, 238] on span "Summary" at bounding box center [90, 240] width 64 height 24
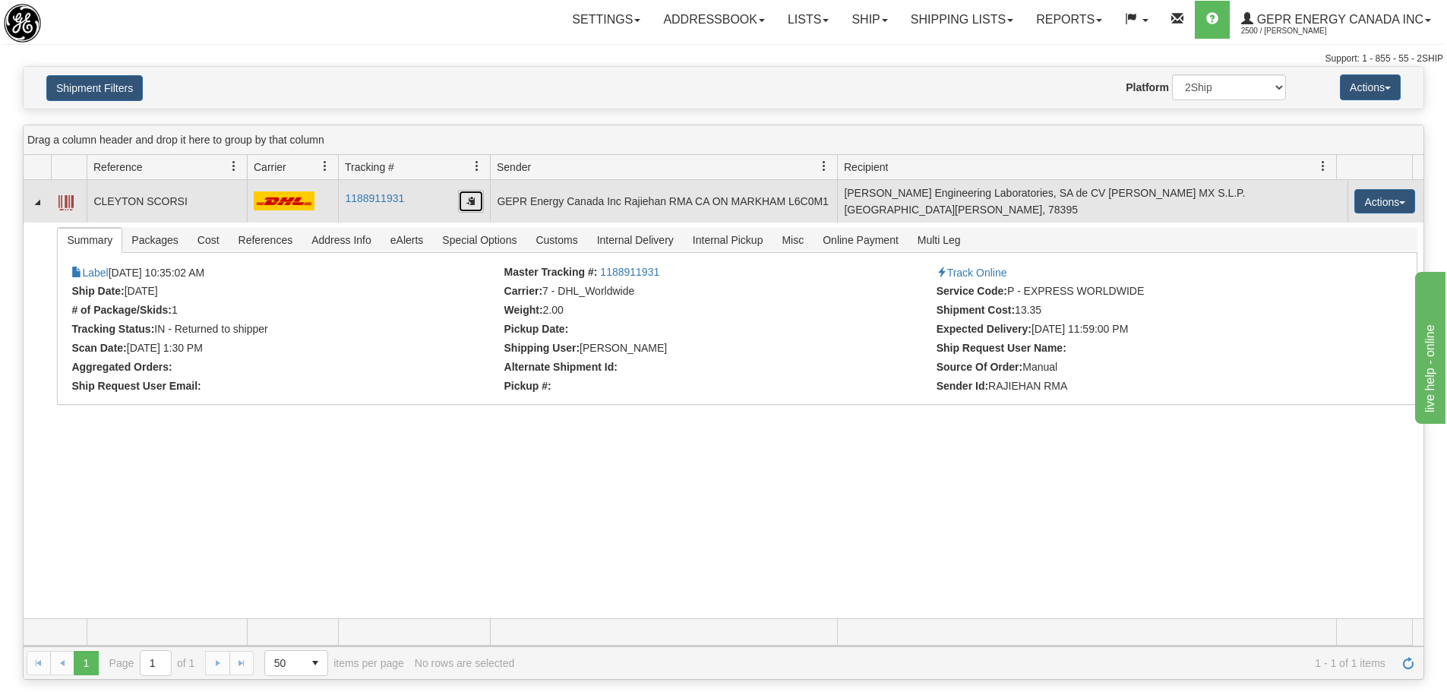
click at [464, 201] on button "button" at bounding box center [471, 201] width 26 height 23
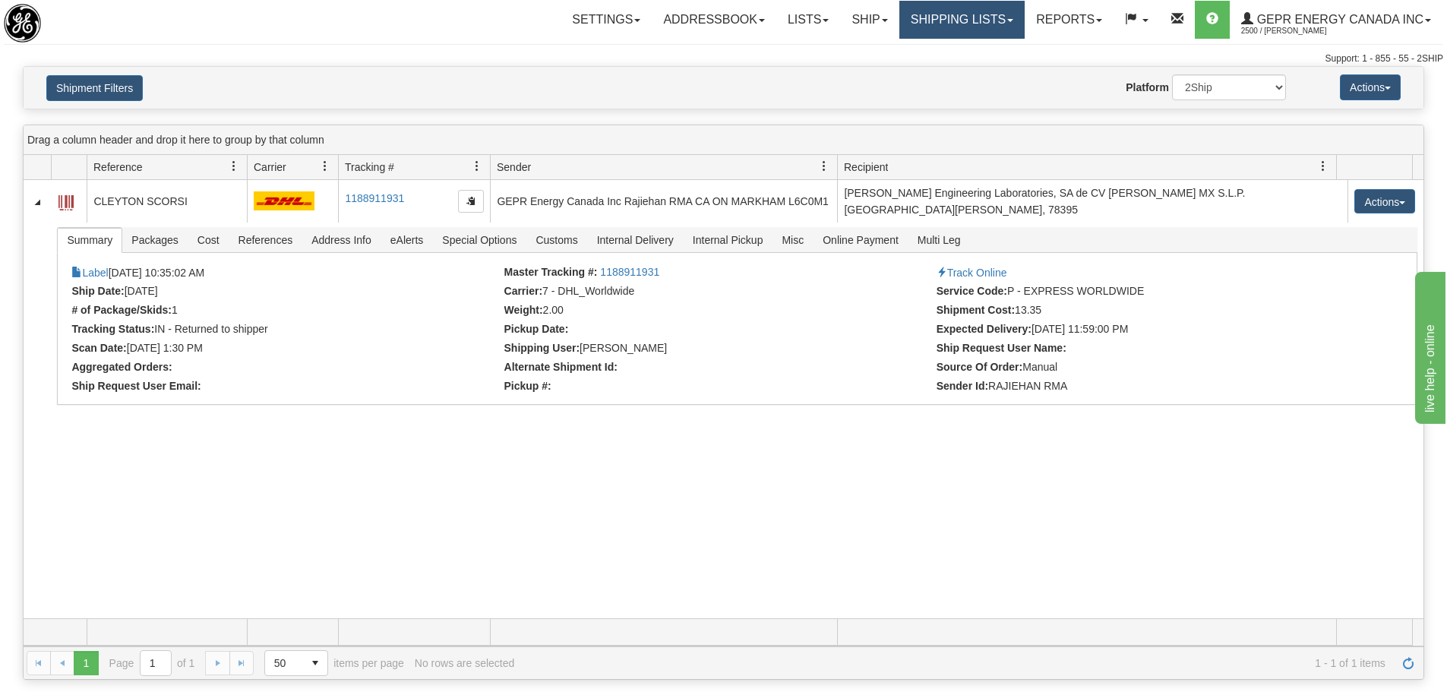
click at [906, 24] on link "Shipping lists" at bounding box center [962, 20] width 125 height 38
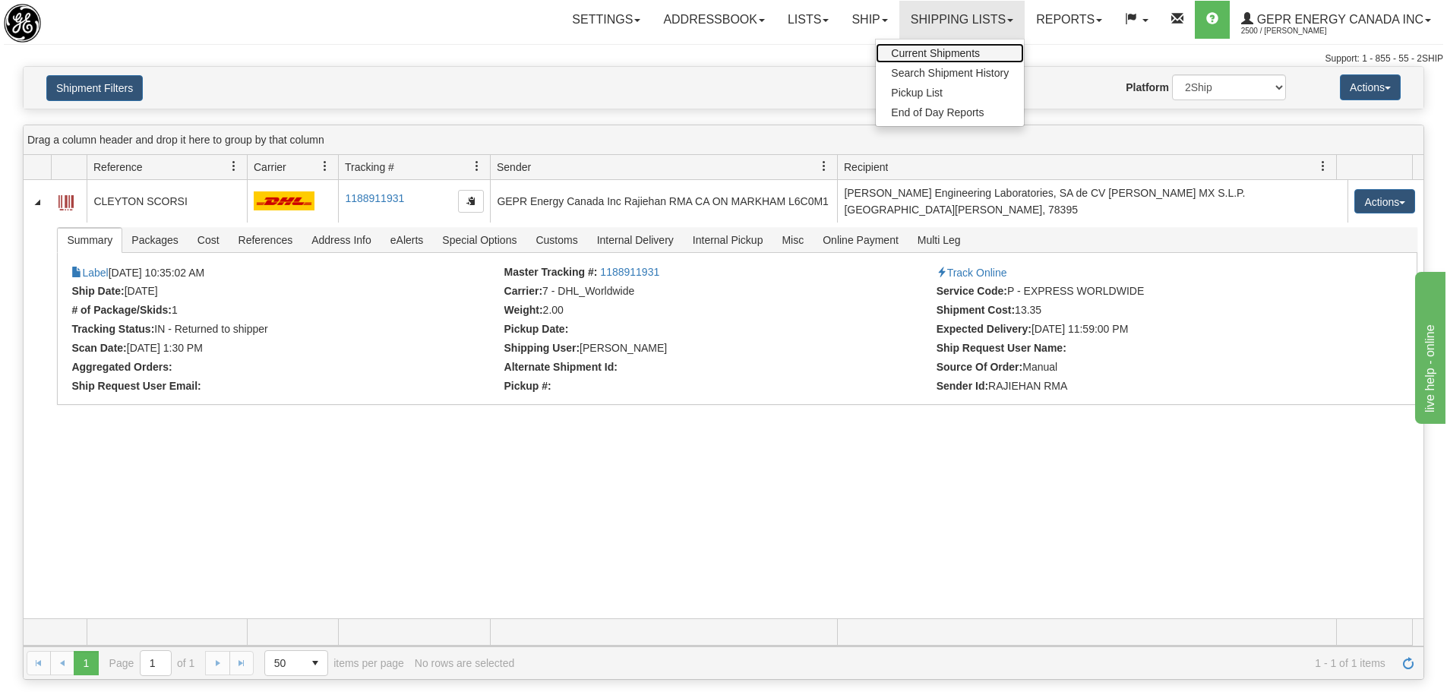
click at [913, 59] on span "Current Shipments" at bounding box center [935, 53] width 89 height 12
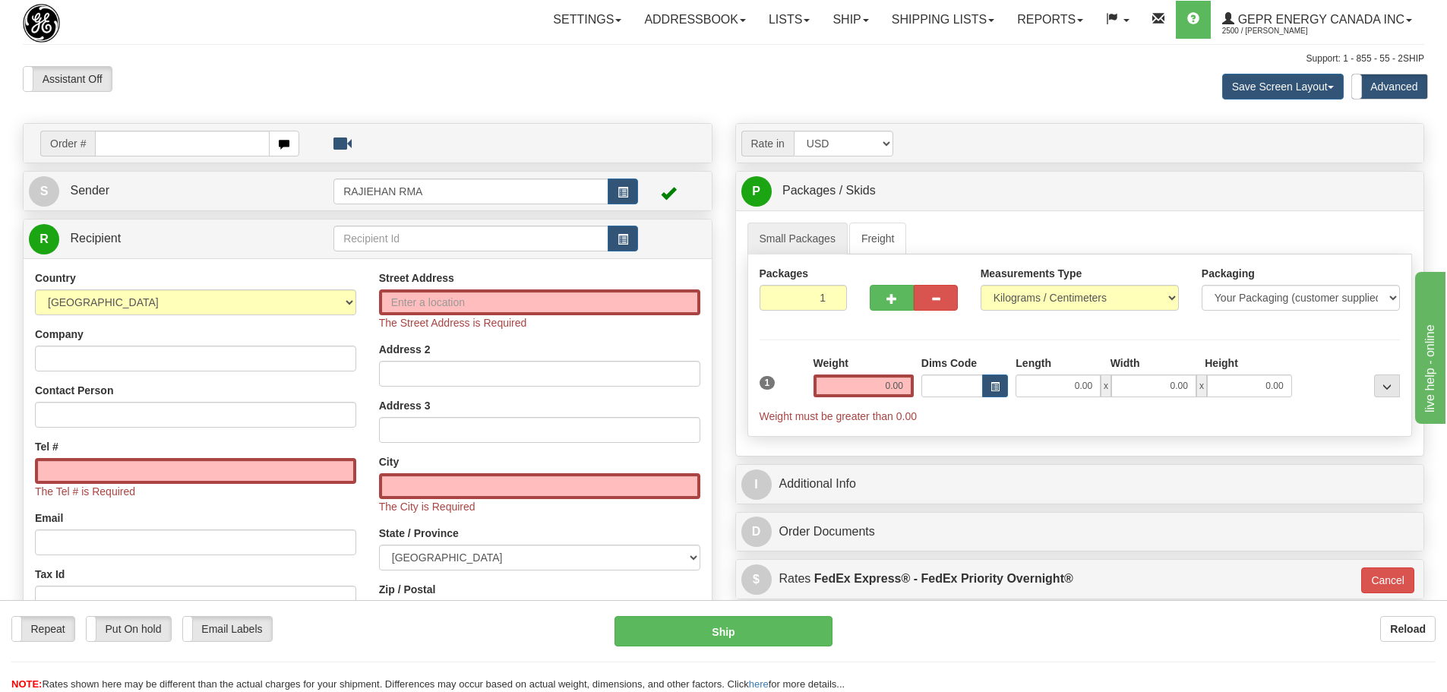
click at [362, 65] on div "Support: 1 - 855 - 55 - 2SHIP" at bounding box center [724, 58] width 1402 height 13
click at [535, 68] on div "Assistant On Assistant Off Do a return Do a return" at bounding box center [307, 79] width 593 height 26
click at [593, 16] on link "Settings" at bounding box center [587, 20] width 91 height 38
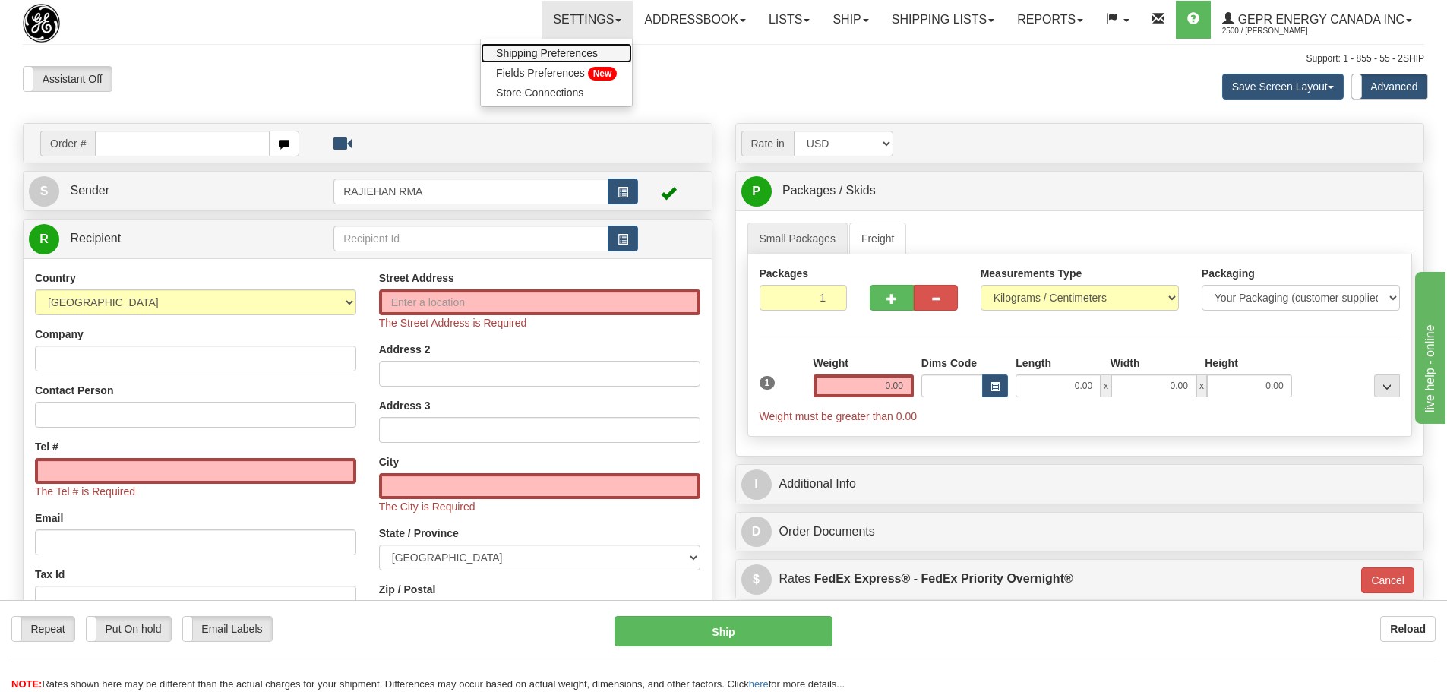
click at [549, 55] on span "Shipping Preferences" at bounding box center [547, 53] width 102 height 12
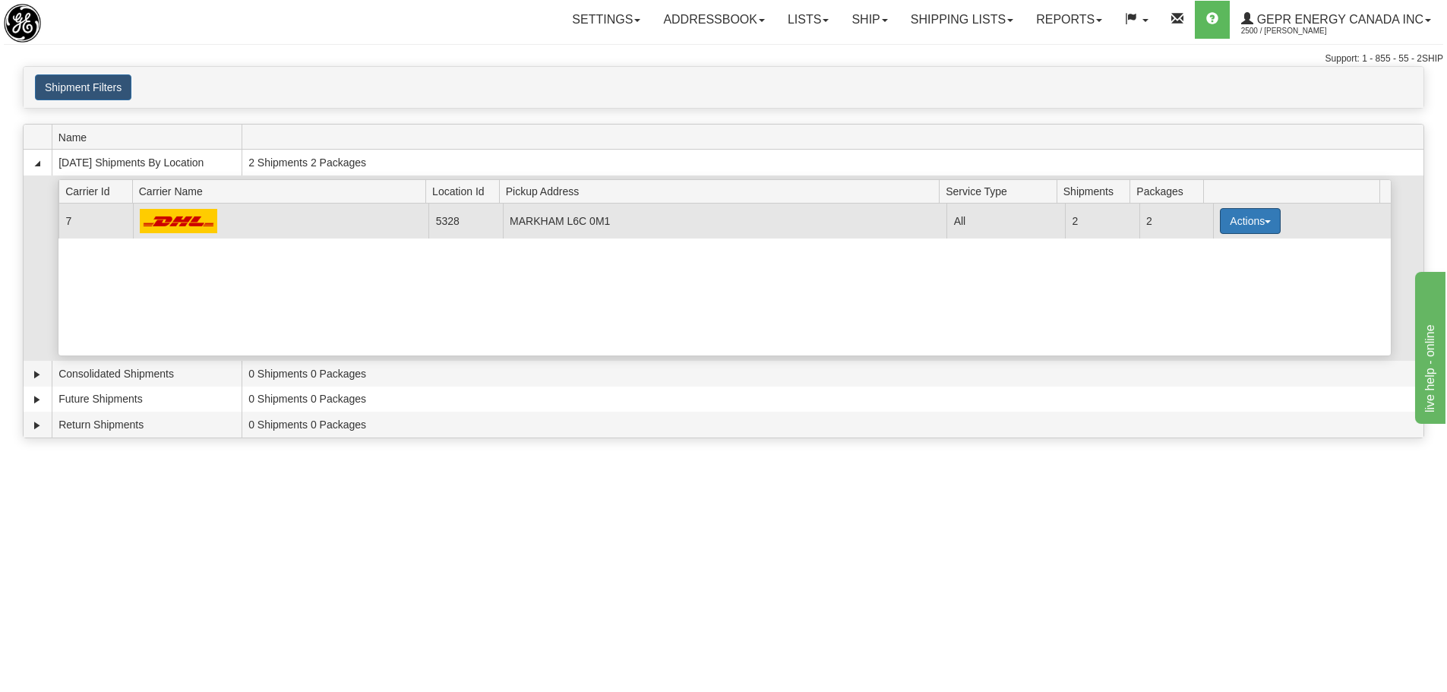
click at [1229, 223] on button "Actions" at bounding box center [1250, 221] width 61 height 26
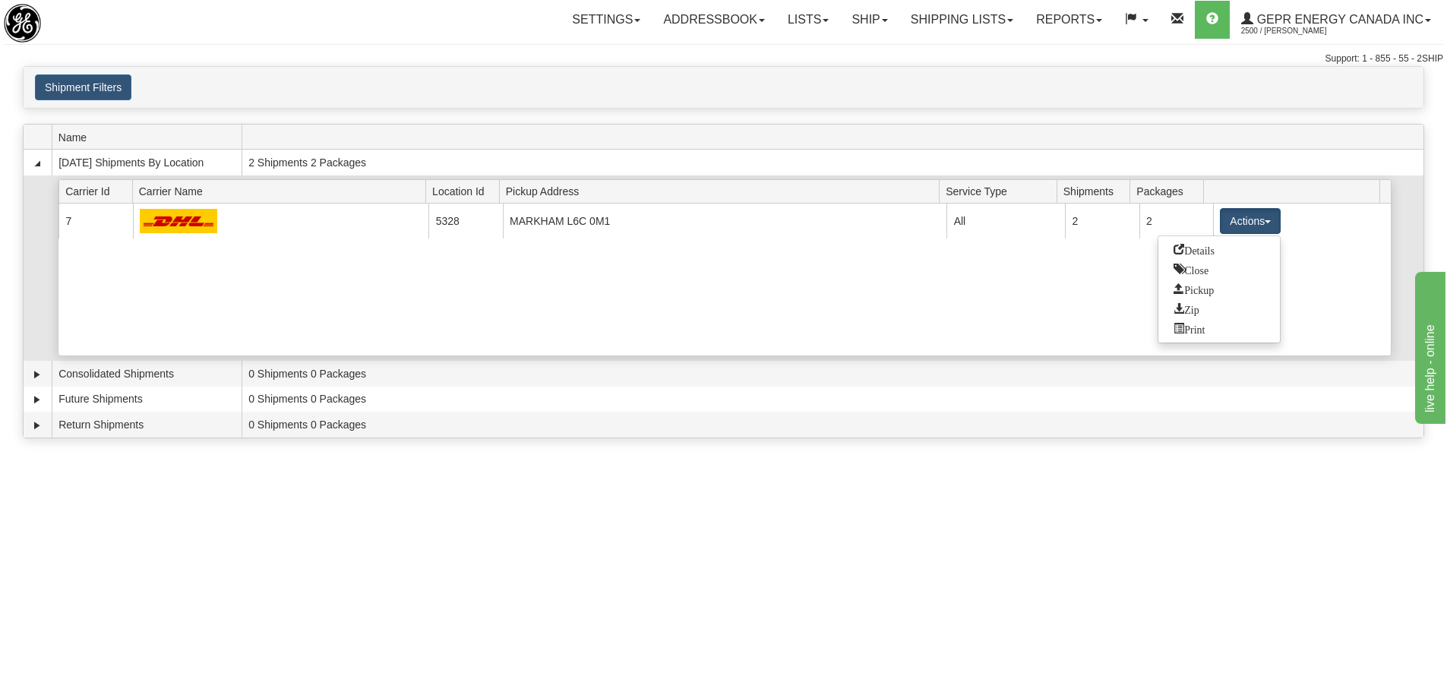
click at [1179, 251] on span "Details" at bounding box center [1194, 249] width 41 height 11
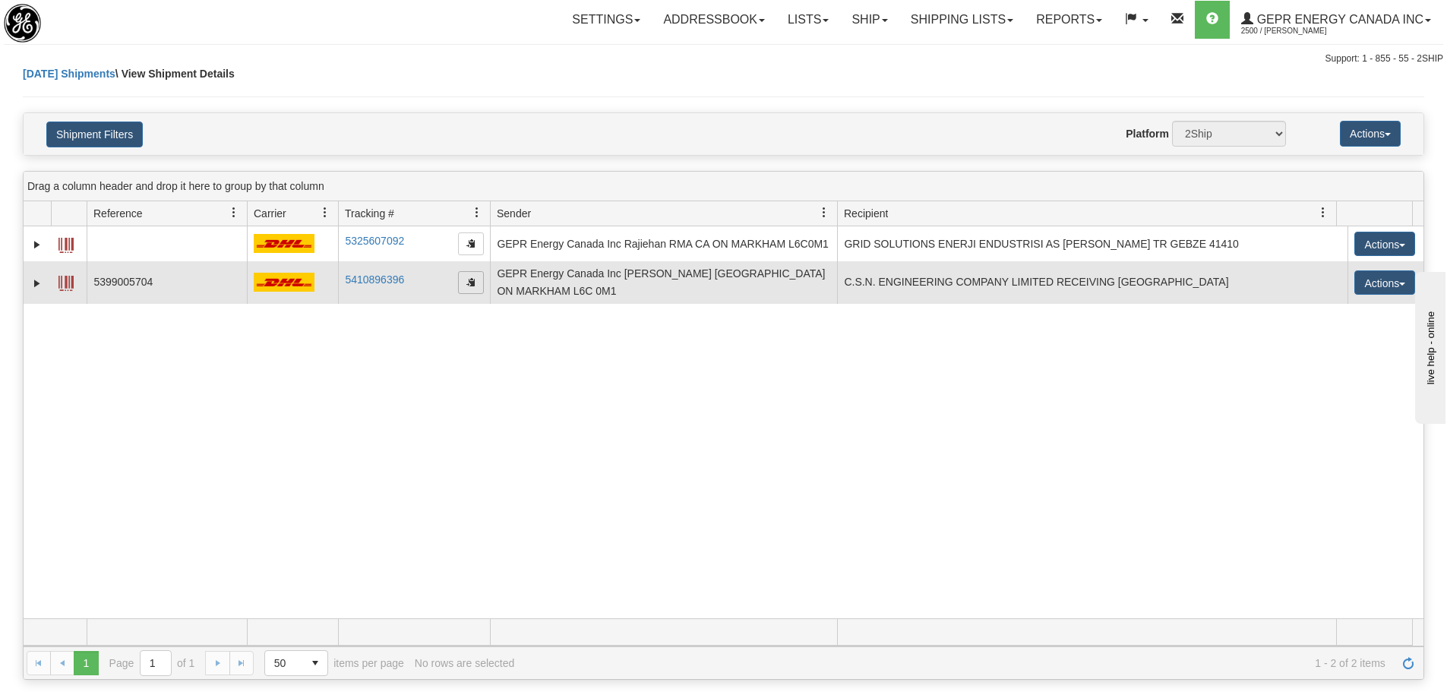
click at [472, 277] on span "button" at bounding box center [470, 281] width 9 height 9
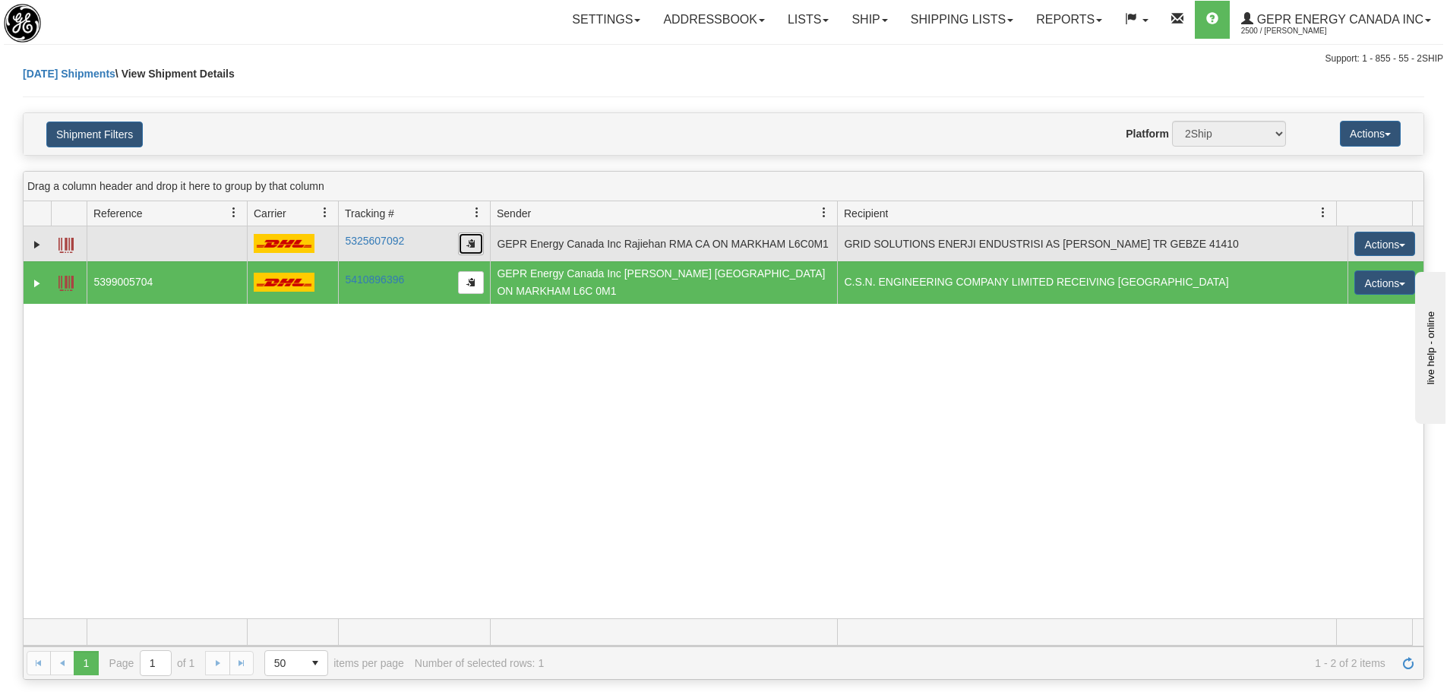
click at [469, 237] on button "button" at bounding box center [471, 243] width 26 height 23
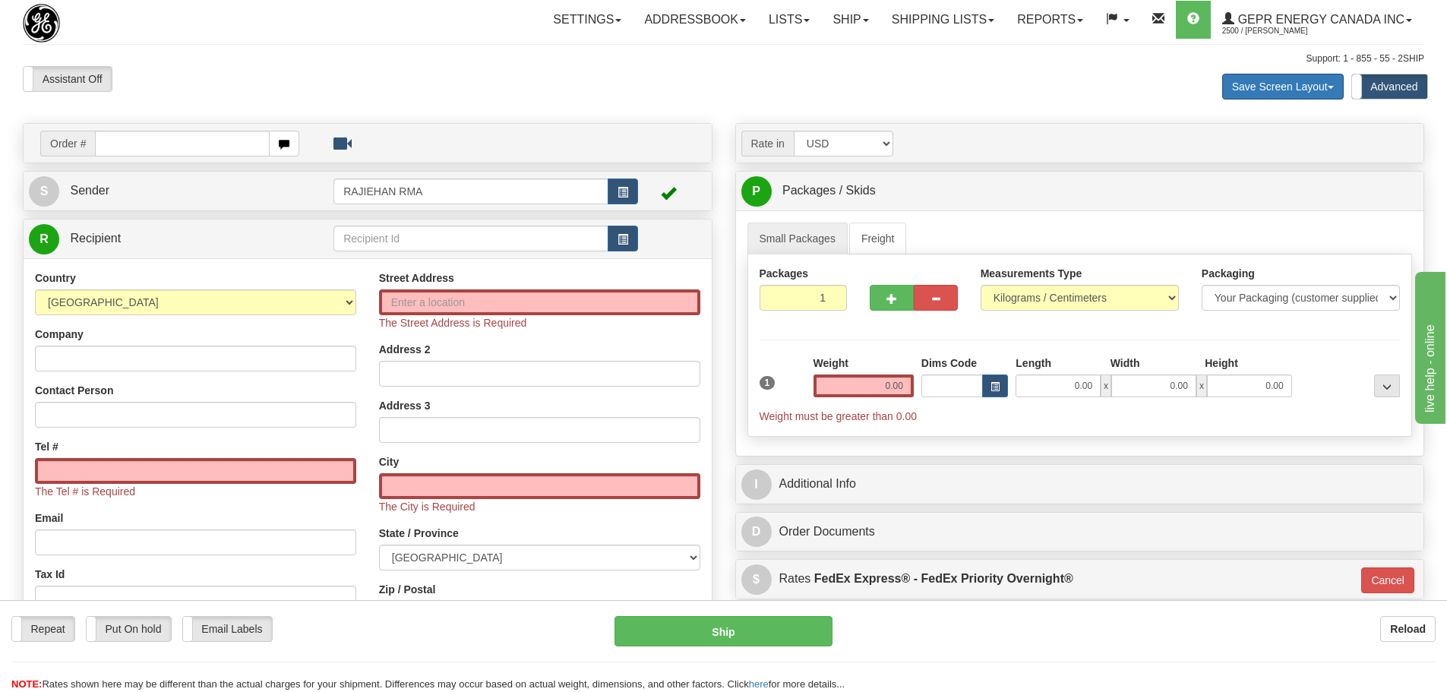
click at [1328, 87] on span at bounding box center [1331, 87] width 6 height 3
click at [1235, 112] on link "Save Layout" at bounding box center [1283, 116] width 120 height 20
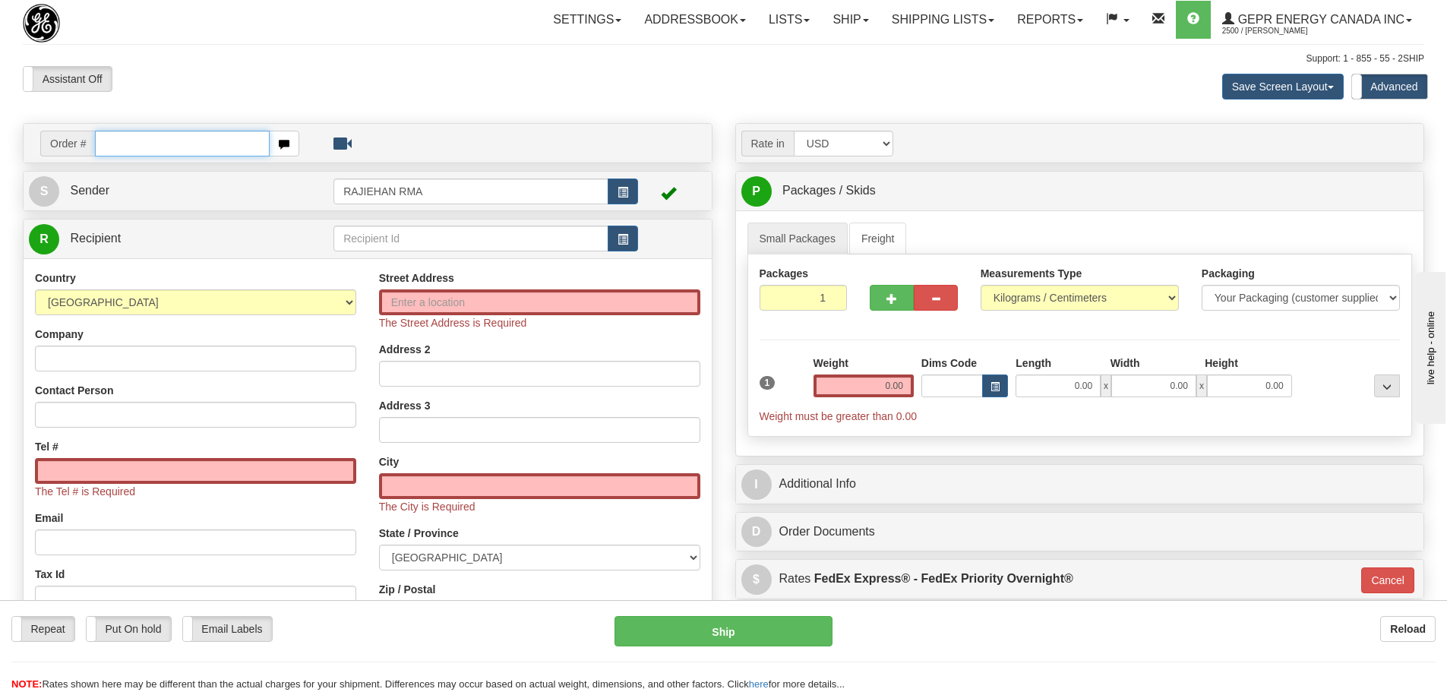
click at [154, 152] on input "text" at bounding box center [182, 144] width 175 height 26
paste input "86705792"
type input "86705792"
click at [269, 35] on body "Training Course Close Toggle navigation Settings Shipping Preferences New Recip…" at bounding box center [729, 346] width 1459 height 692
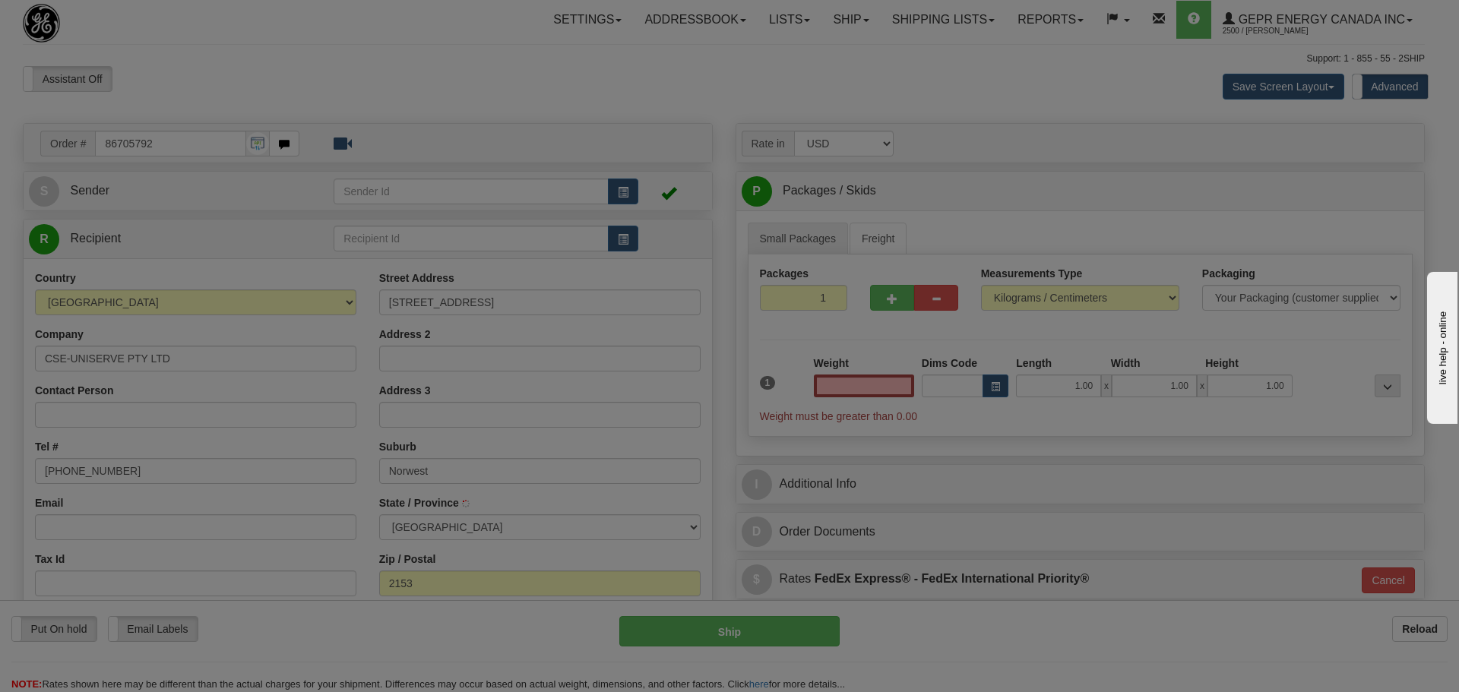
type input "0.00"
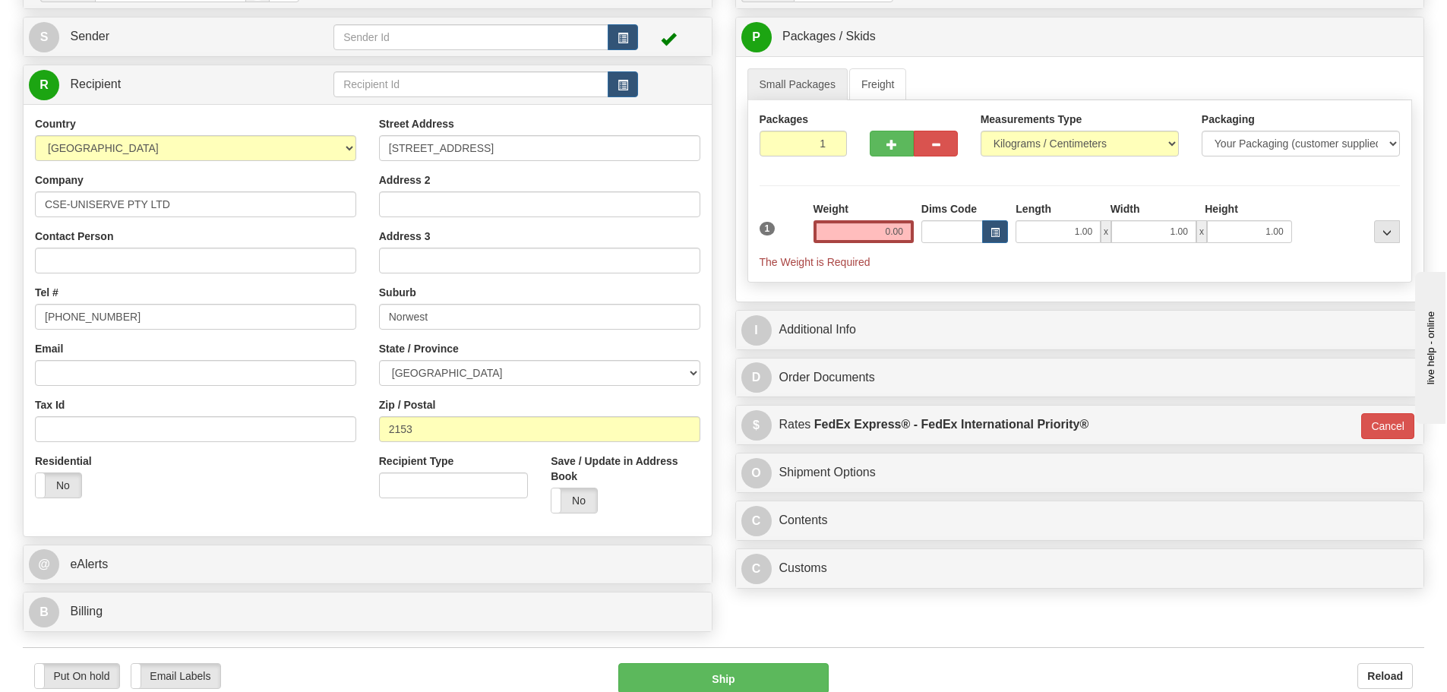
scroll to position [152, 0]
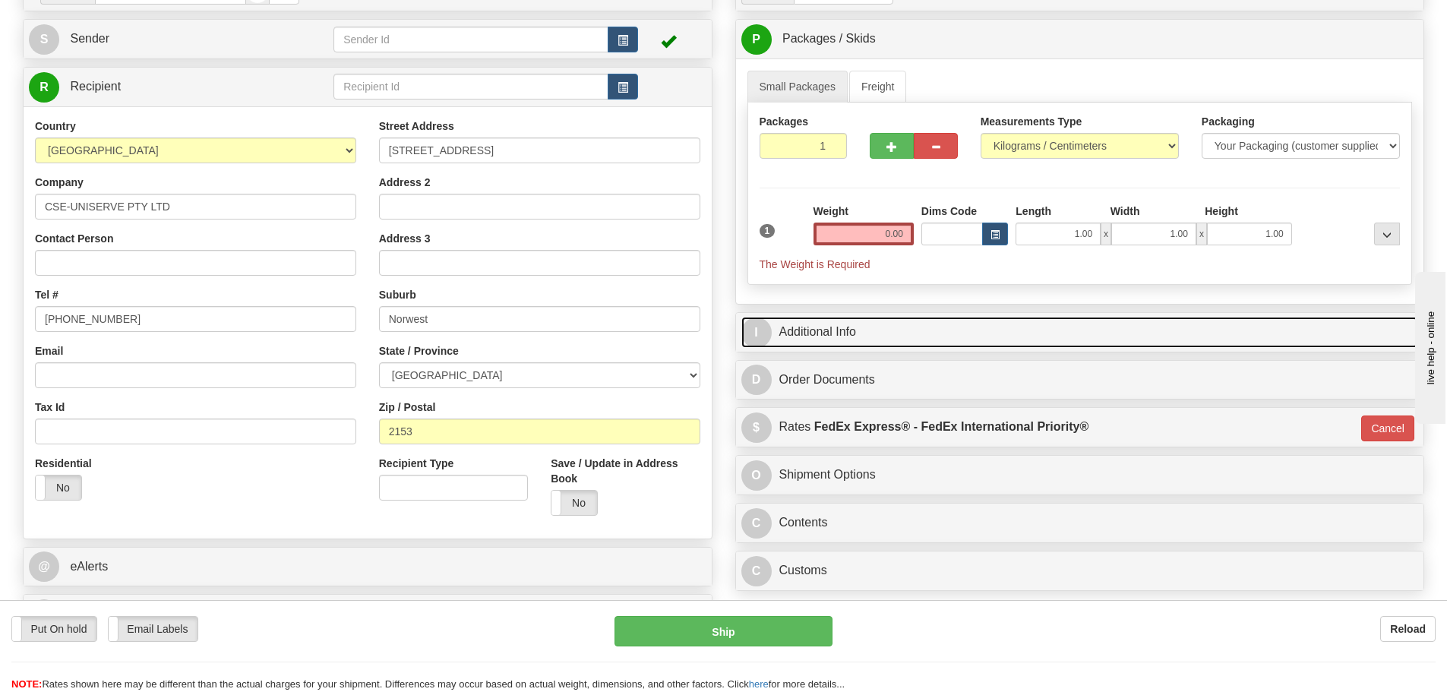
click at [824, 324] on link "I Additional Info" at bounding box center [1081, 332] width 678 height 31
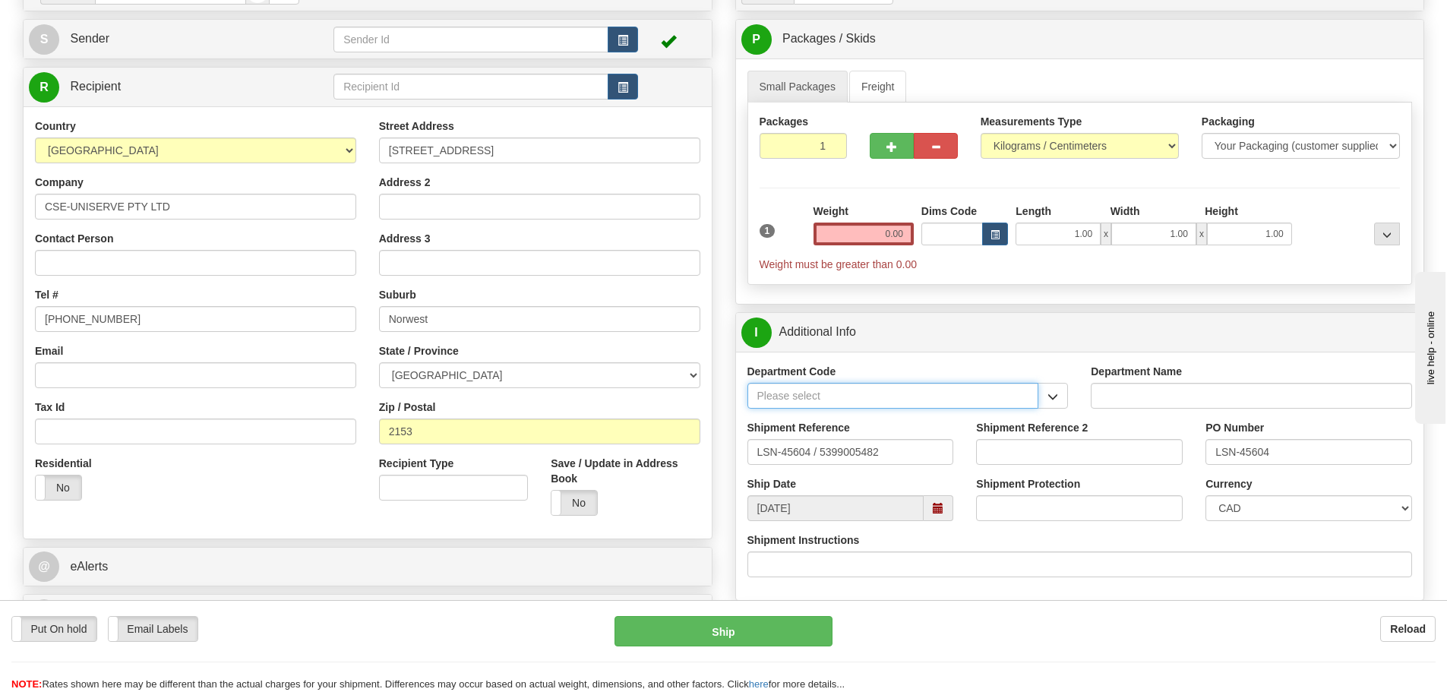
click at [786, 394] on input "Department Code" at bounding box center [894, 396] width 292 height 26
type input "SER"
click at [834, 424] on div "SER" at bounding box center [889, 419] width 277 height 17
type input "SERVICE DEPARTMENT"
type input "SER"
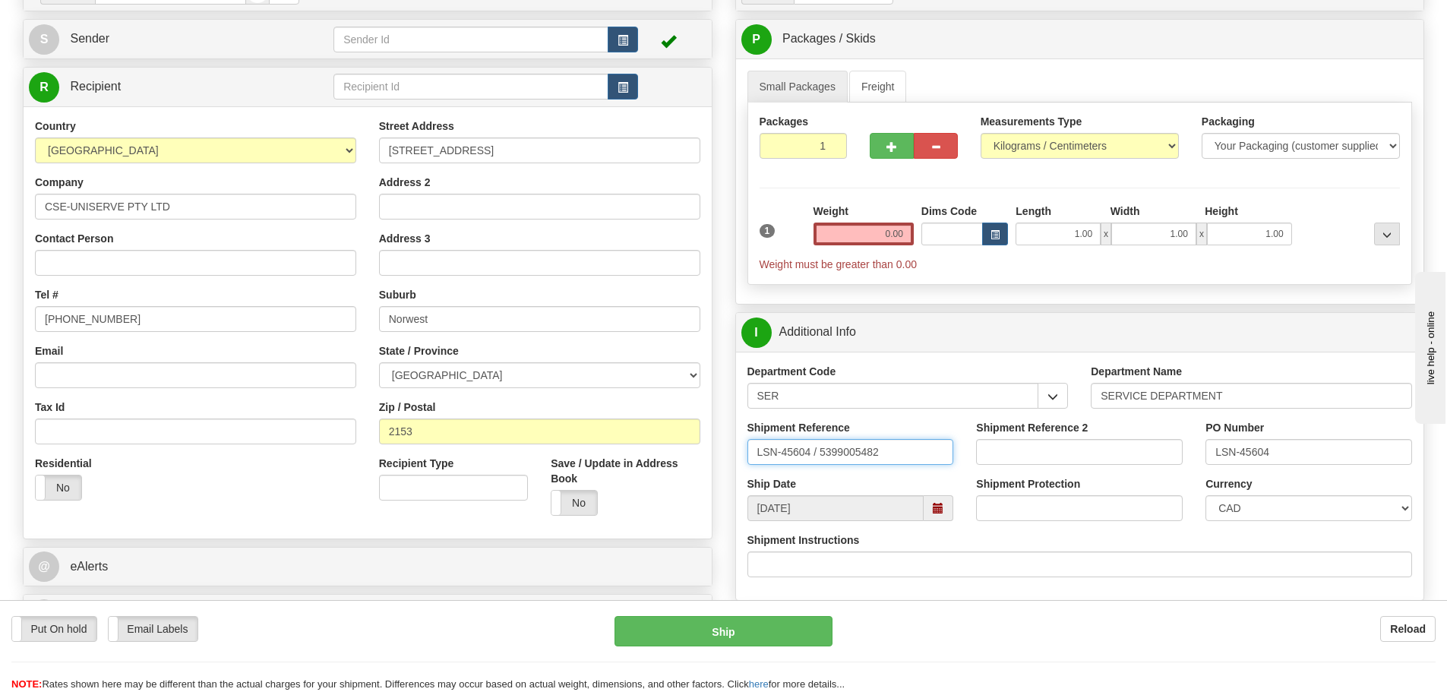
click at [811, 454] on input "LSN-45604 / 5399005482" at bounding box center [851, 452] width 207 height 26
type input "LSN-45604 RMA 5399005482"
click at [1302, 518] on select "CAD USD EUR ZAR [PERSON_NAME] ARN AUD AUS AWG BBD BFR BGN BHD BMD BND BRC BRL C…" at bounding box center [1309, 508] width 207 height 26
select select "1"
click at [1206, 495] on select "CAD USD EUR ZAR [PERSON_NAME] ARN AUD AUS AWG BBD BFR BGN BHD BMD BND BRC BRL C…" at bounding box center [1309, 508] width 207 height 26
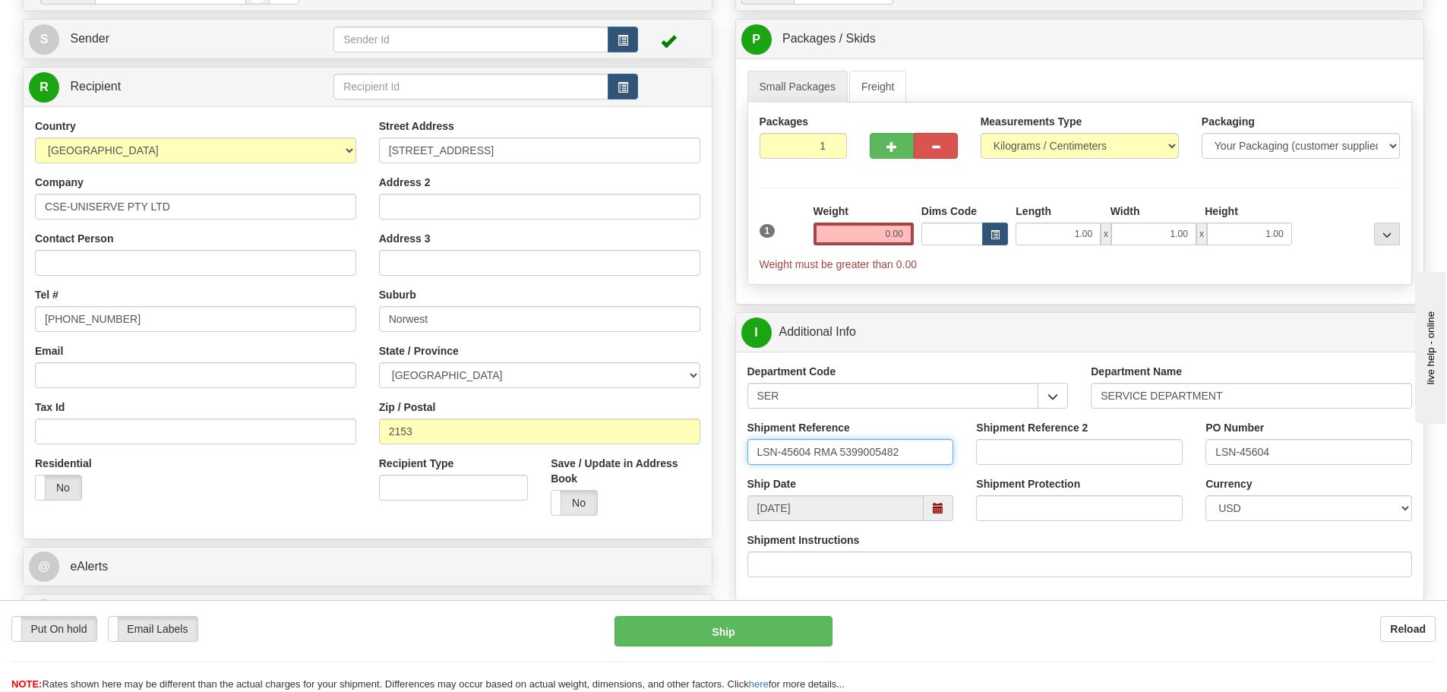
drag, startPoint x: 907, startPoint y: 449, endPoint x: 737, endPoint y: 436, distance: 170.7
click at [737, 436] on div "Shipment Reference LSN-45604 RMA 5399005482" at bounding box center [850, 448] width 229 height 56
paste input "8670579"
click at [843, 479] on div "Ship Date [DATE]" at bounding box center [850, 498] width 229 height 45
drag, startPoint x: 1280, startPoint y: 457, endPoint x: 1197, endPoint y: 447, distance: 83.3
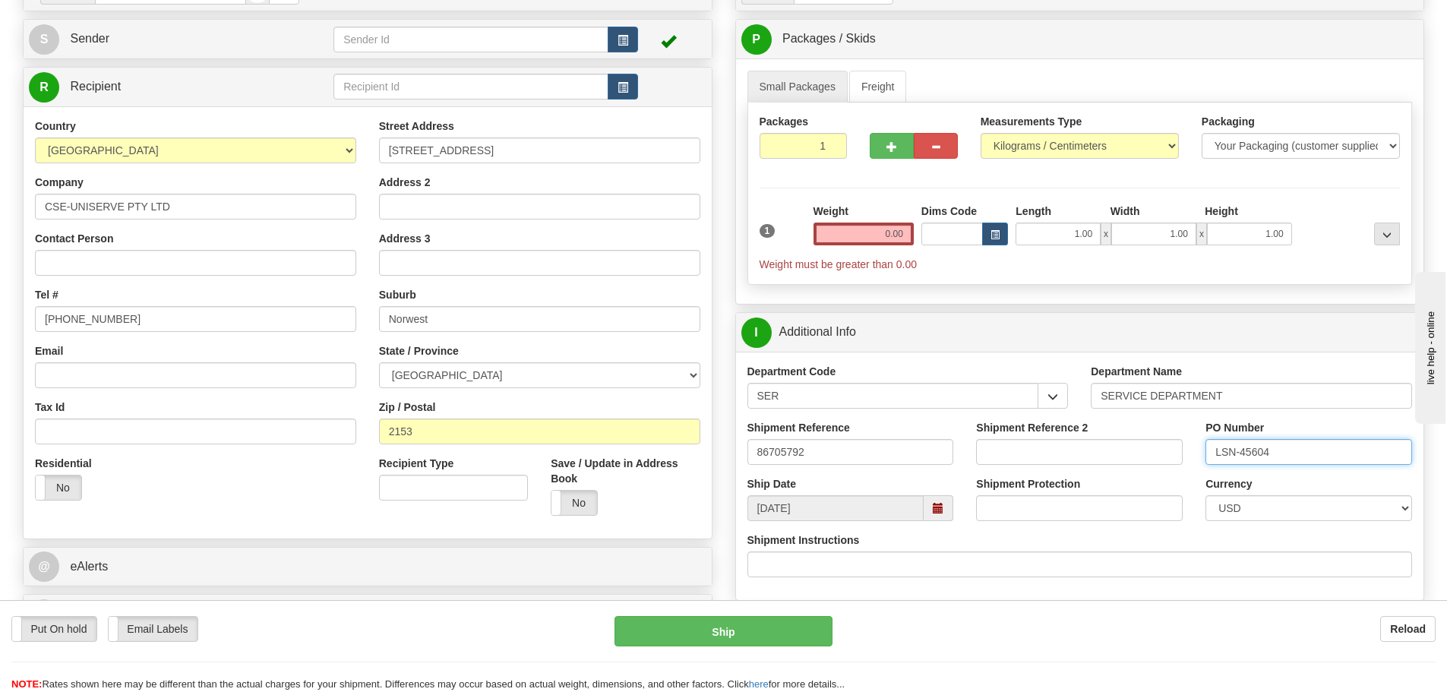
click at [1197, 447] on div "PO Number LSN-45604" at bounding box center [1308, 448] width 229 height 56
drag, startPoint x: 837, startPoint y: 457, endPoint x: 691, endPoint y: 454, distance: 146.7
paste input "LSN-45604"
drag, startPoint x: 915, startPoint y: 449, endPoint x: 682, endPoint y: 453, distance: 233.3
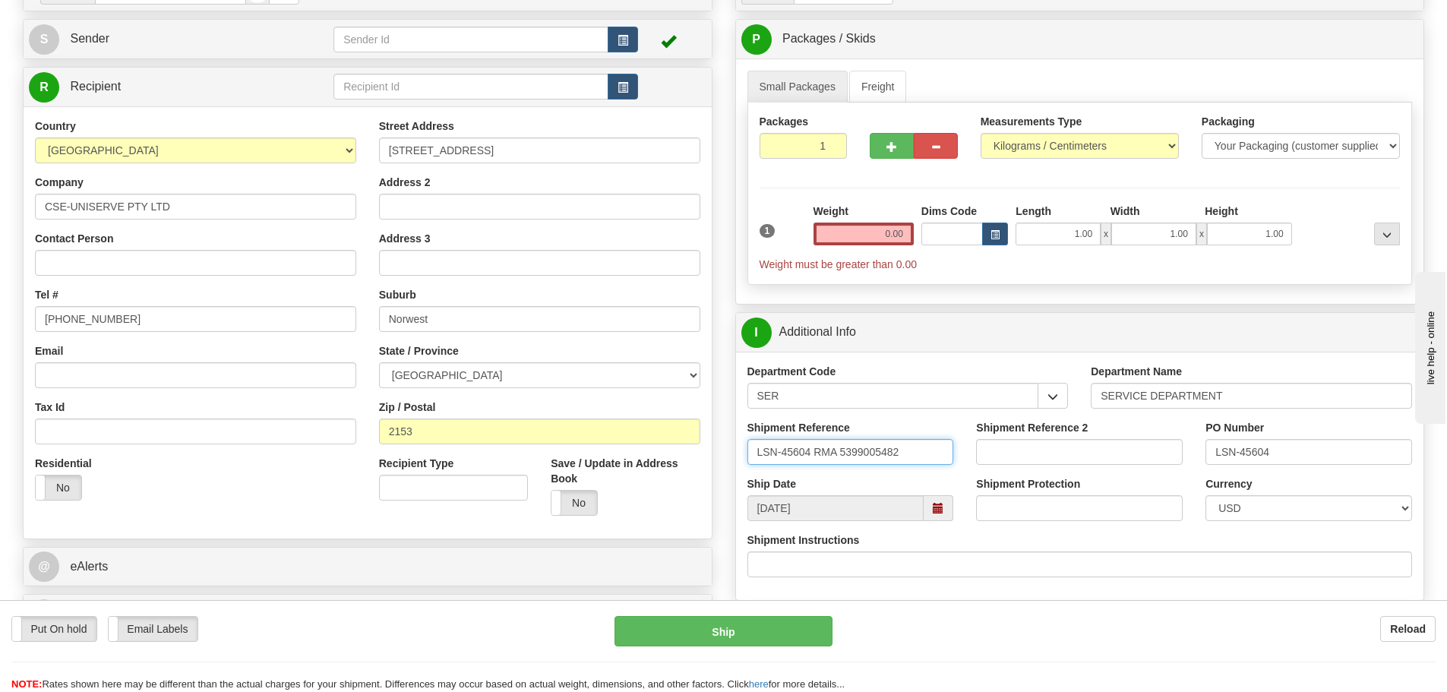
type input "LSN-45604 RMA 5399005482"
click at [619, 43] on span "button" at bounding box center [623, 41] width 11 height 10
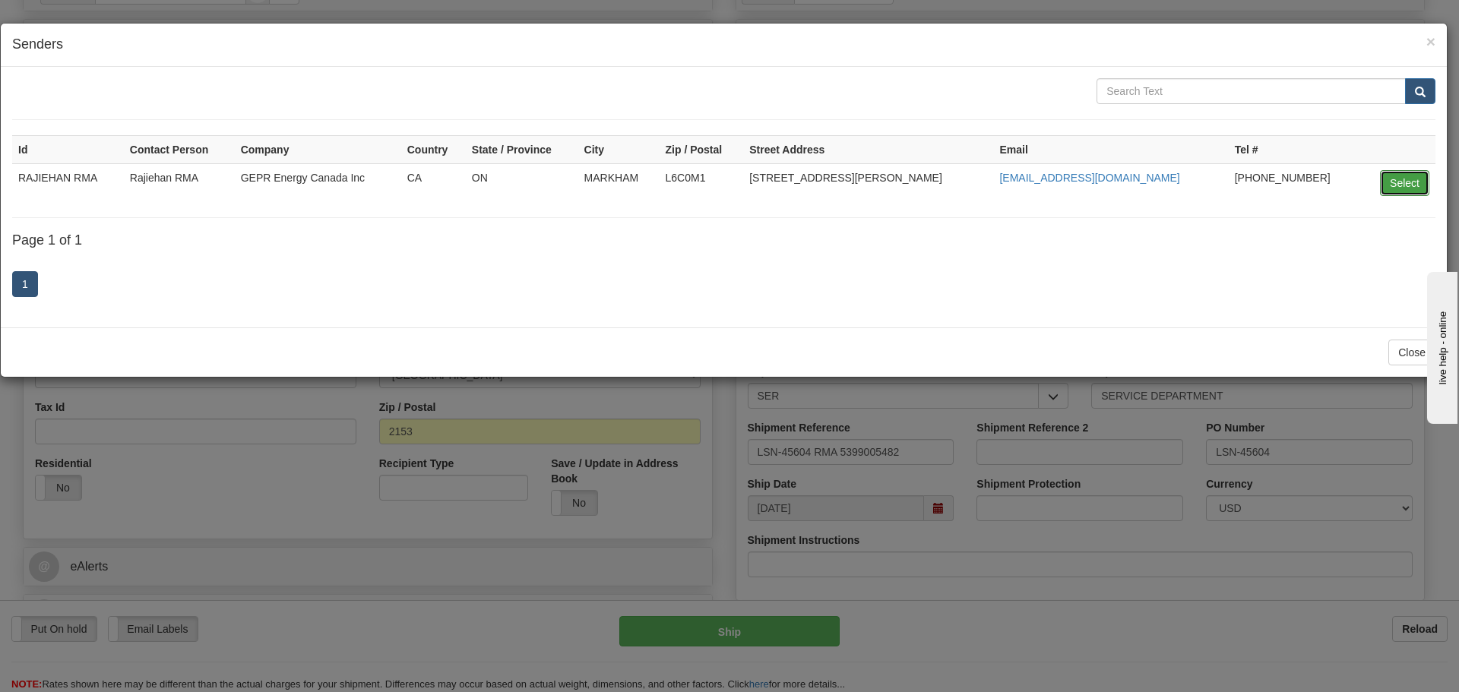
click at [1417, 189] on button "Select" at bounding box center [1404, 183] width 49 height 26
type input "RAJIEHAN RMA"
select select "0"
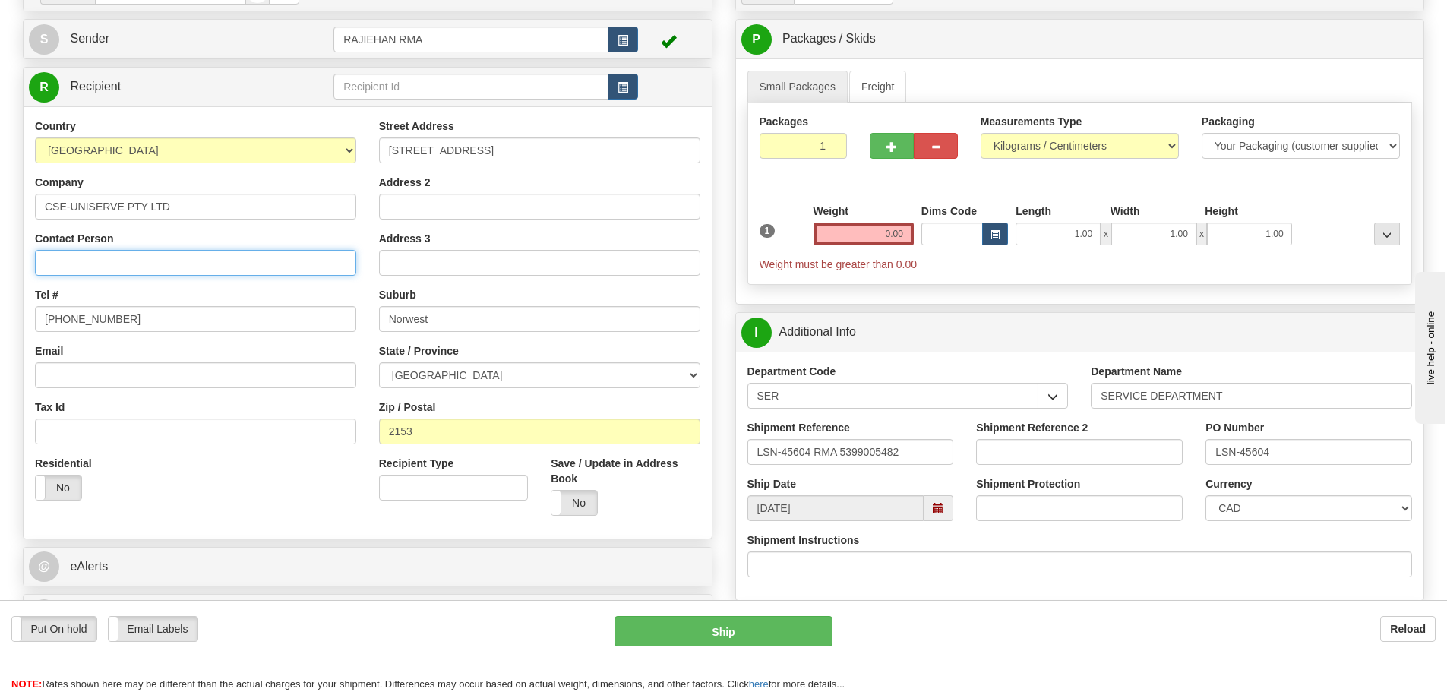
click at [74, 260] on input "Contact Person" at bounding box center [195, 263] width 321 height 26
paste input "[PERSON_NAME]"
type input "[PERSON_NAME]"
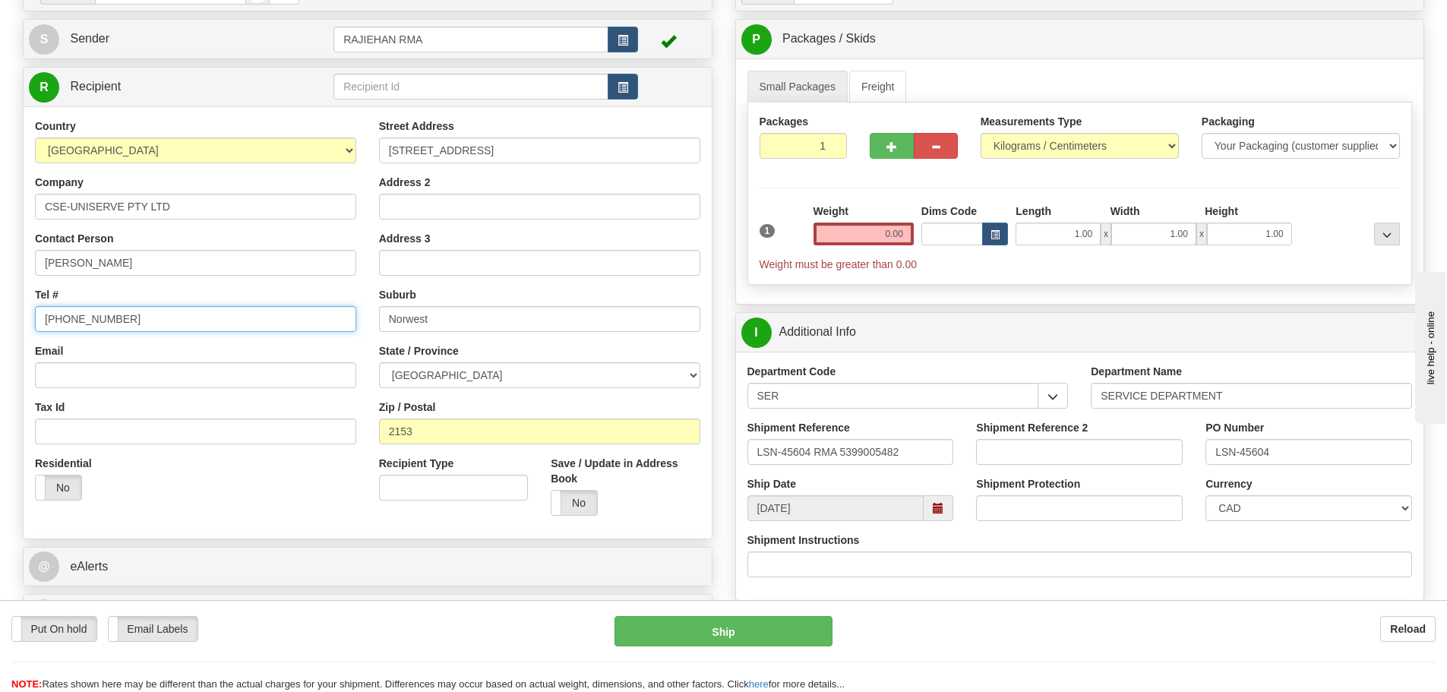
drag, startPoint x: 135, startPoint y: 325, endPoint x: 0, endPoint y: 333, distance: 135.4
click at [0, 333] on div "Toggle navigation Settings Shipping Preferences Fields Preferences New" at bounding box center [723, 386] width 1447 height 1077
paste input "[PHONE_NUMBER]"
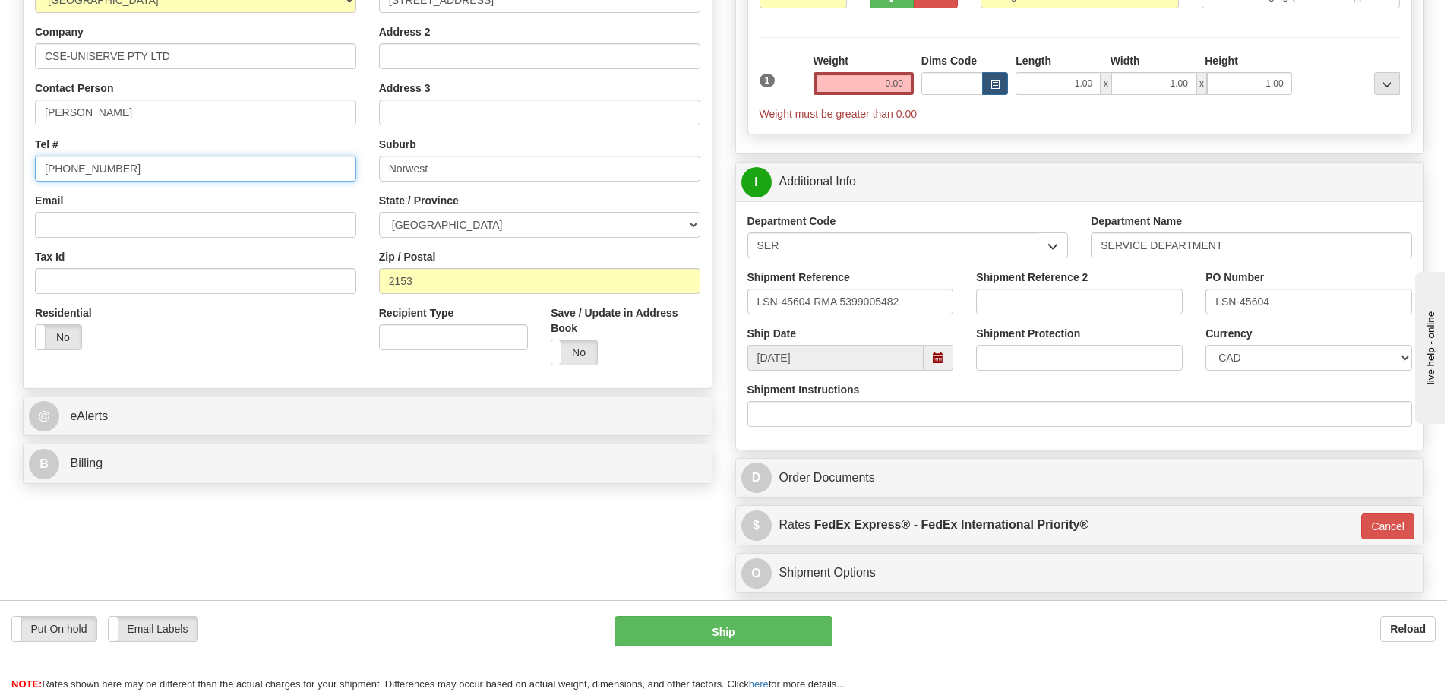
scroll to position [304, 0]
type input "[PHONE_NUMBER]"
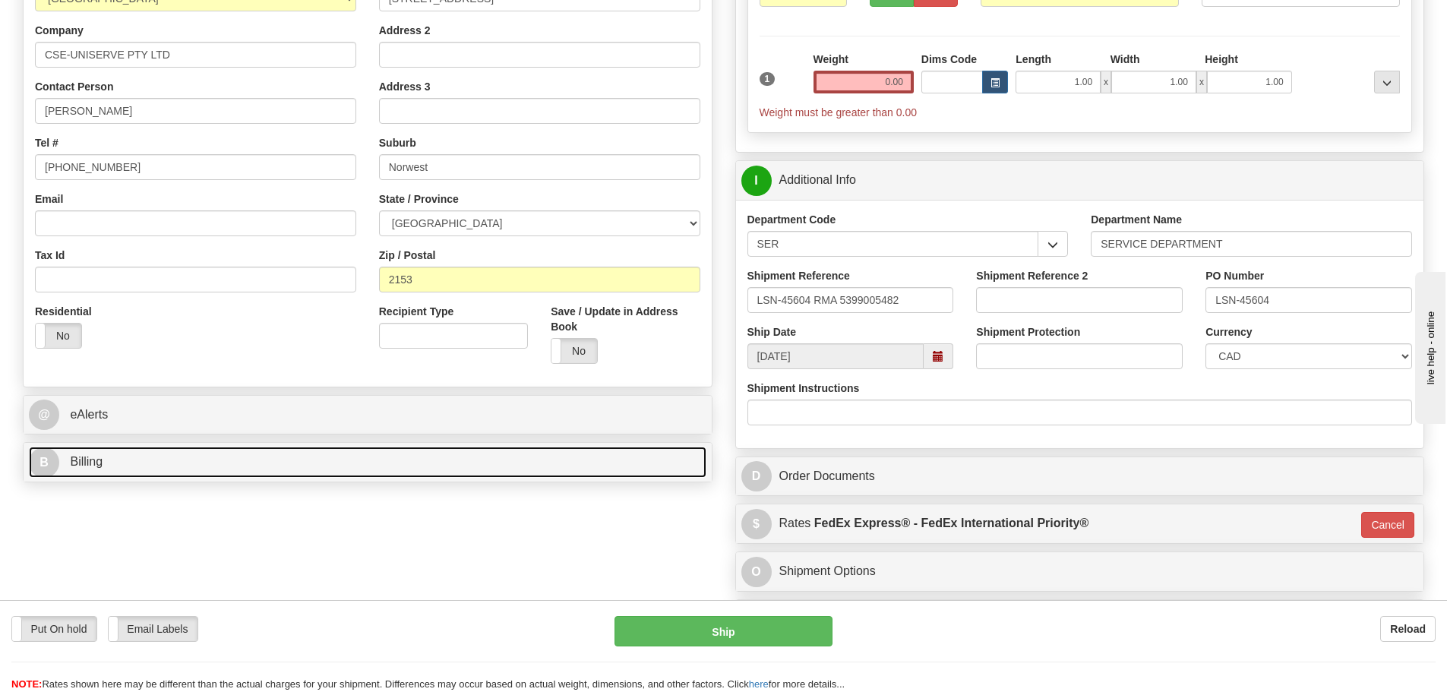
click at [198, 460] on link "B Billing" at bounding box center [368, 462] width 678 height 31
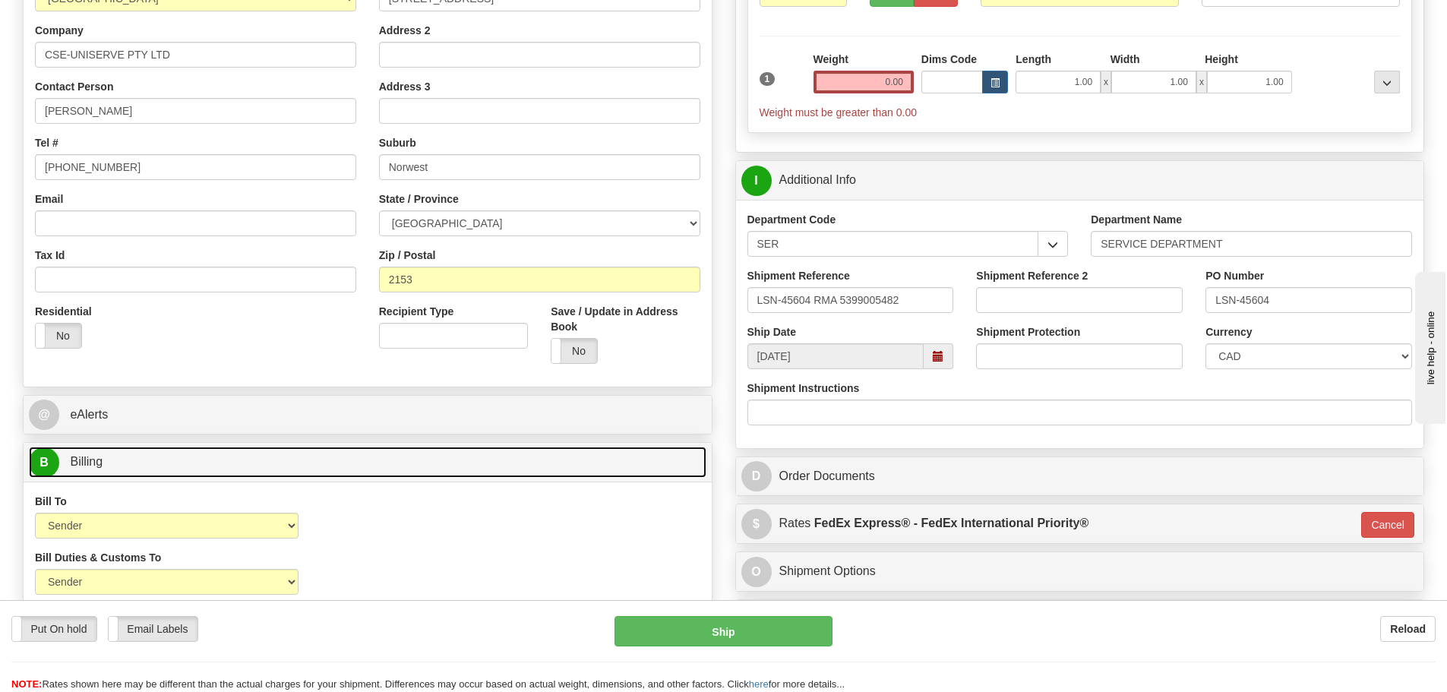
scroll to position [0, 0]
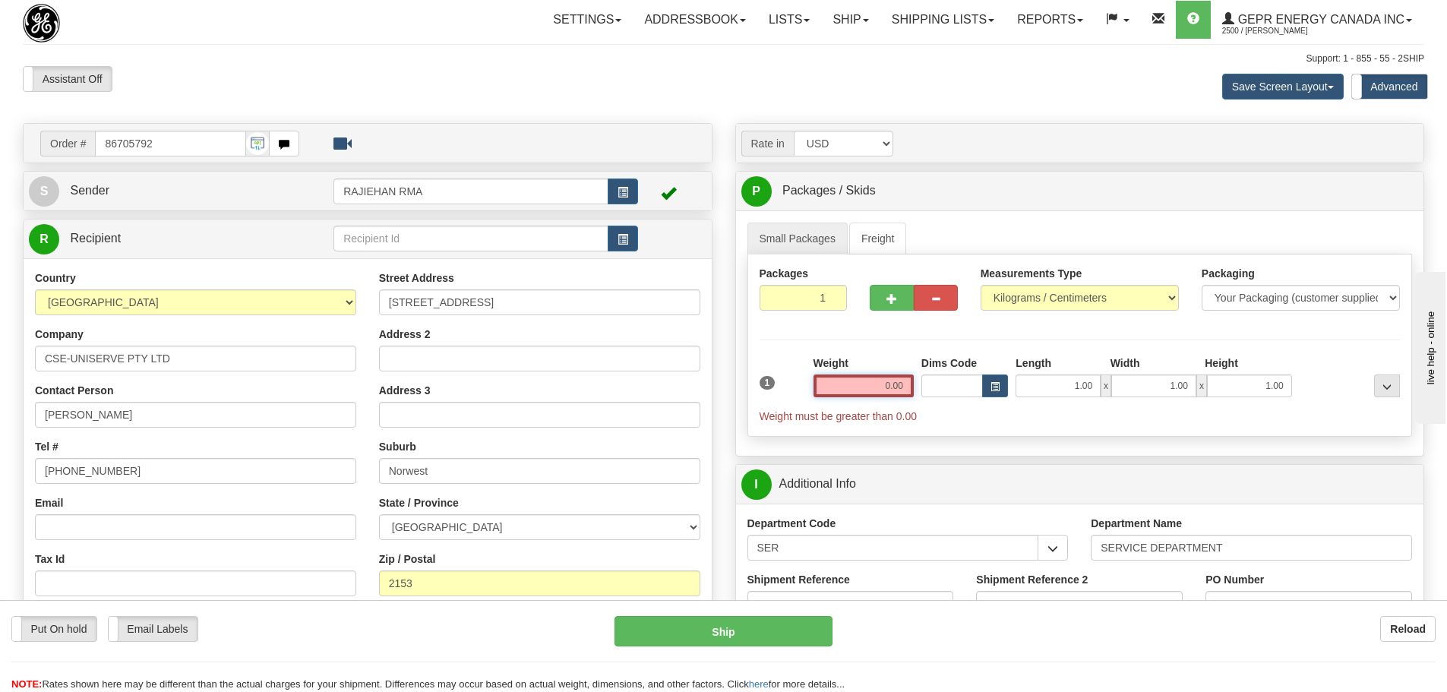
drag, startPoint x: 879, startPoint y: 386, endPoint x: 915, endPoint y: 386, distance: 36.5
click at [915, 386] on div "Weight 0.00" at bounding box center [864, 382] width 108 height 53
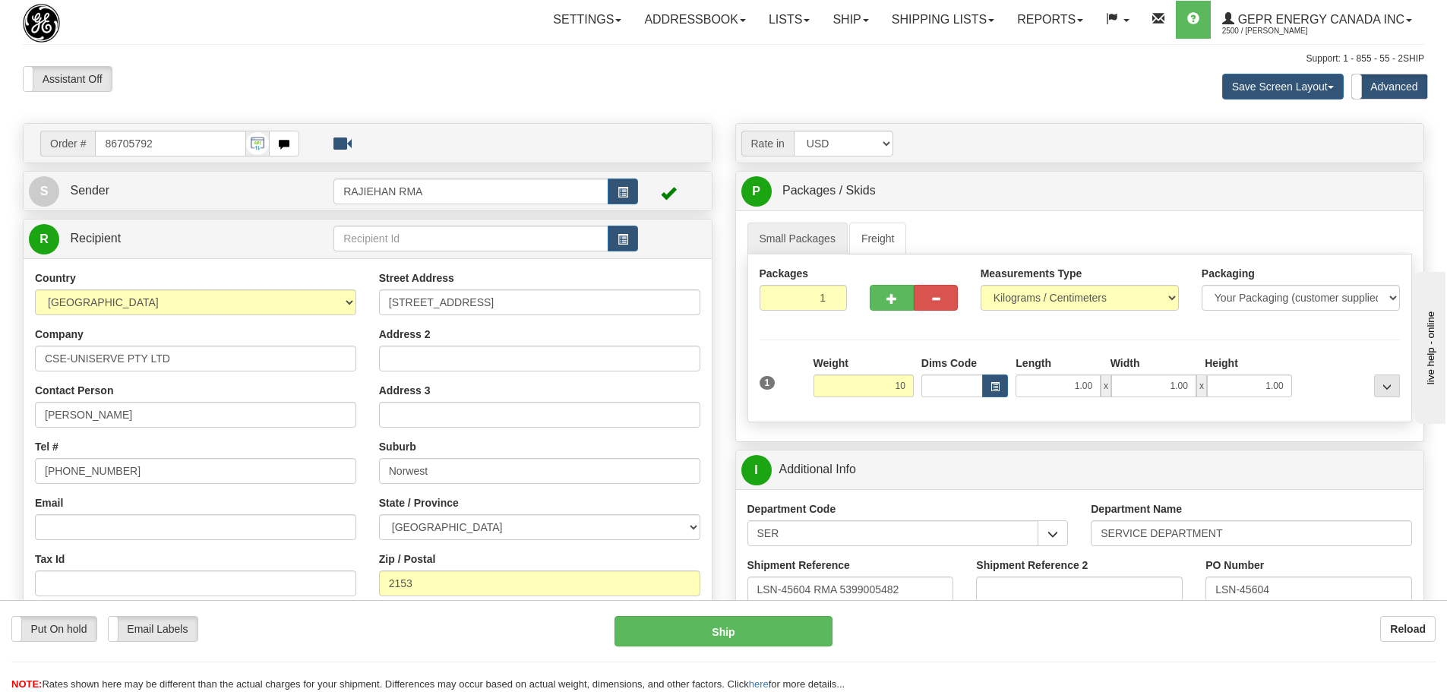
type input "10.00"
type input "01"
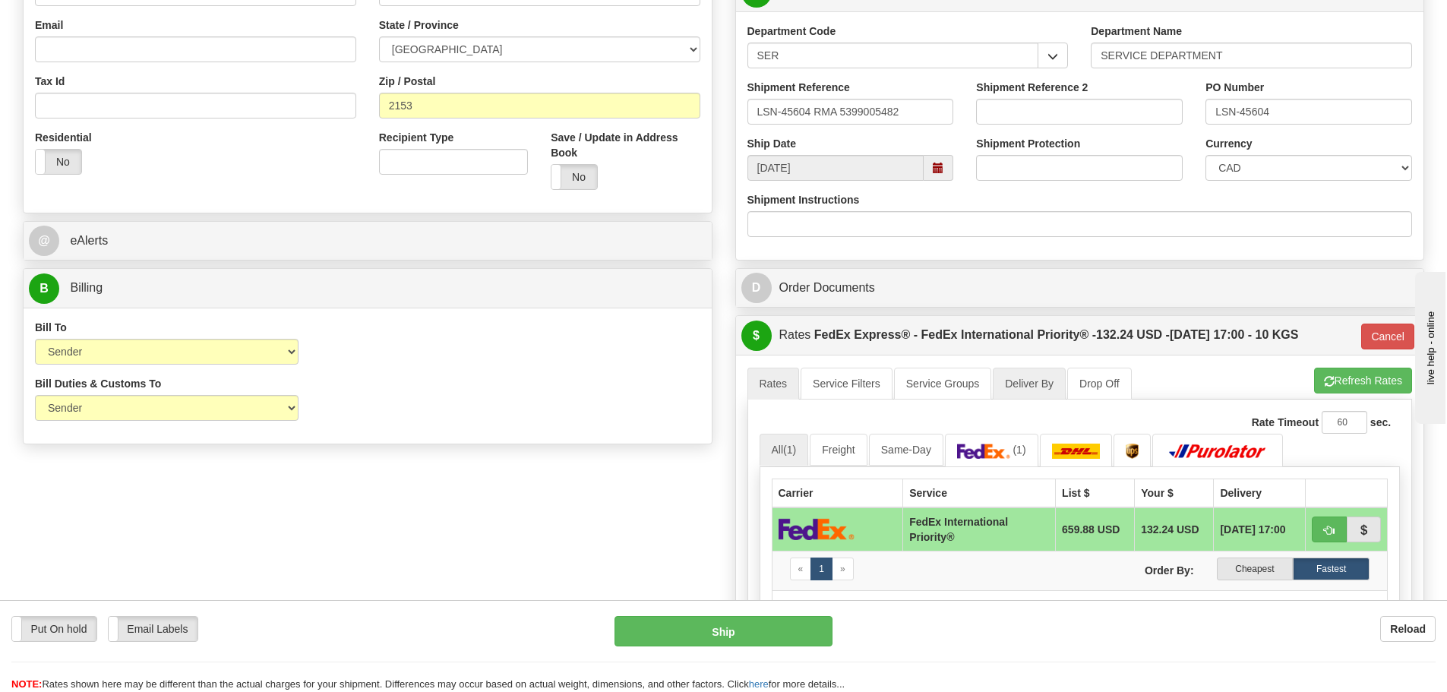
scroll to position [532, 0]
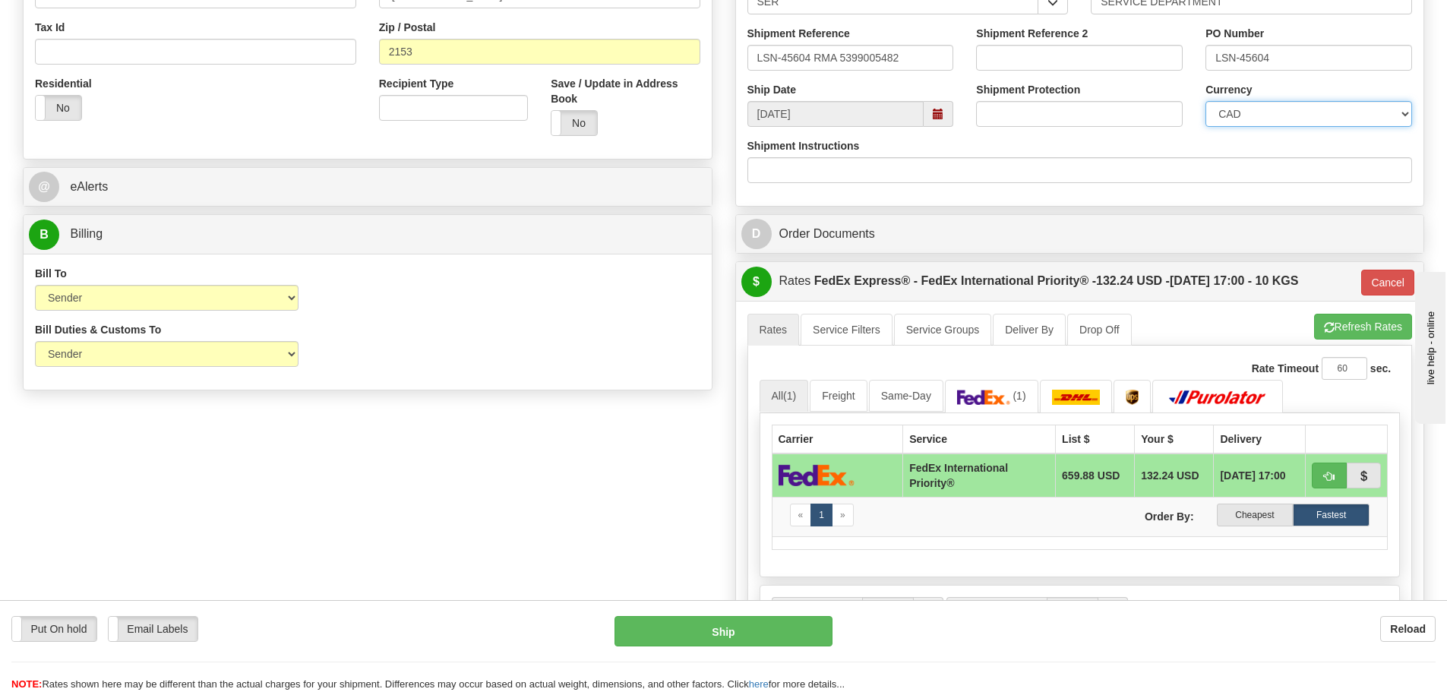
click at [1328, 119] on select "CAD USD EUR ZAR [PERSON_NAME] ARN AUD AUS AWG BBD BFR BGN BHD BMD BND BRC BRL C…" at bounding box center [1309, 114] width 207 height 26
select select "1"
click at [1206, 101] on select "CAD USD EUR ZAR [PERSON_NAME] ARN AUD AUS AWG BBD BFR BGN BHD BMD BND BRC BRL C…" at bounding box center [1309, 114] width 207 height 26
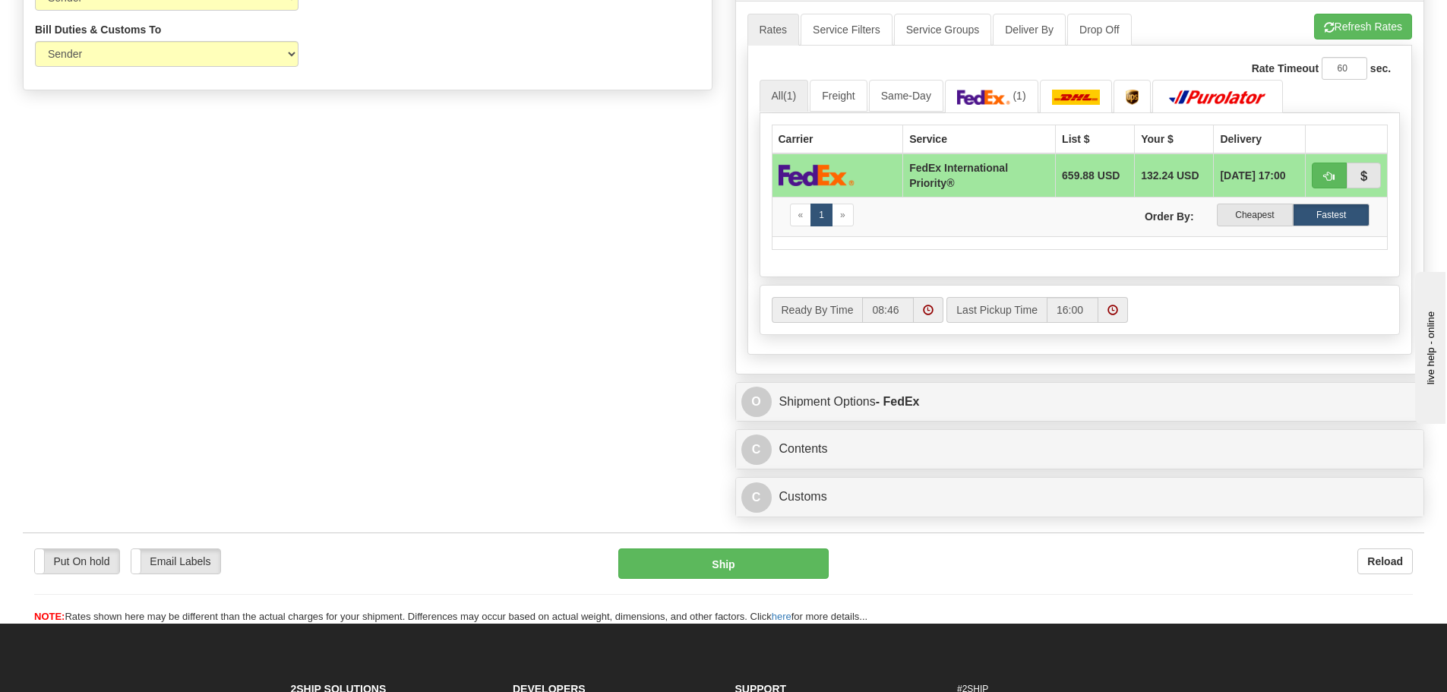
scroll to position [836, 0]
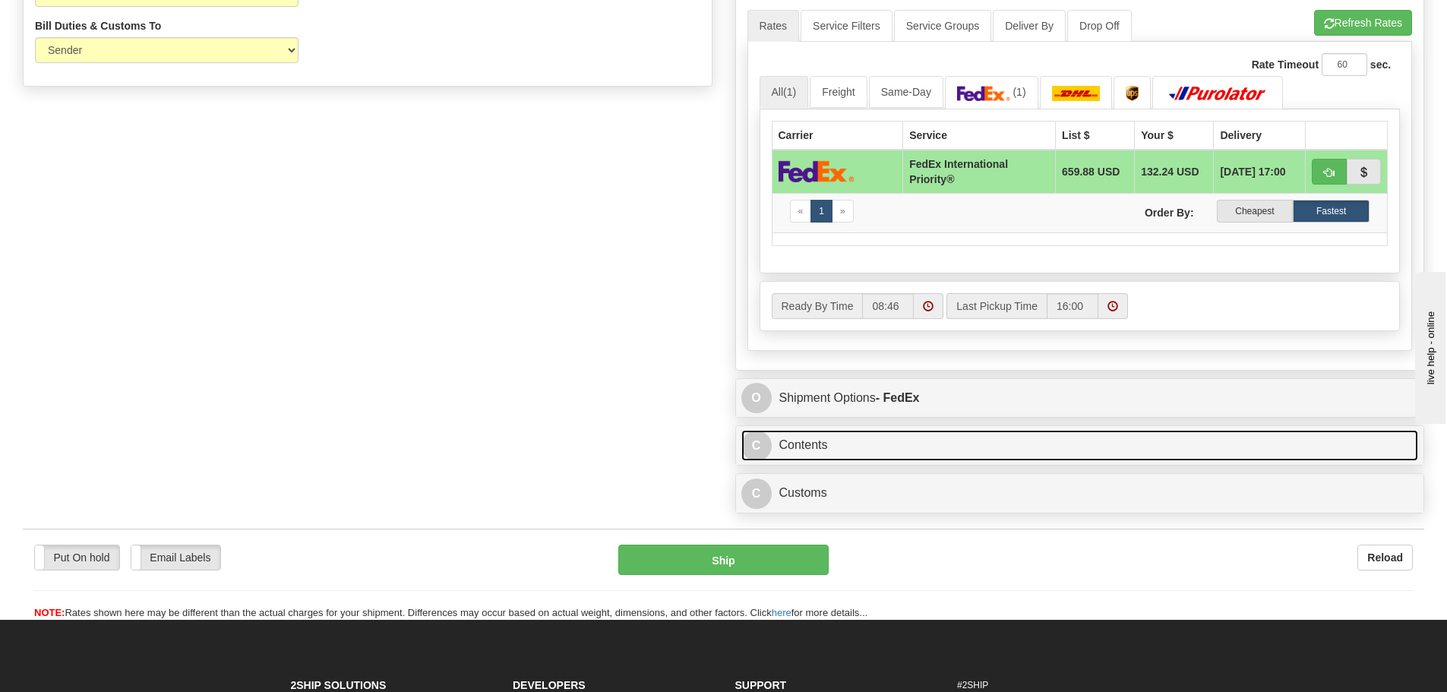
click at [807, 445] on link "C Contents" at bounding box center [1081, 445] width 678 height 31
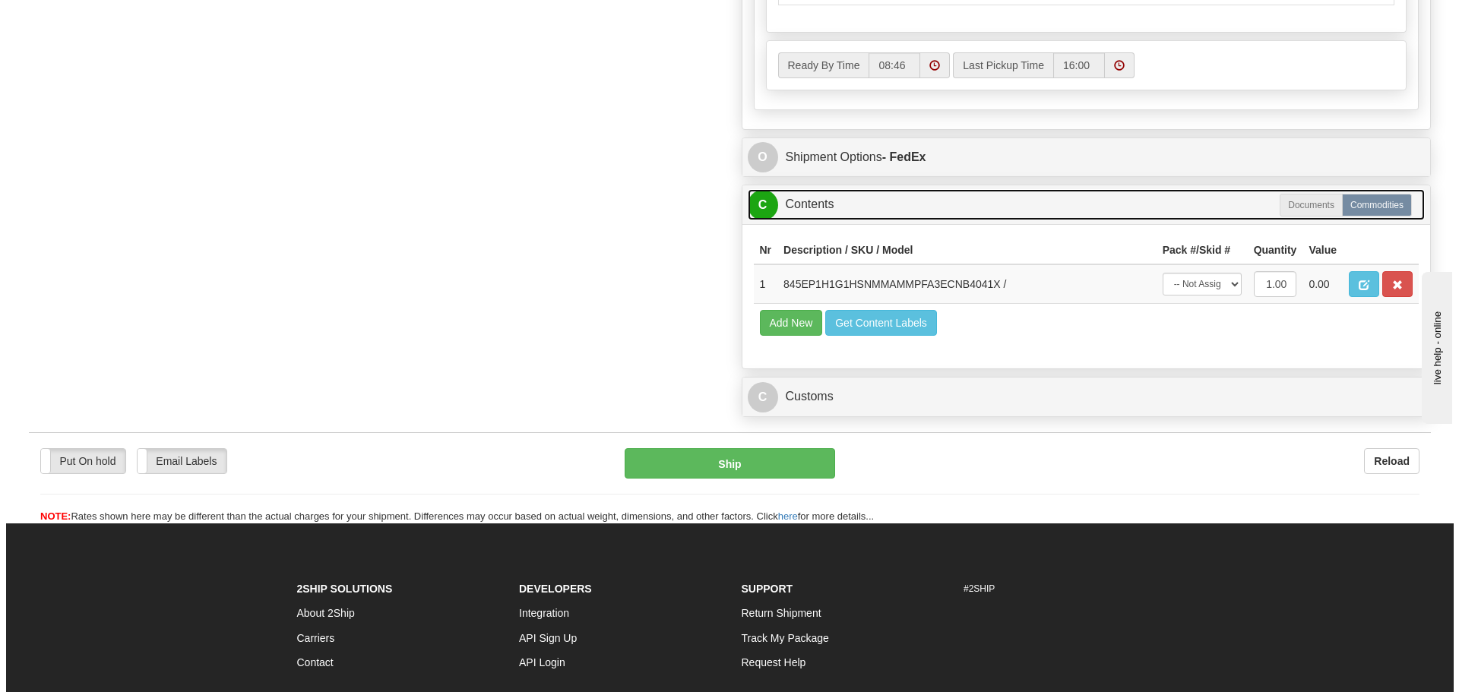
scroll to position [1071, 0]
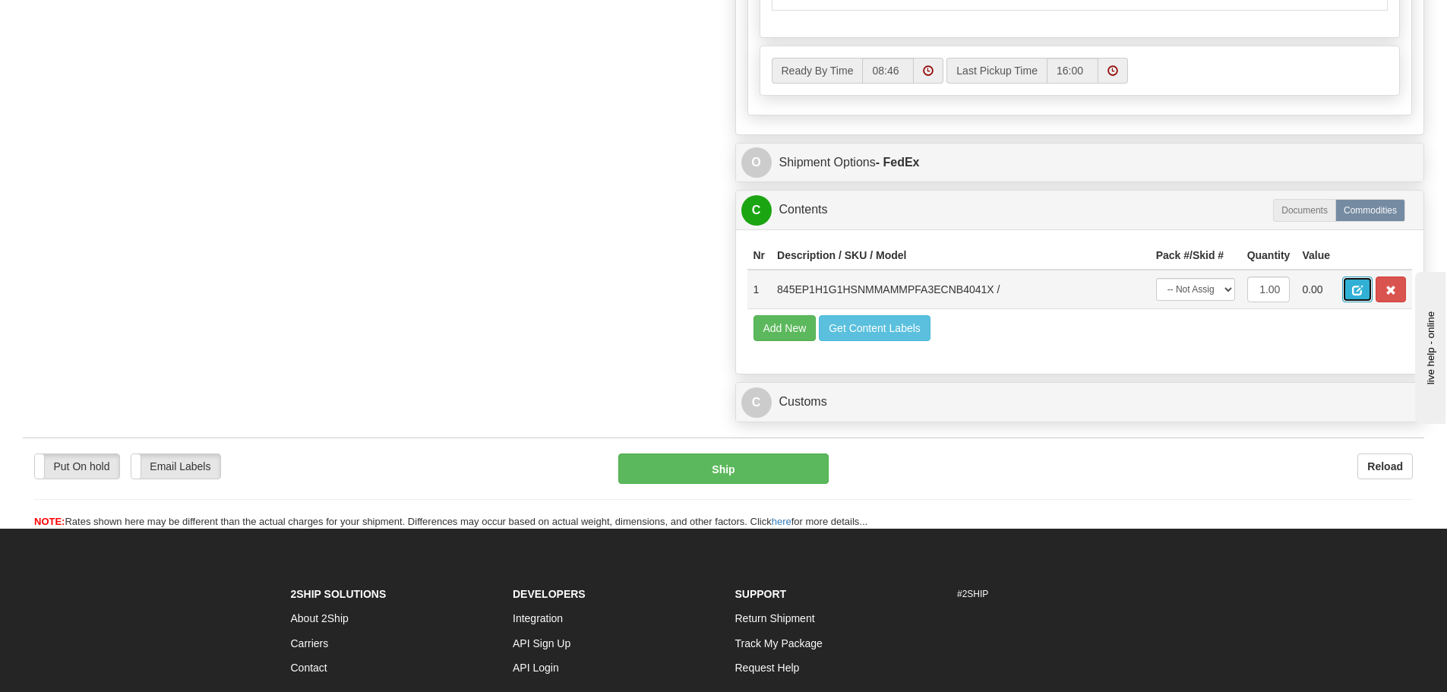
click at [1350, 297] on button "button" at bounding box center [1357, 290] width 30 height 26
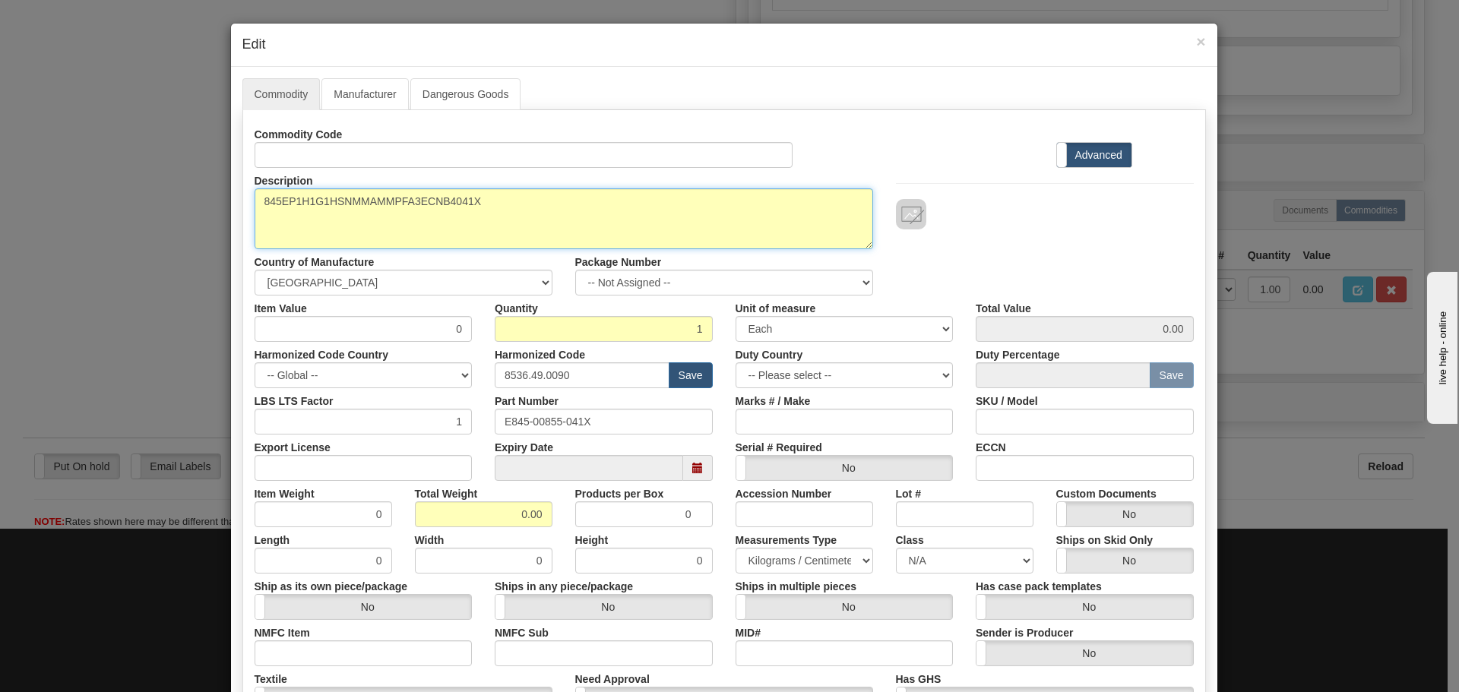
drag, startPoint x: 498, startPoint y: 209, endPoint x: 147, endPoint y: 175, distance: 352.7
click at [147, 175] on div "× Edit Commodity Manufacturer Dangerous Goods Commodity Code Standard Advanced …" at bounding box center [729, 346] width 1459 height 692
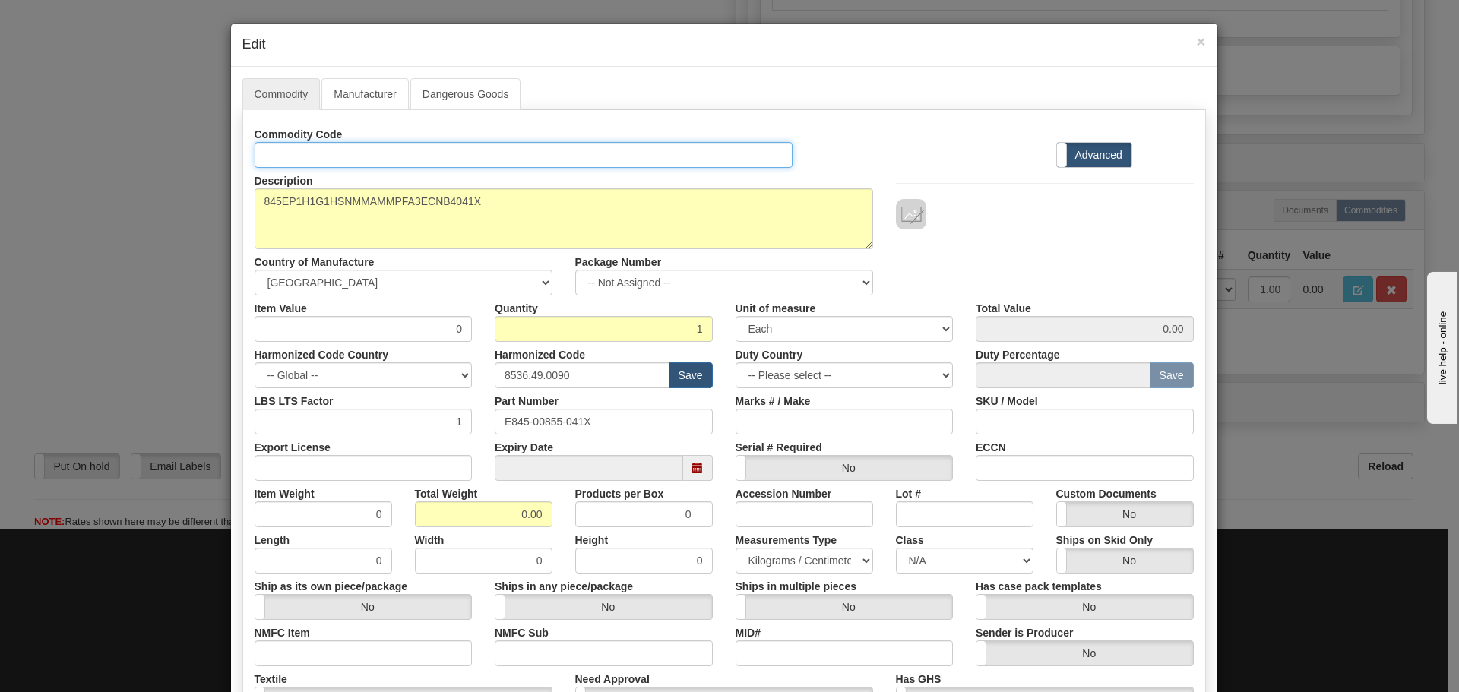
click at [311, 145] on input "Id" at bounding box center [524, 155] width 539 height 26
paste input "845EP1H1G1HSNMMAMMPFA3ECNB4041X"
type input "845EP1H1G1HSNMMAMMPFA3ECNB4041X"
drag, startPoint x: 492, startPoint y: 425, endPoint x: 364, endPoint y: 420, distance: 128.5
click at [364, 420] on div "LBS LTS Factor 1 Part Number E845-00855-041X Marks # / Make SKU / Model" at bounding box center [724, 411] width 962 height 46
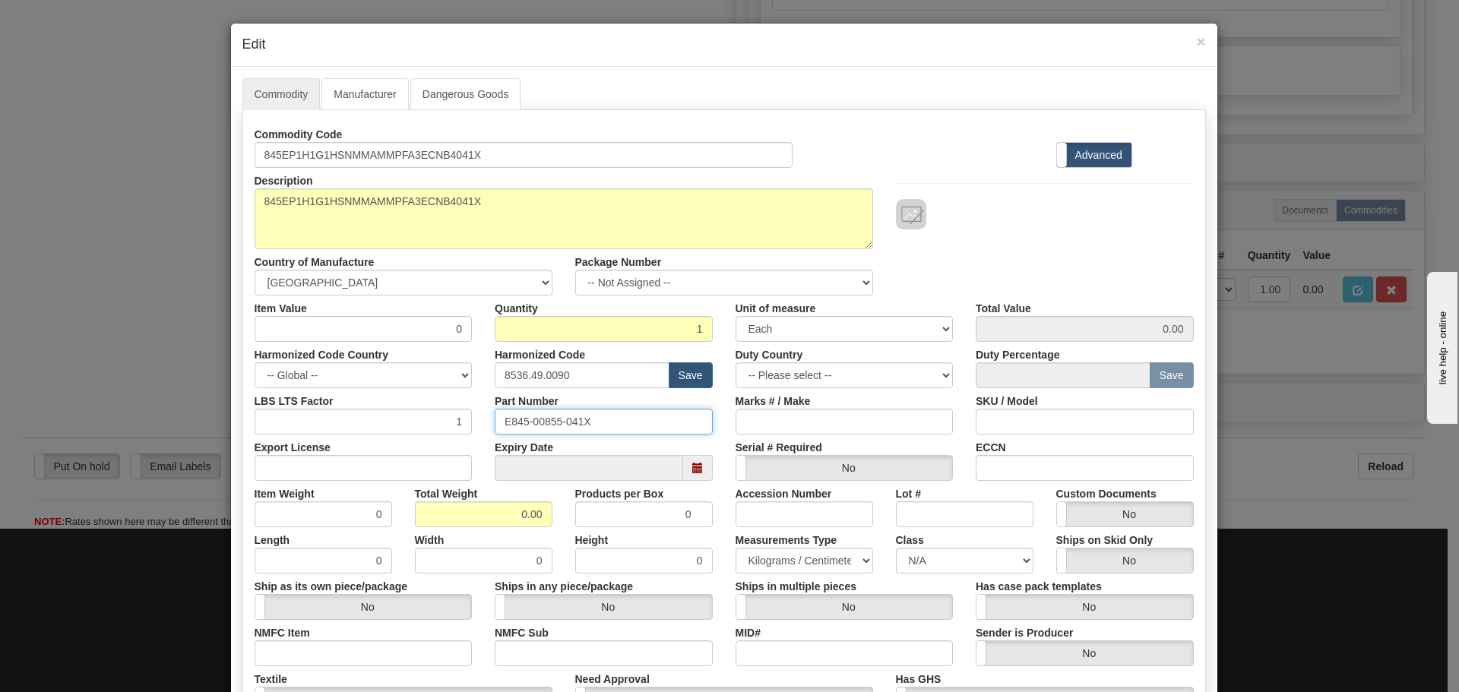
paste input "845EP1H1G1HSNMMAMMPFA3ECNB4"
type input "845EP1H1G1HSNMMAMMPFA3ECNB4041X"
click at [508, 359] on label "Harmonized Code" at bounding box center [540, 352] width 90 height 21
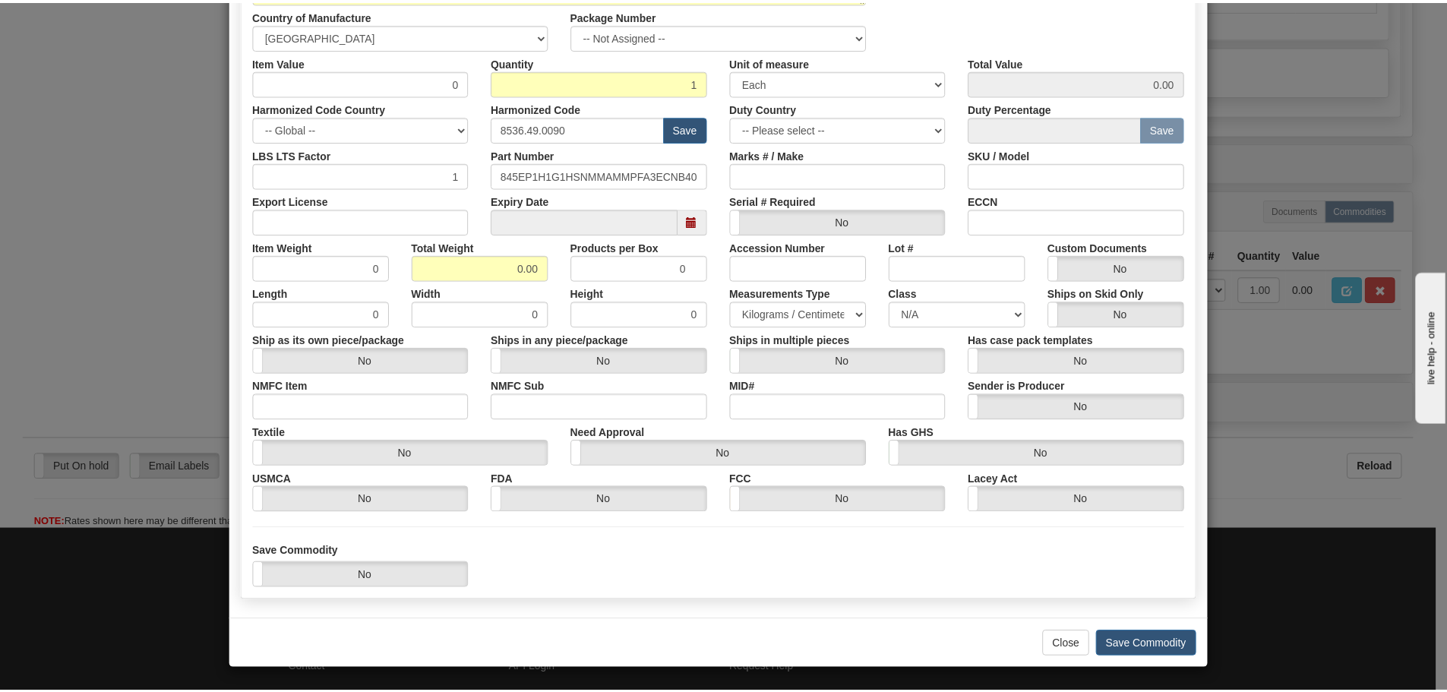
scroll to position [0, 0]
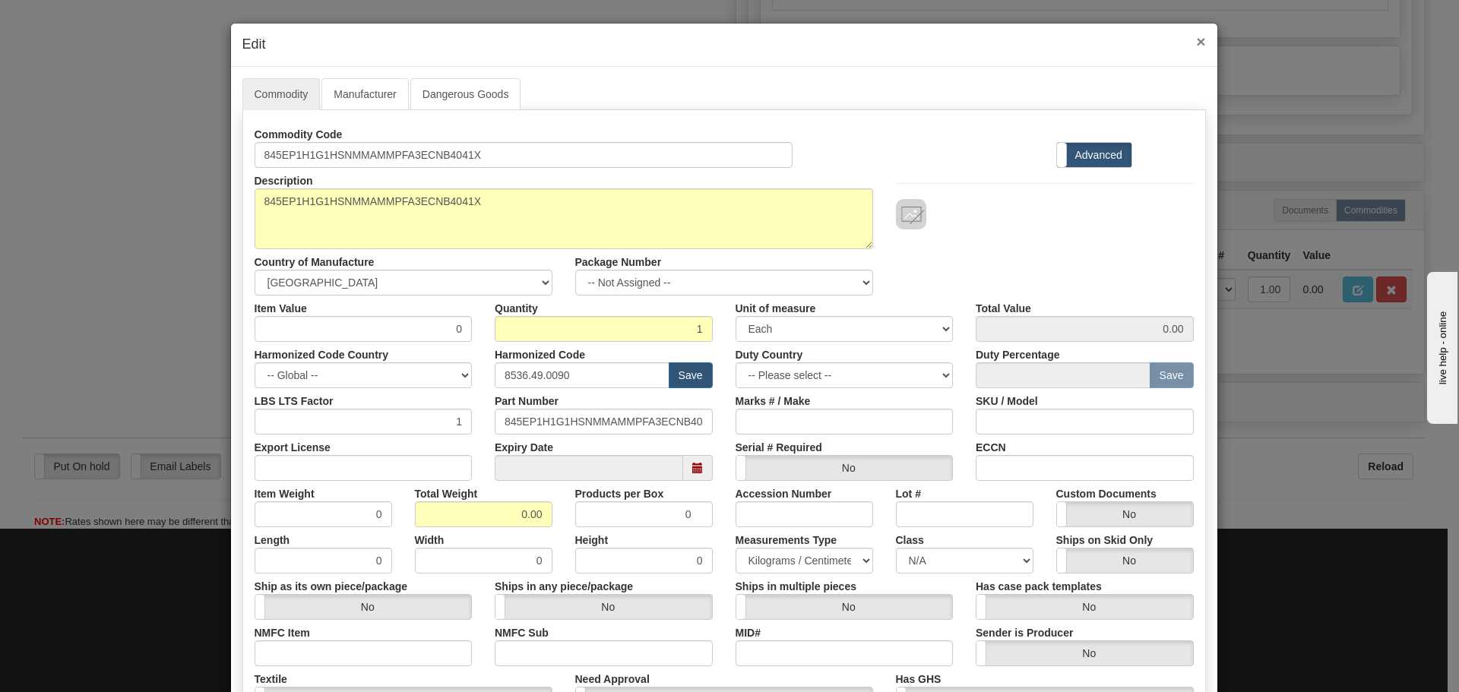
click at [1197, 37] on span "×" at bounding box center [1200, 41] width 9 height 17
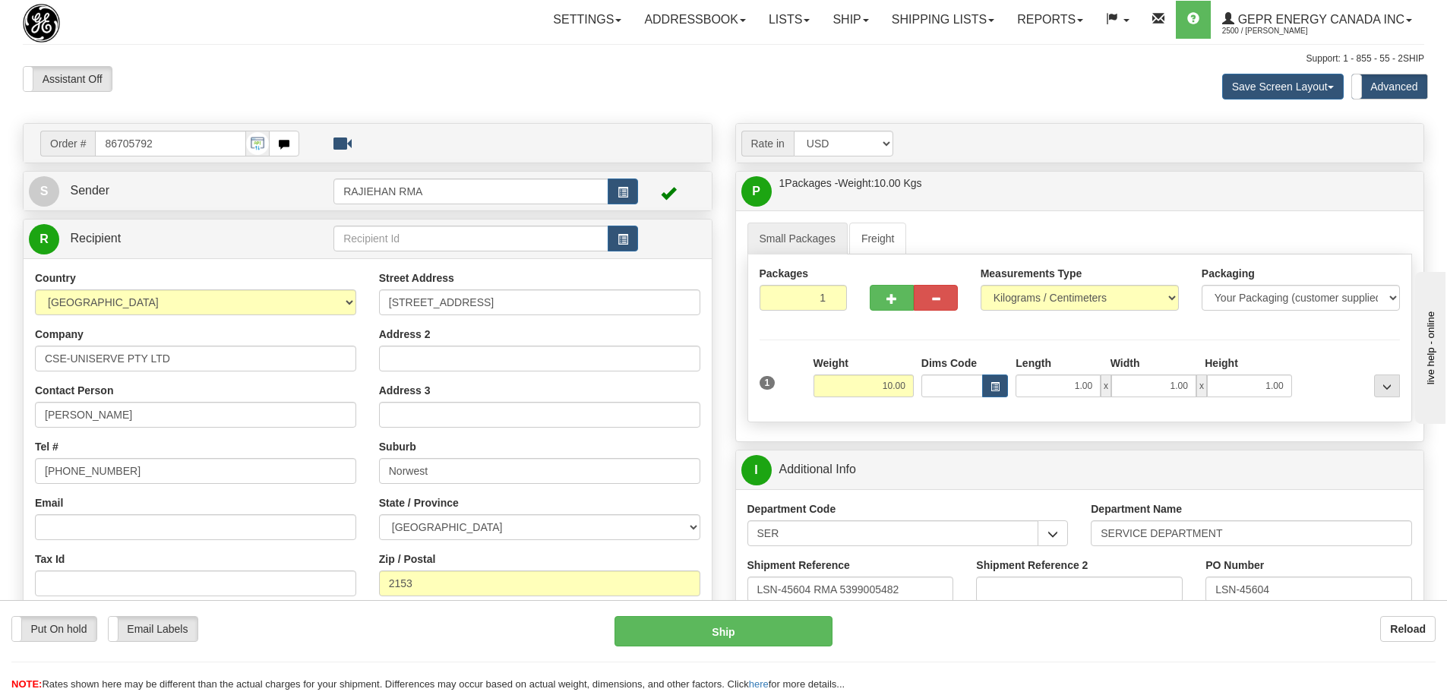
click at [1054, 52] on div "Support: 1 - 855 - 55 - 2SHIP" at bounding box center [724, 58] width 1402 height 13
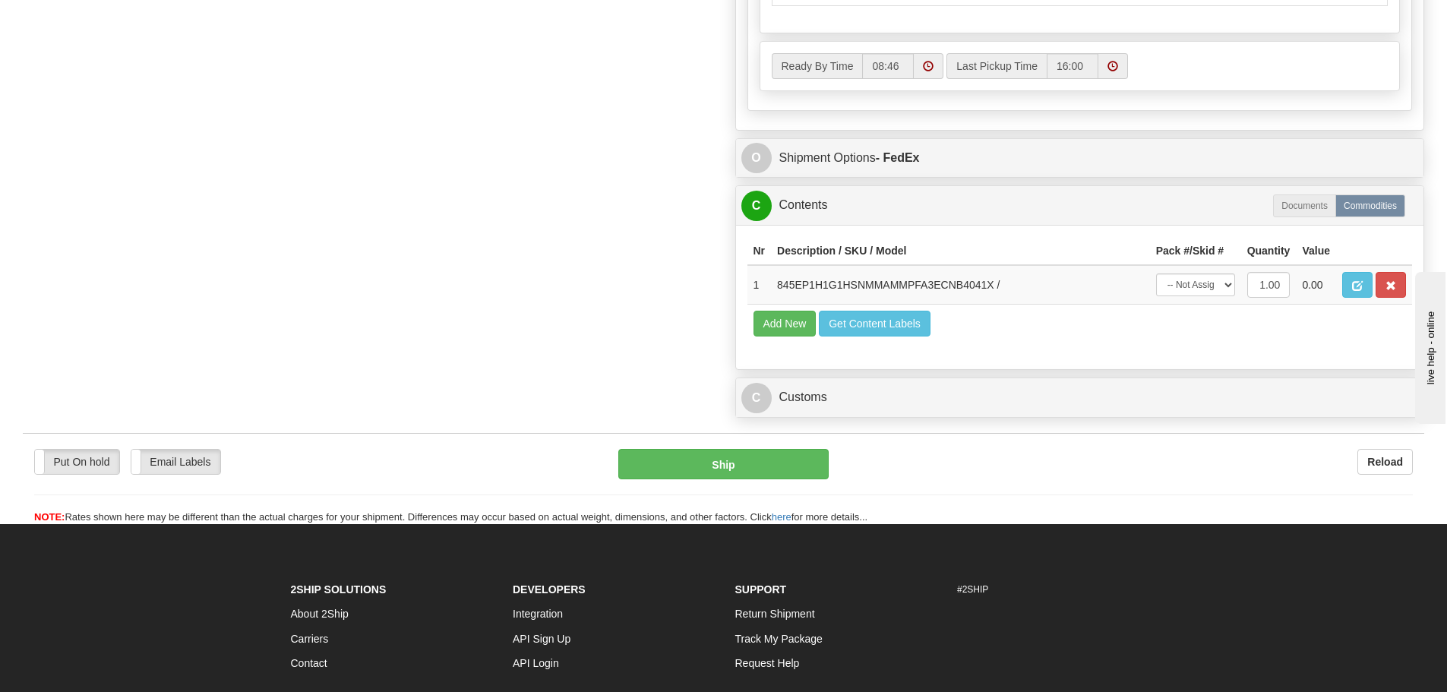
scroll to position [1140, 0]
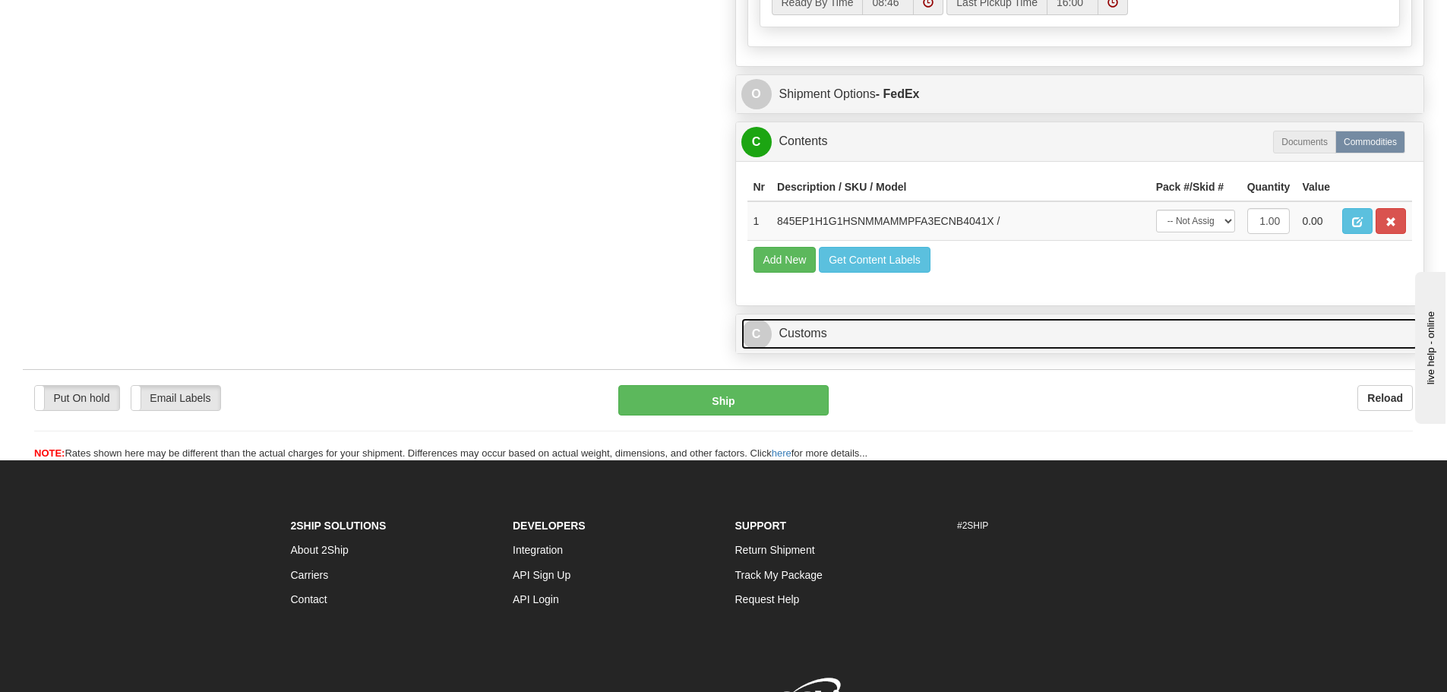
click at [949, 347] on link "C Customs" at bounding box center [1081, 333] width 678 height 31
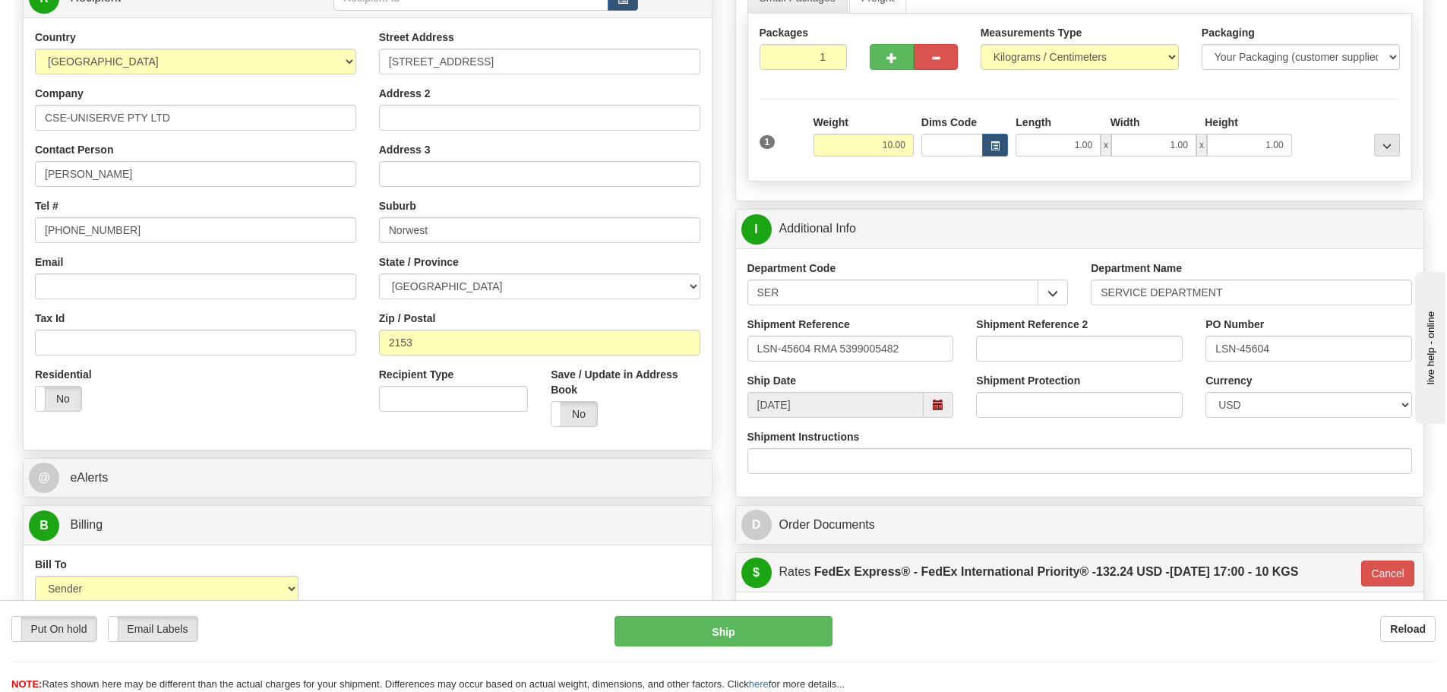
scroll to position [228, 0]
